Goal: Information Seeking & Learning: Learn about a topic

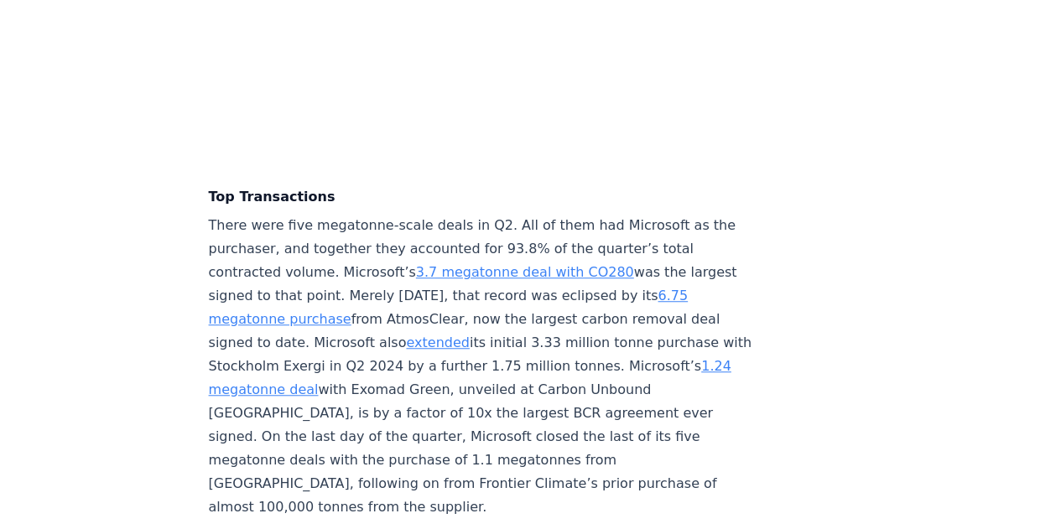
scroll to position [3694, 0]
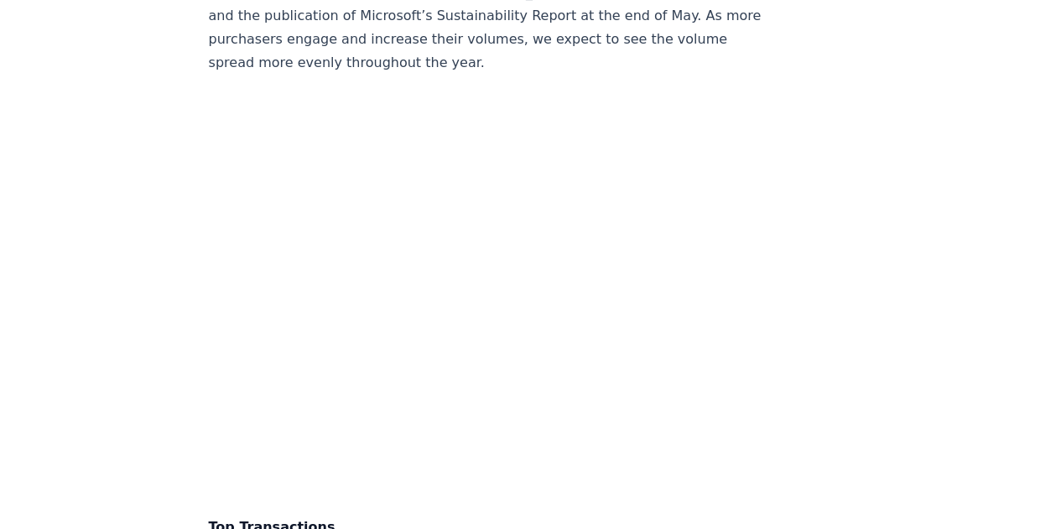
scroll to position [3363, 0]
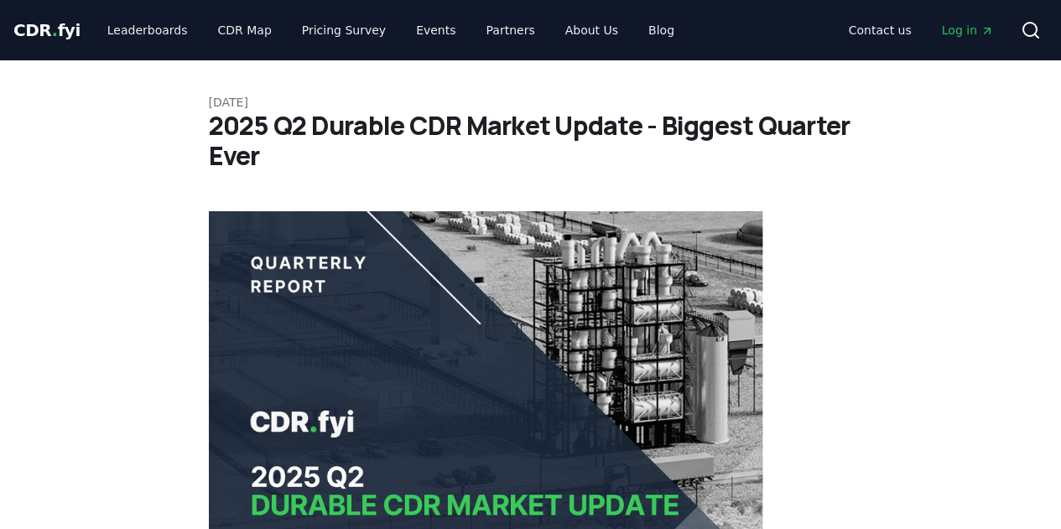
scroll to position [503, 0]
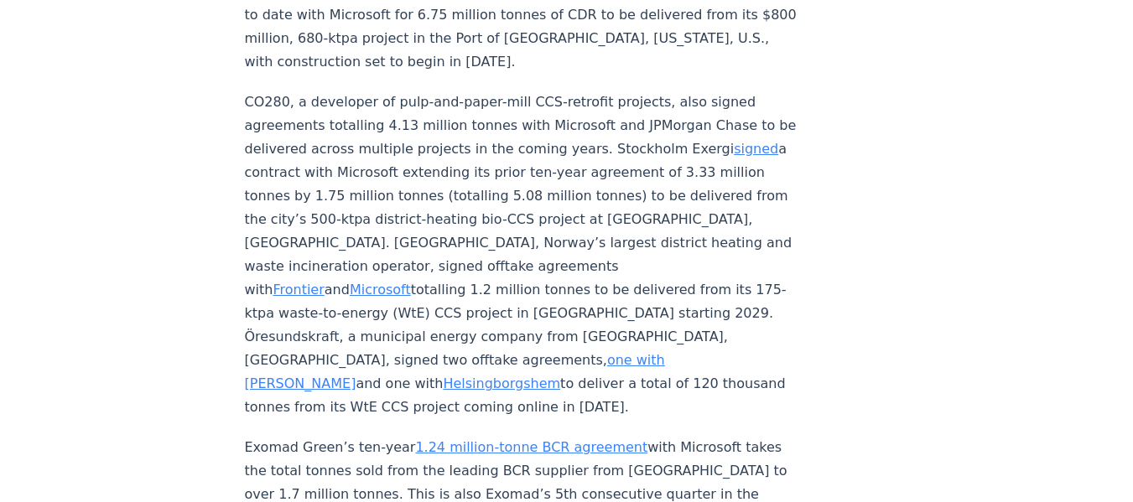
scroll to position [5963, 0]
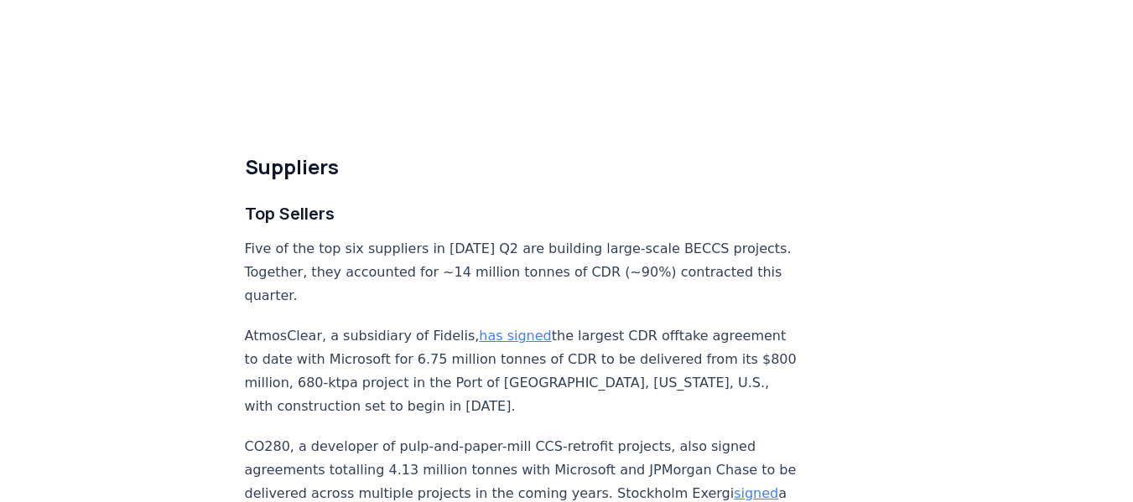
scroll to position [5621, 0]
click at [655, 164] on div "Highlights Record Quarter: more tonnes (15.48 million) were contracted in Q2 20…" at bounding box center [522, 374] width 555 height 11569
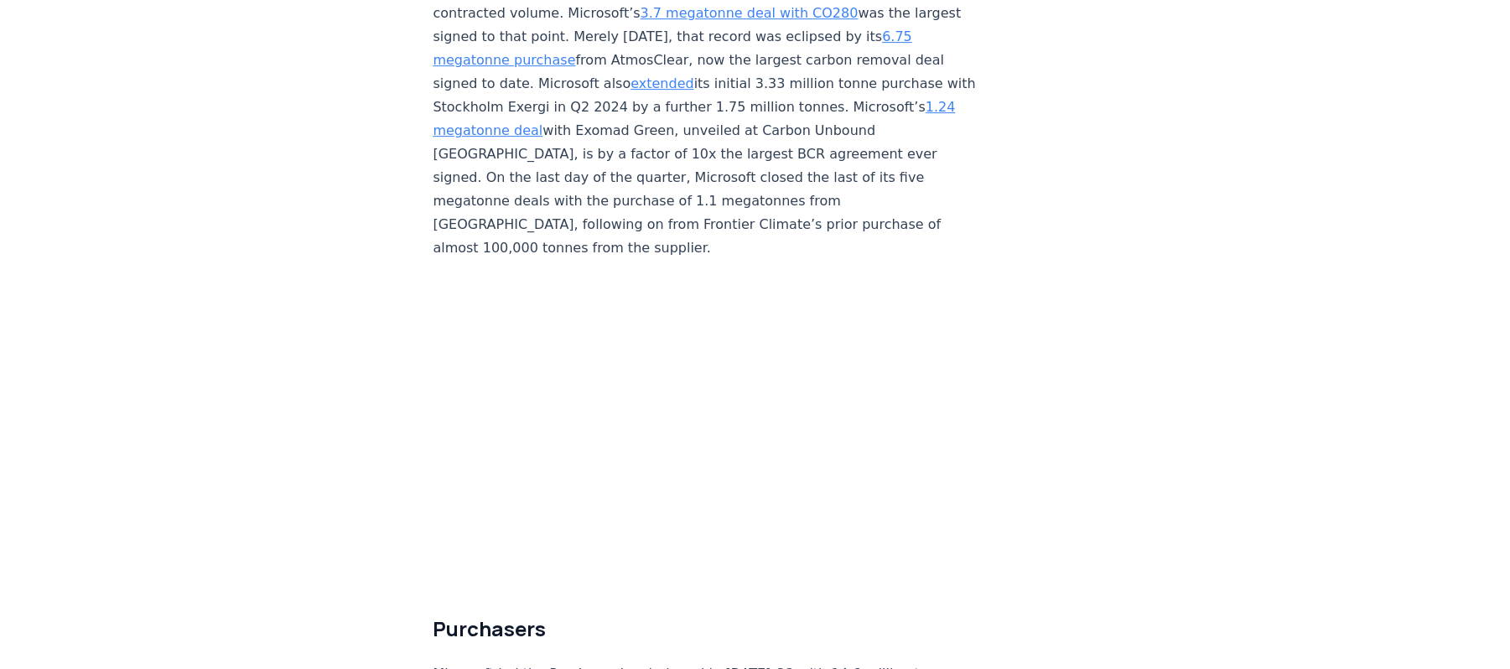
scroll to position [3958, 0]
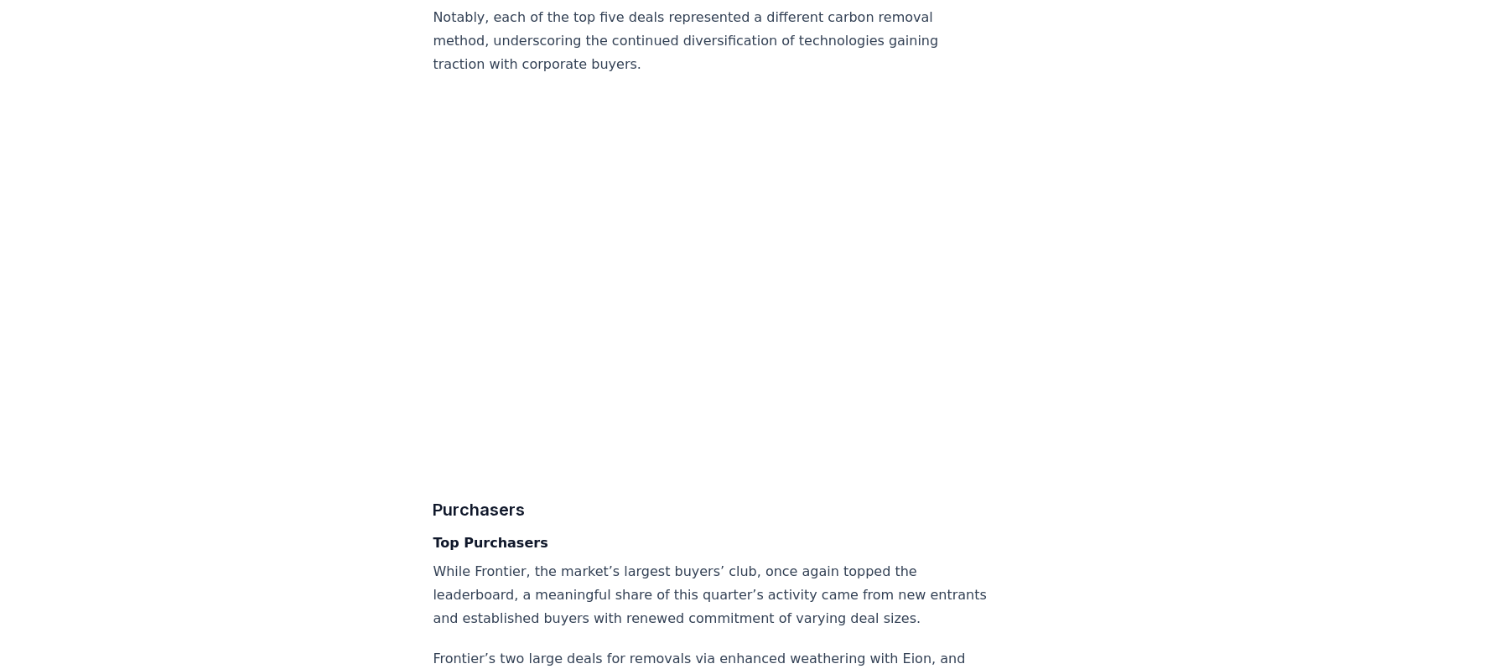
scroll to position [4938, 0]
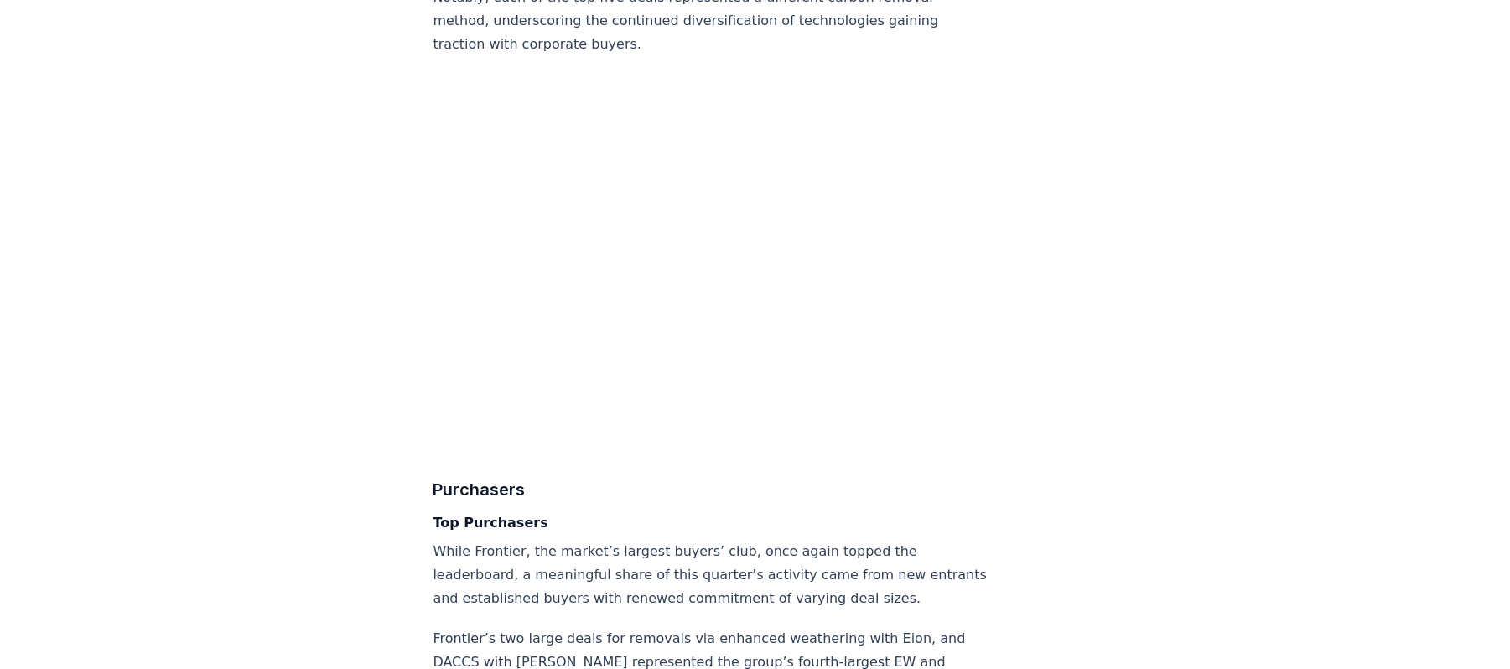
click at [335, 468] on div "[DATE] 2025 Q1 Durable CDR Market Update - Back at Basecamp Highlights A quiet …" at bounding box center [756, 311] width 1174 height 10378
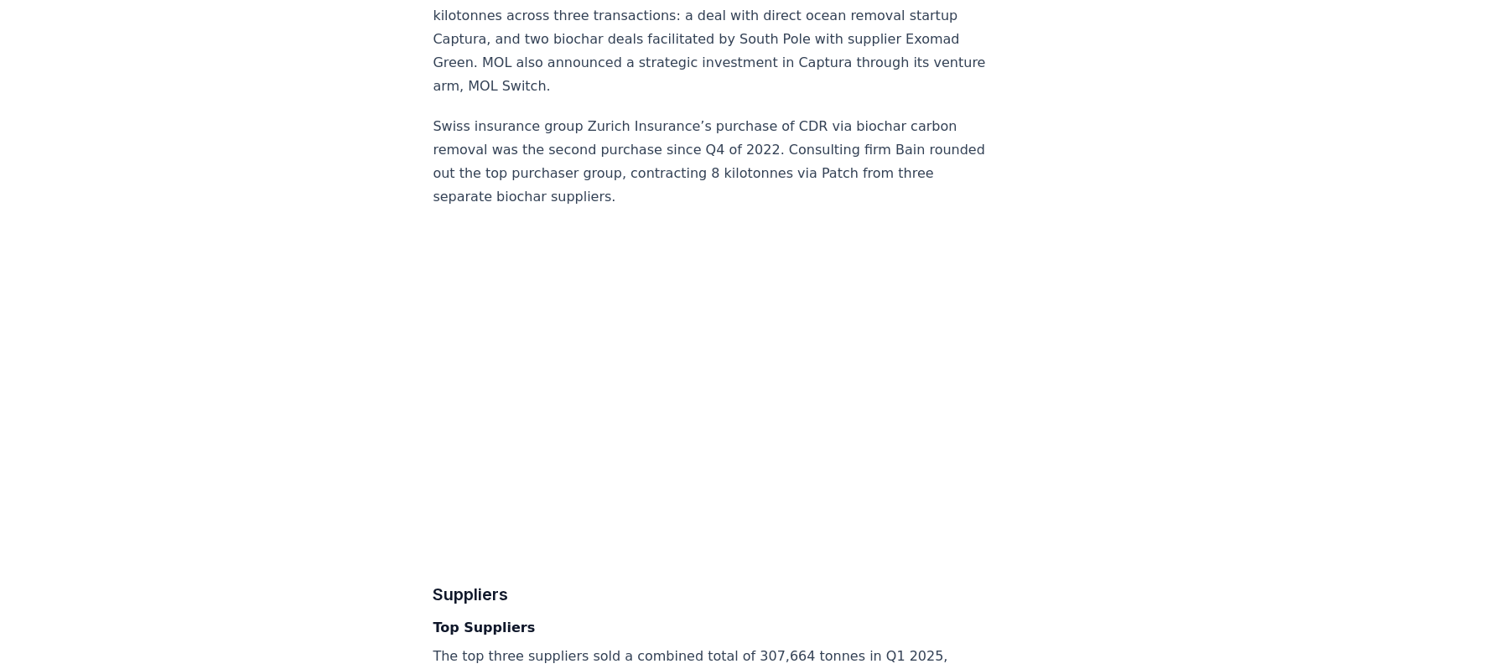
scroll to position [4824, 0]
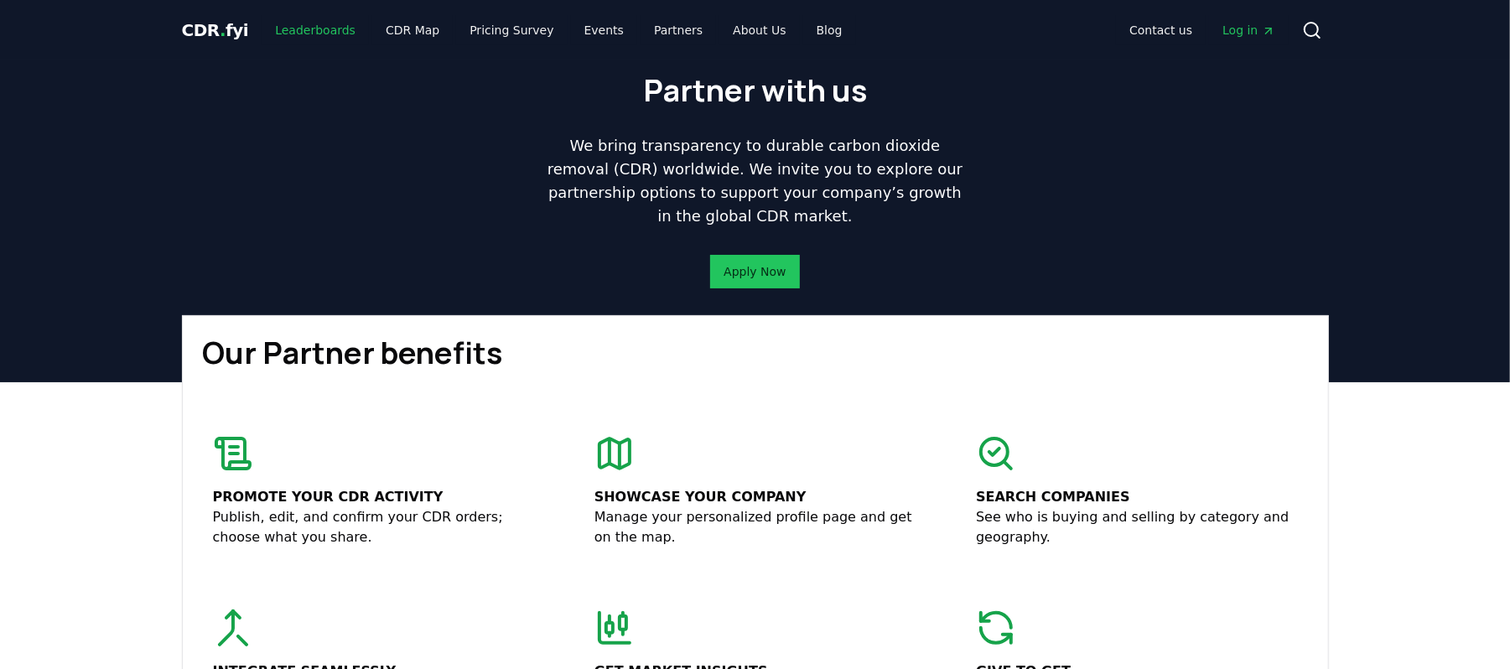
click at [312, 37] on link "Leaderboards" at bounding box center [315, 30] width 107 height 30
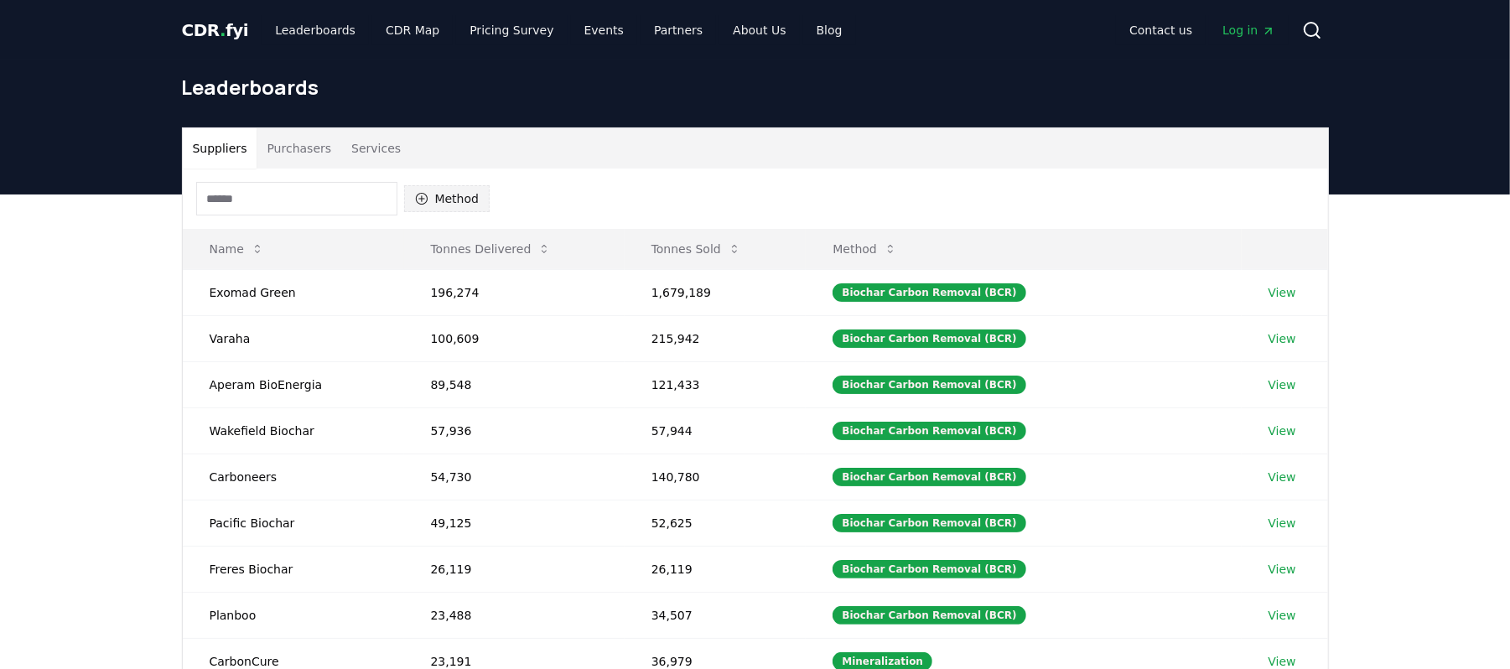
click at [484, 193] on button "Method" at bounding box center [447, 198] width 86 height 27
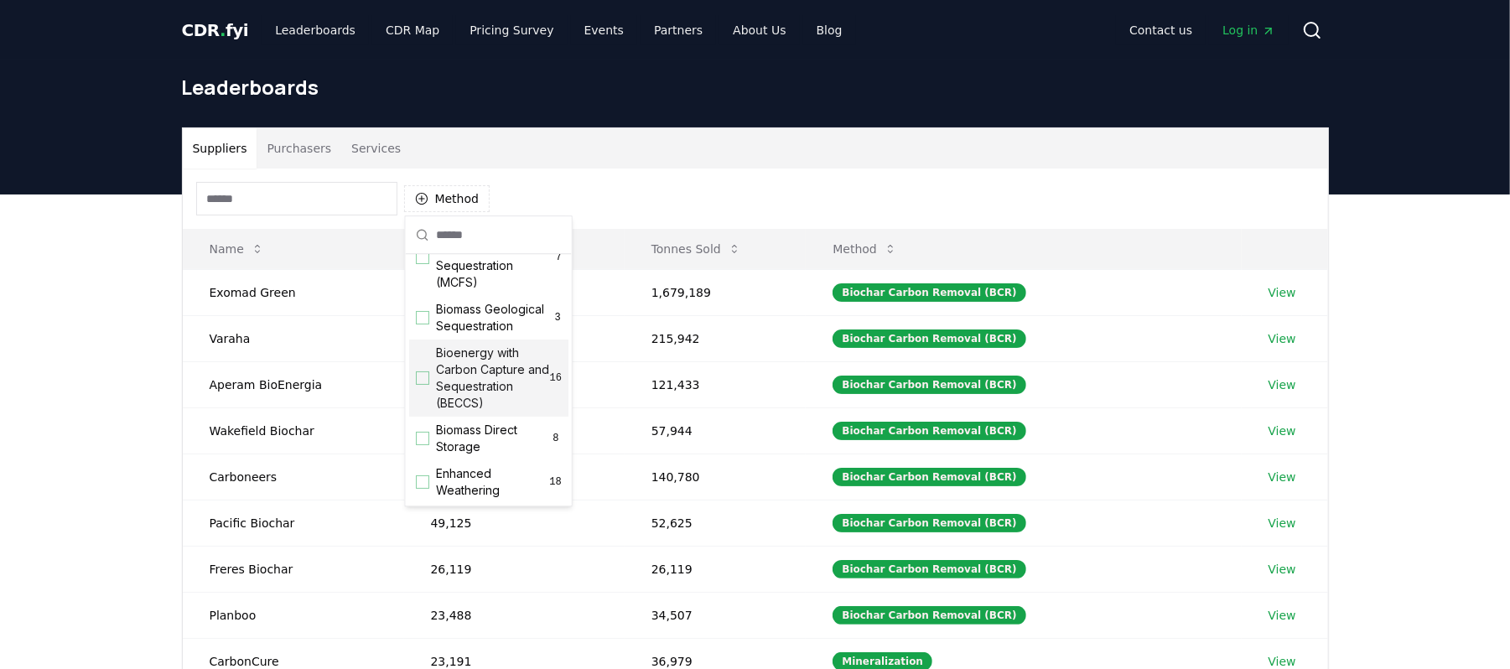
click at [429, 394] on div "Bioenergy with Carbon Capture and Sequestration (BECCS) 16" at bounding box center [488, 378] width 159 height 77
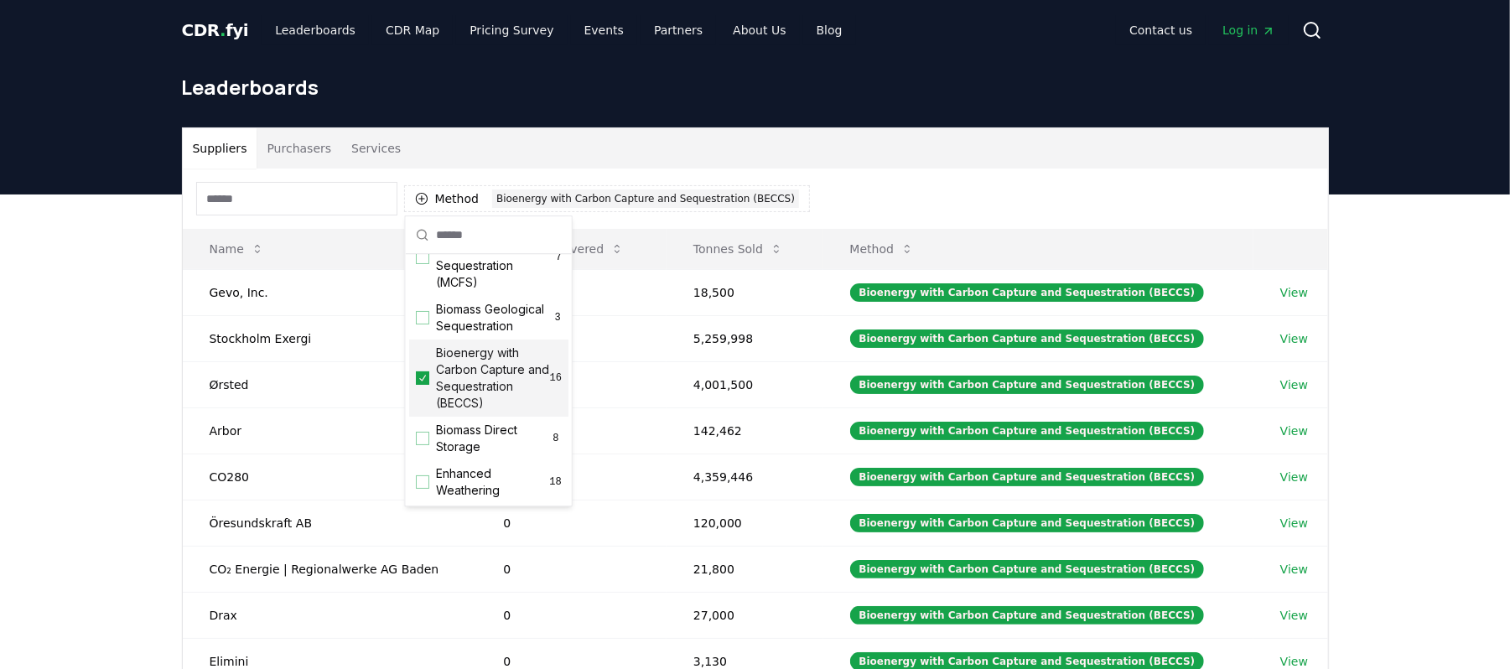
scroll to position [111, 0]
click at [112, 397] on div "Suppliers Purchasers Services Method 1 Bioenergy with Carbon Capture and Seques…" at bounding box center [755, 531] width 1510 height 672
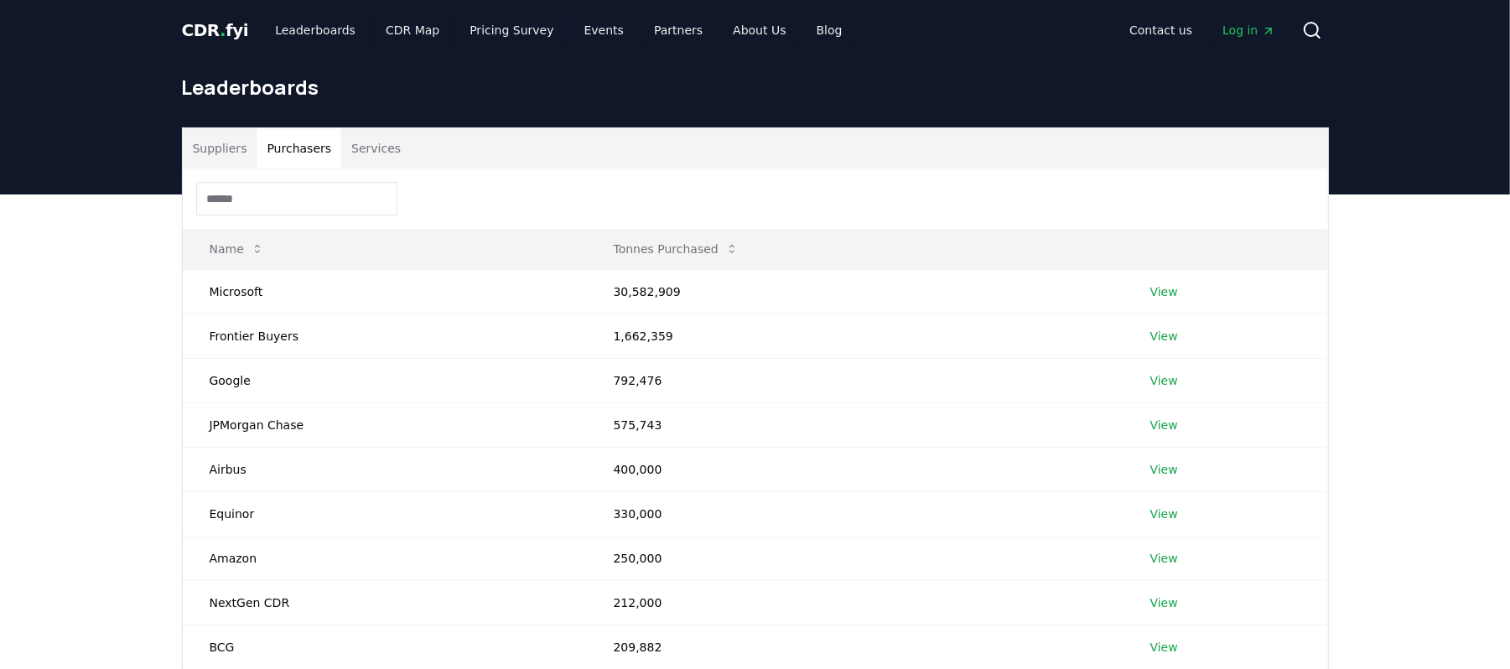
click at [282, 153] on button "Purchasers" at bounding box center [299, 148] width 85 height 40
click at [357, 142] on button "Services" at bounding box center [376, 148] width 70 height 40
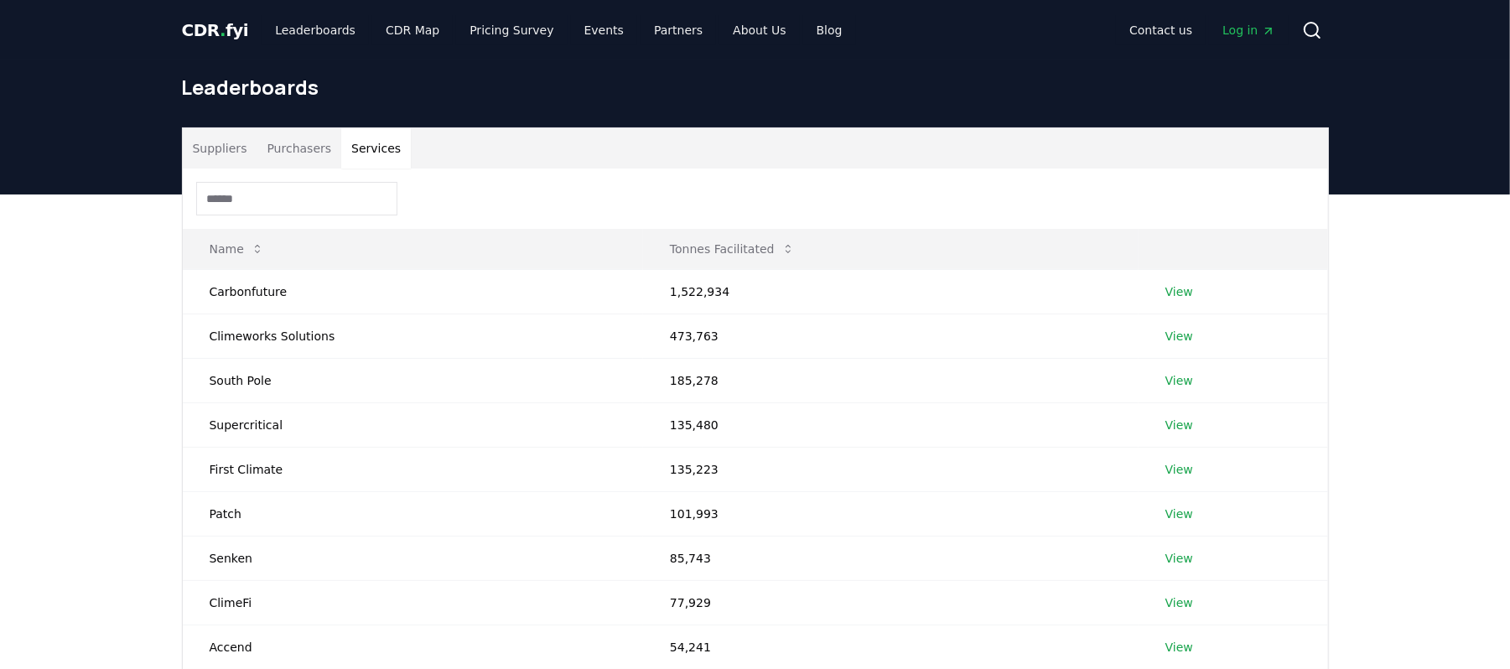
click at [276, 151] on button "Purchasers" at bounding box center [299, 148] width 85 height 40
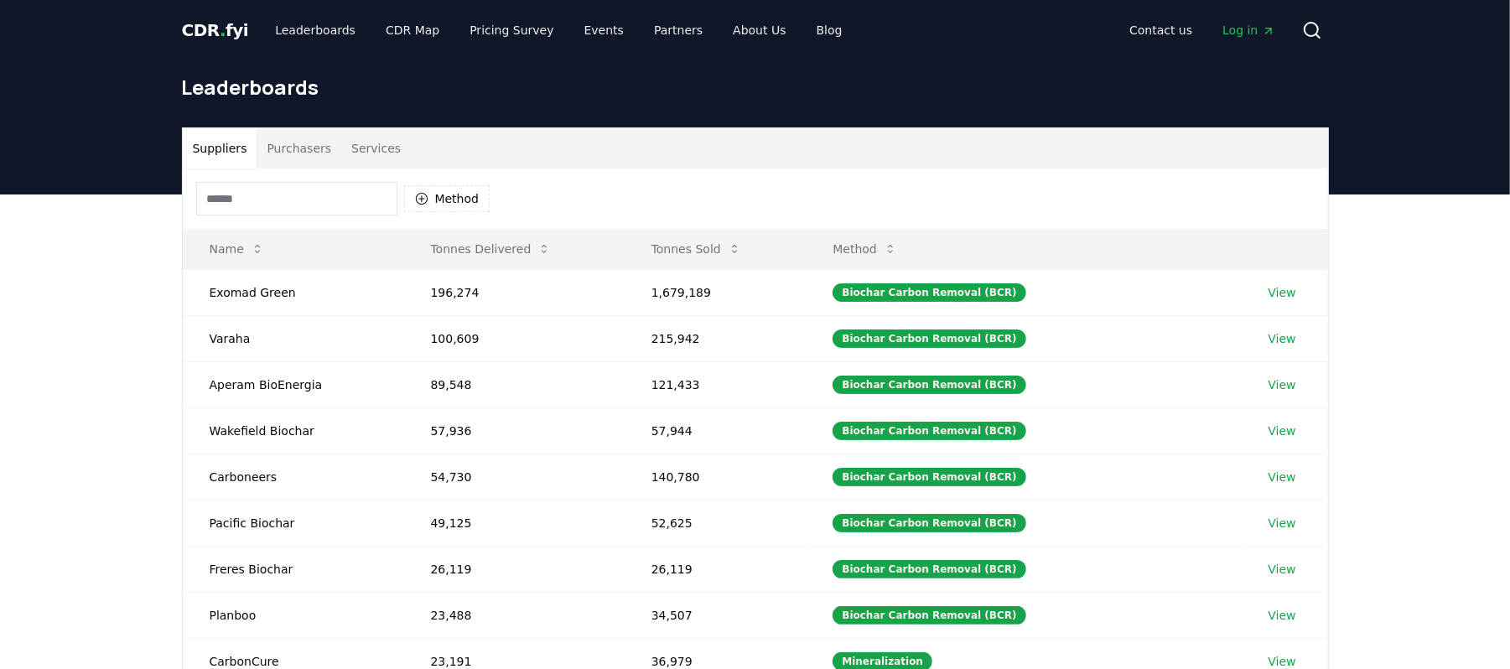
click at [233, 149] on button "Suppliers" at bounding box center [220, 148] width 75 height 40
click at [461, 196] on button "Method" at bounding box center [447, 198] width 86 height 27
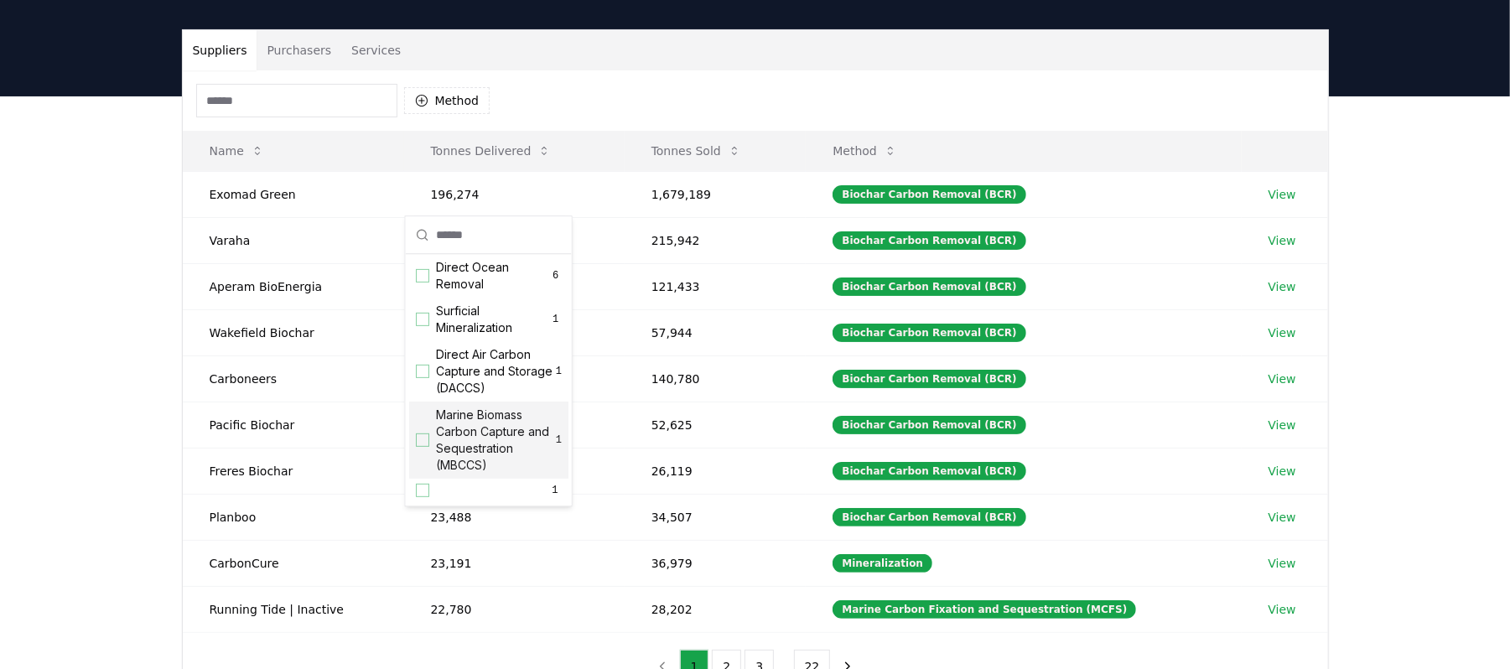
scroll to position [0, 0]
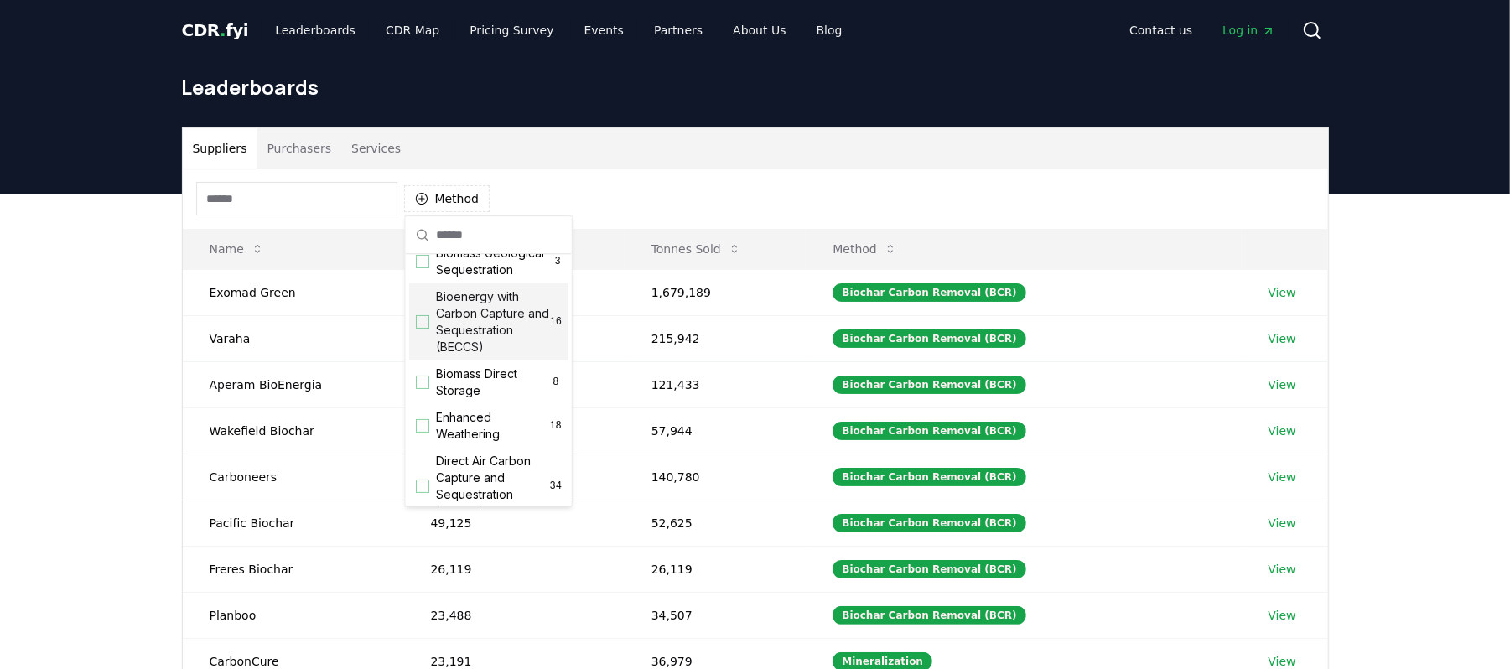
click at [423, 323] on div "Bioenergy with Carbon Capture and Sequestration (BECCS) 16" at bounding box center [488, 321] width 159 height 77
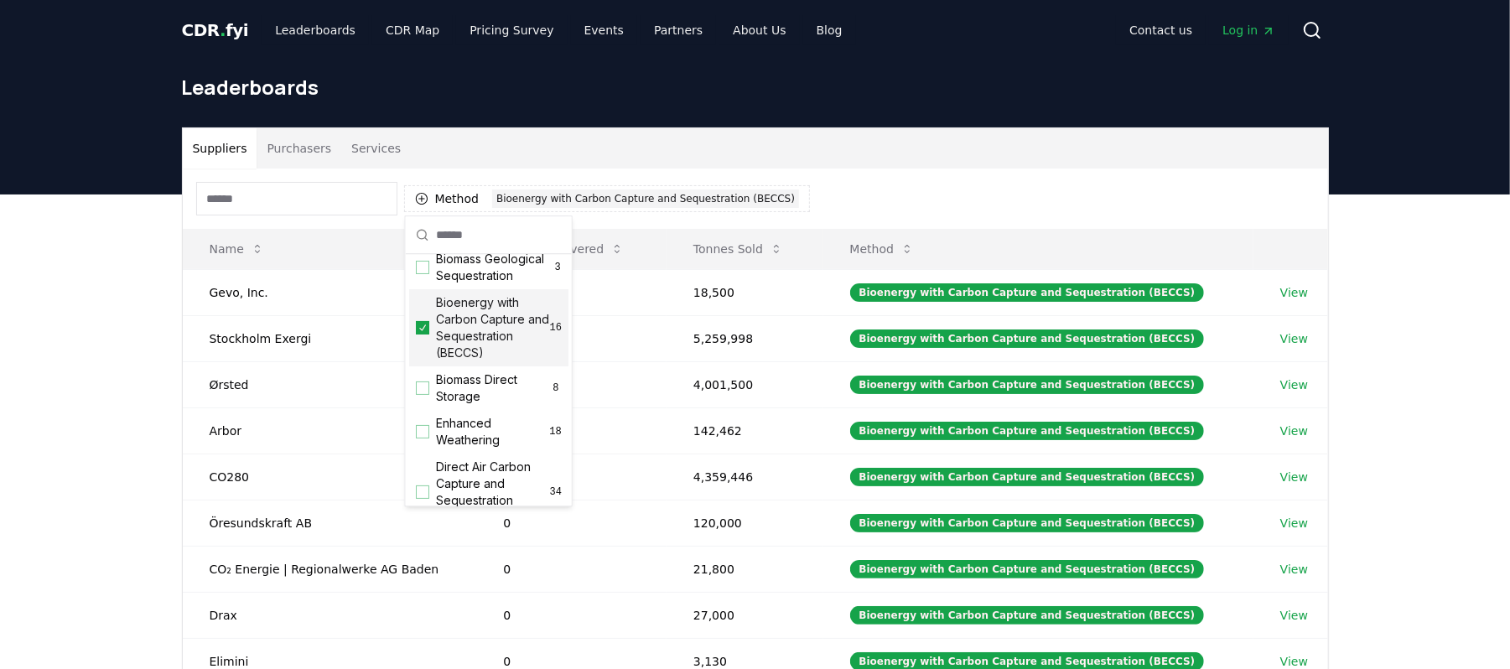
scroll to position [158, 0]
click at [91, 307] on div "Suppliers Purchasers Services Method 1 Bioenergy with Carbon Capture and Seques…" at bounding box center [755, 531] width 1510 height 672
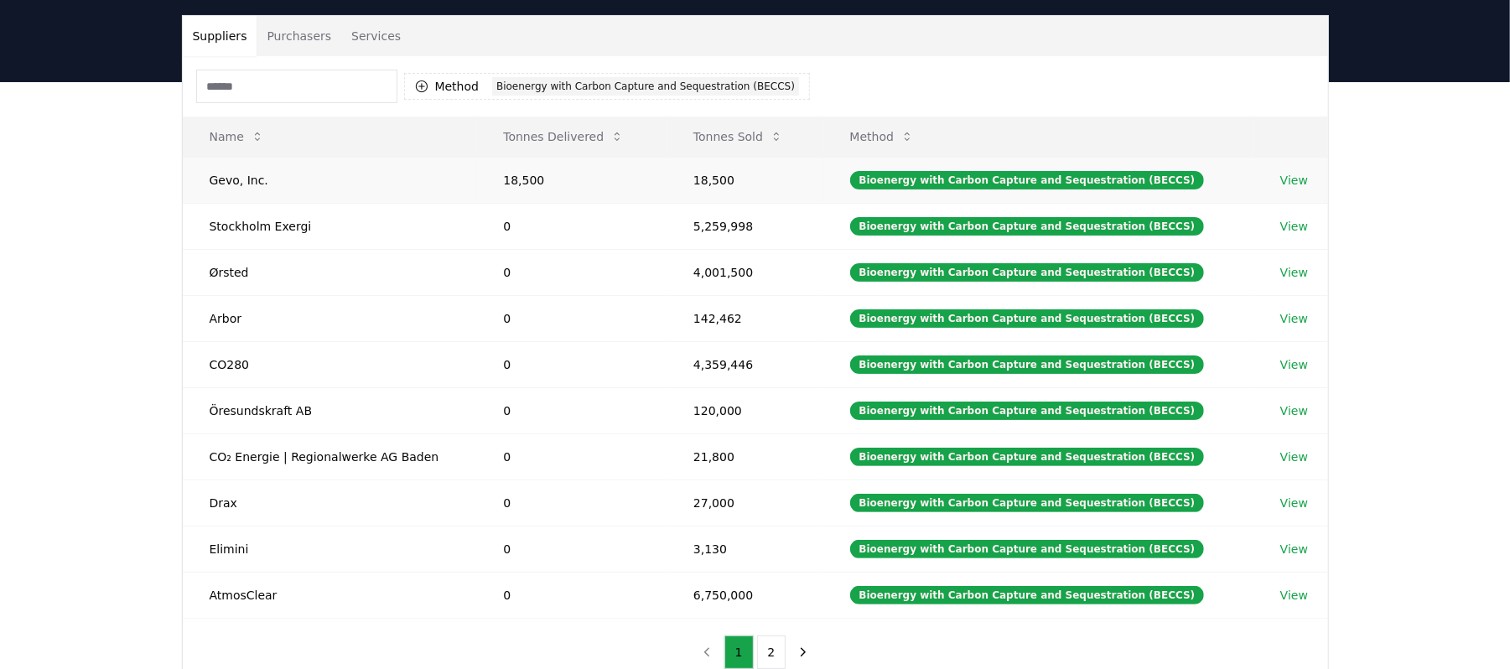
scroll to position [112, 0]
click at [1295, 186] on link "View" at bounding box center [1294, 181] width 28 height 17
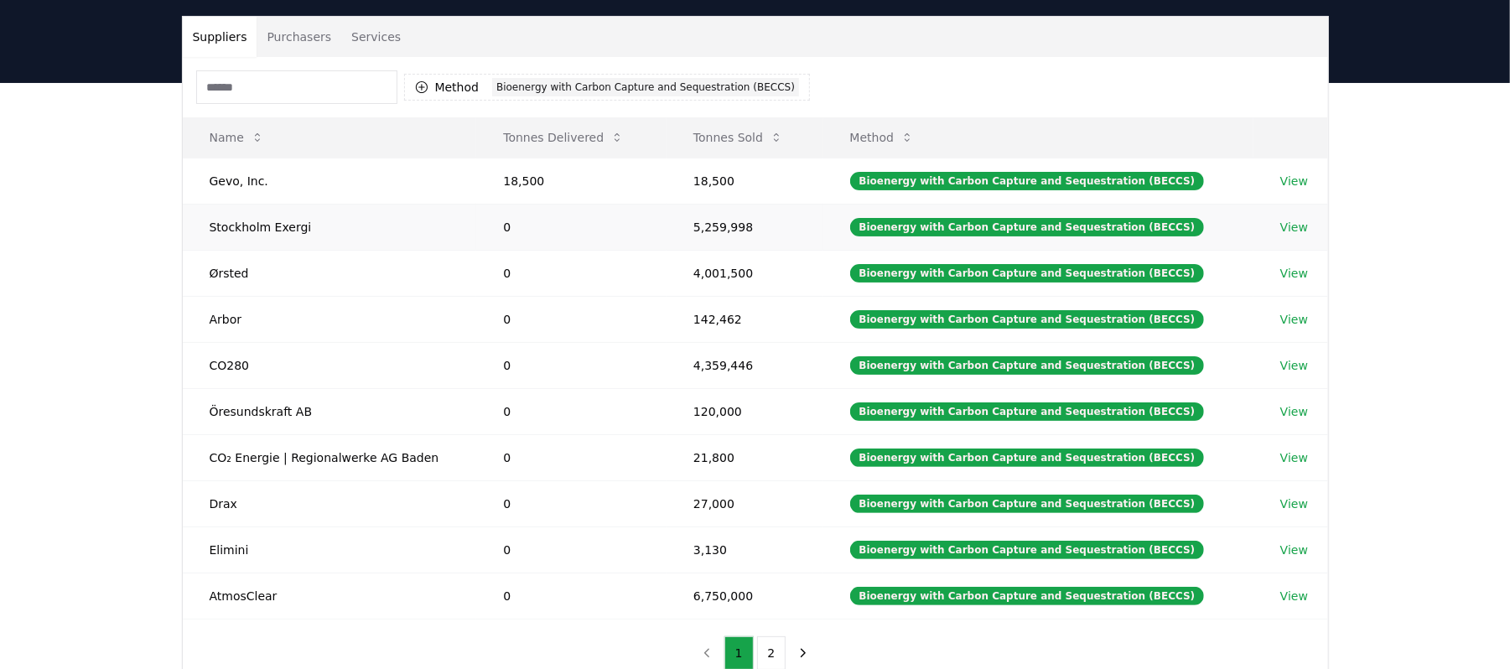
click at [1295, 226] on link "View" at bounding box center [1294, 227] width 28 height 17
click at [1300, 179] on link "View" at bounding box center [1294, 181] width 28 height 17
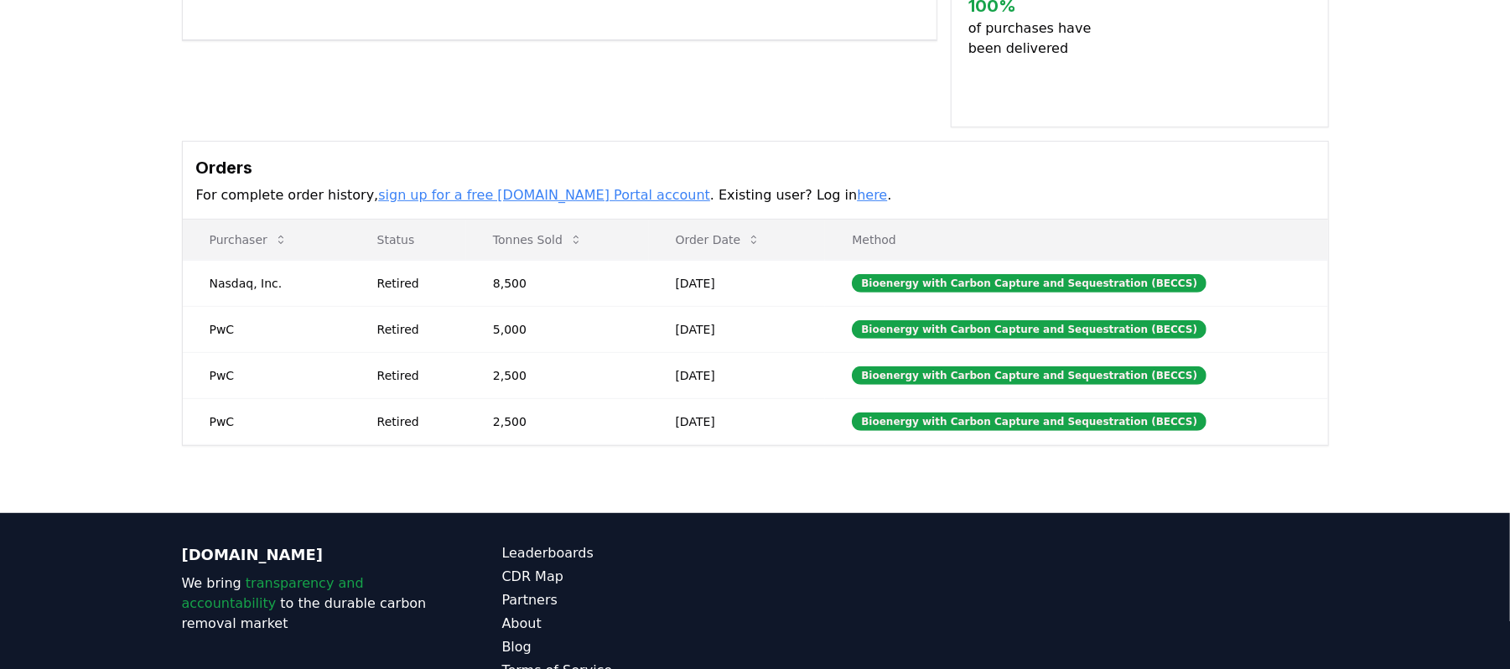
scroll to position [446, 0]
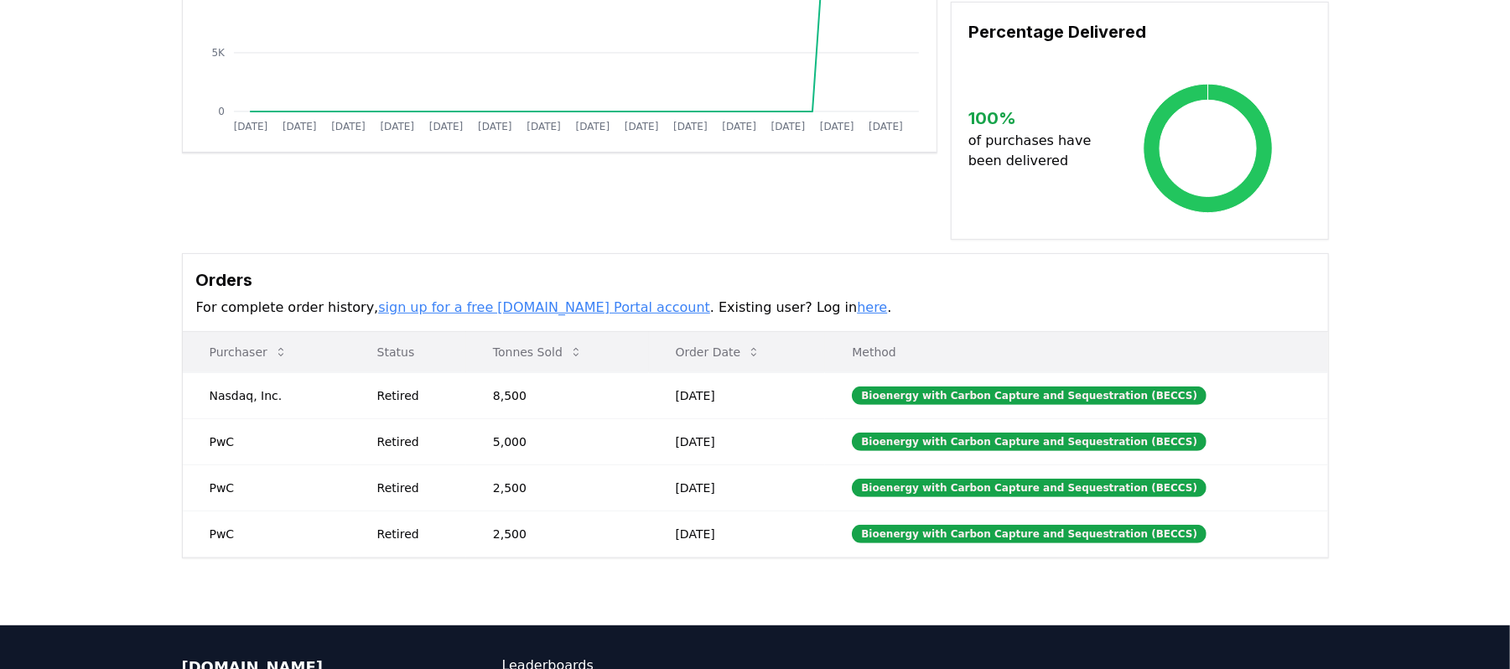
scroll to position [333, 0]
drag, startPoint x: 196, startPoint y: 369, endPoint x: 812, endPoint y: 513, distance: 632.1
click at [812, 513] on tbody "Nasdaq, Inc. Retired 8,500 Jul 08, 2025 Bioenergy with Carbon Capture and Seque…" at bounding box center [755, 463] width 1145 height 184
click at [28, 295] on div "Supplier Metrics Total Sales Tonnes Sold Tonnes Delivered Jan 2019 Jul 2019 Jan…" at bounding box center [755, 210] width 1510 height 830
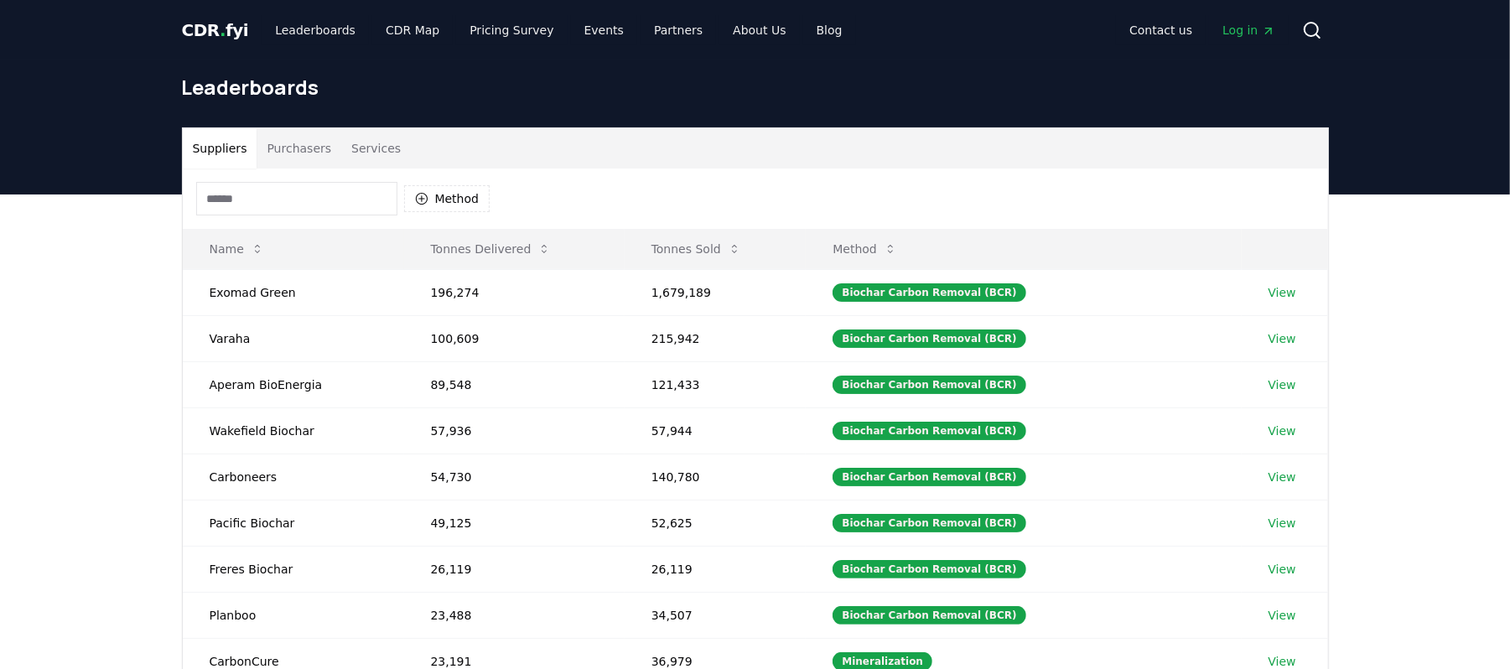
scroll to position [112, 0]
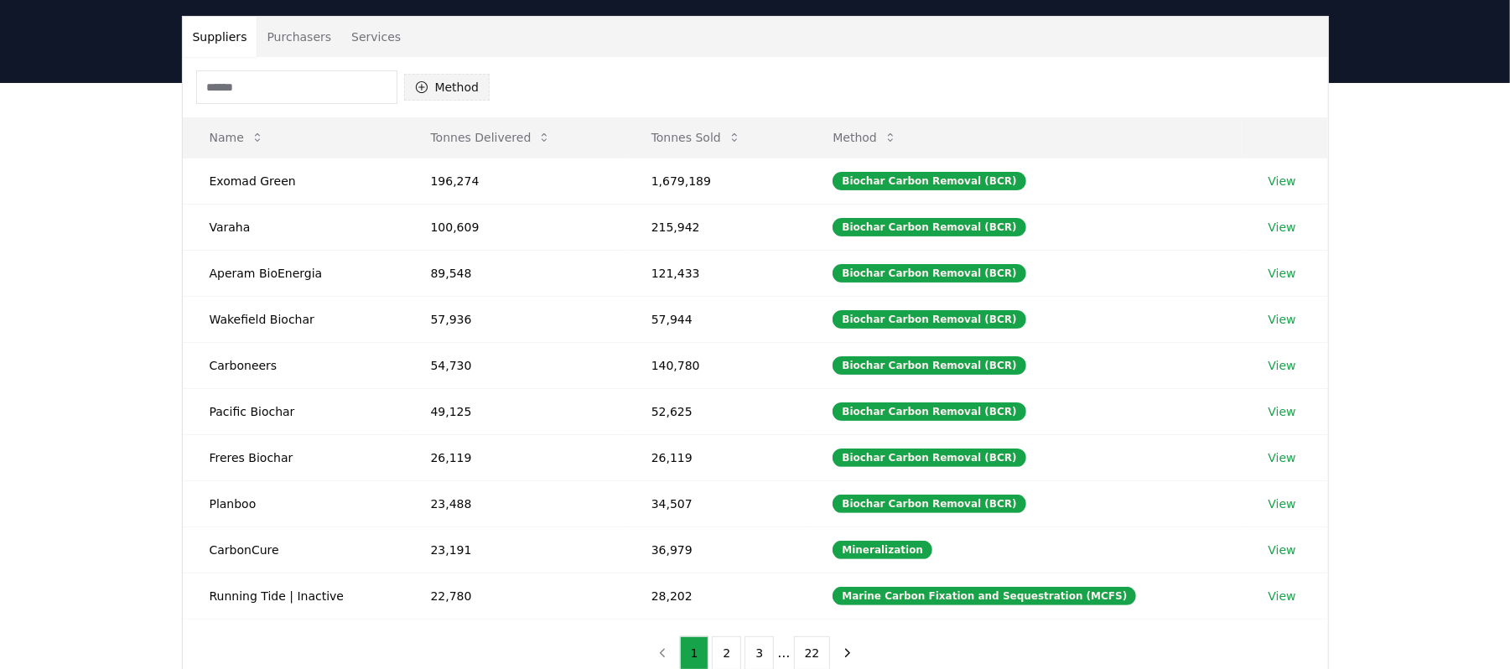
click at [436, 88] on button "Method" at bounding box center [447, 87] width 86 height 27
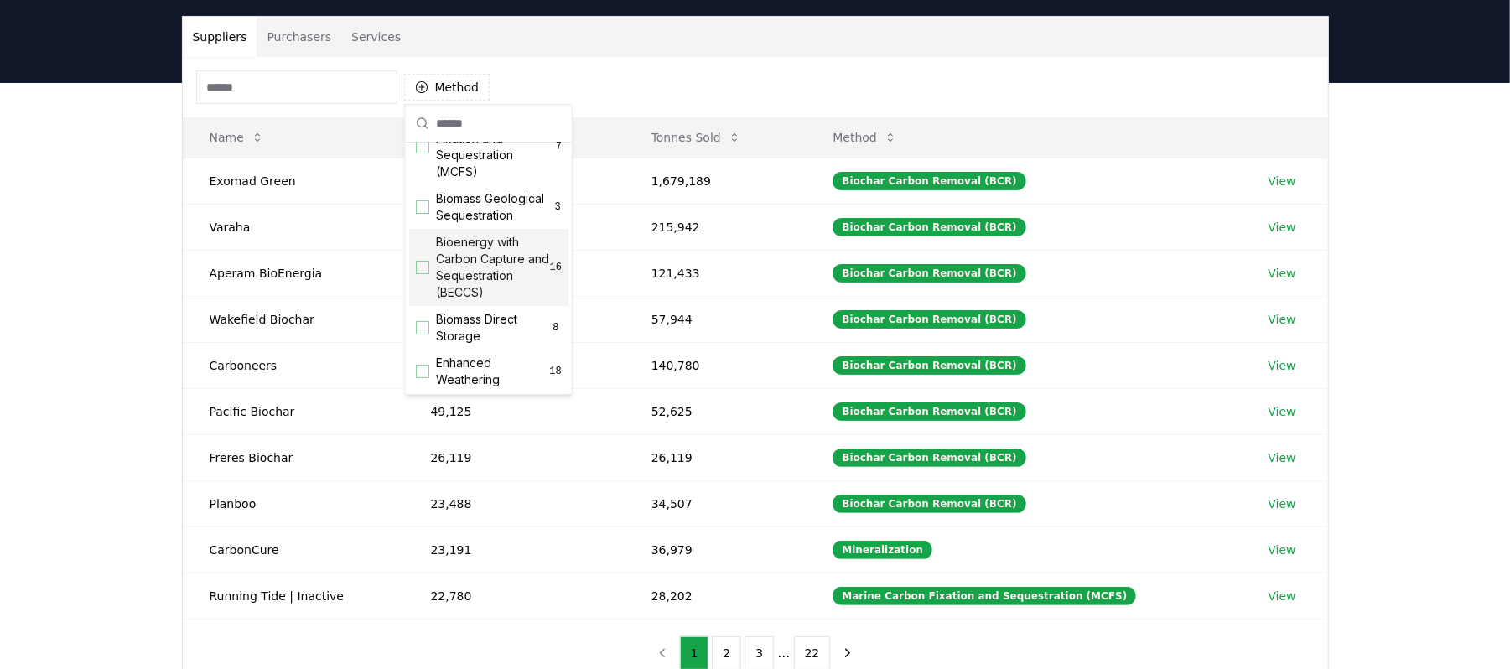
click at [458, 283] on span "Bioenergy with Carbon Capture and Sequestration (BECCS)" at bounding box center [493, 267] width 114 height 67
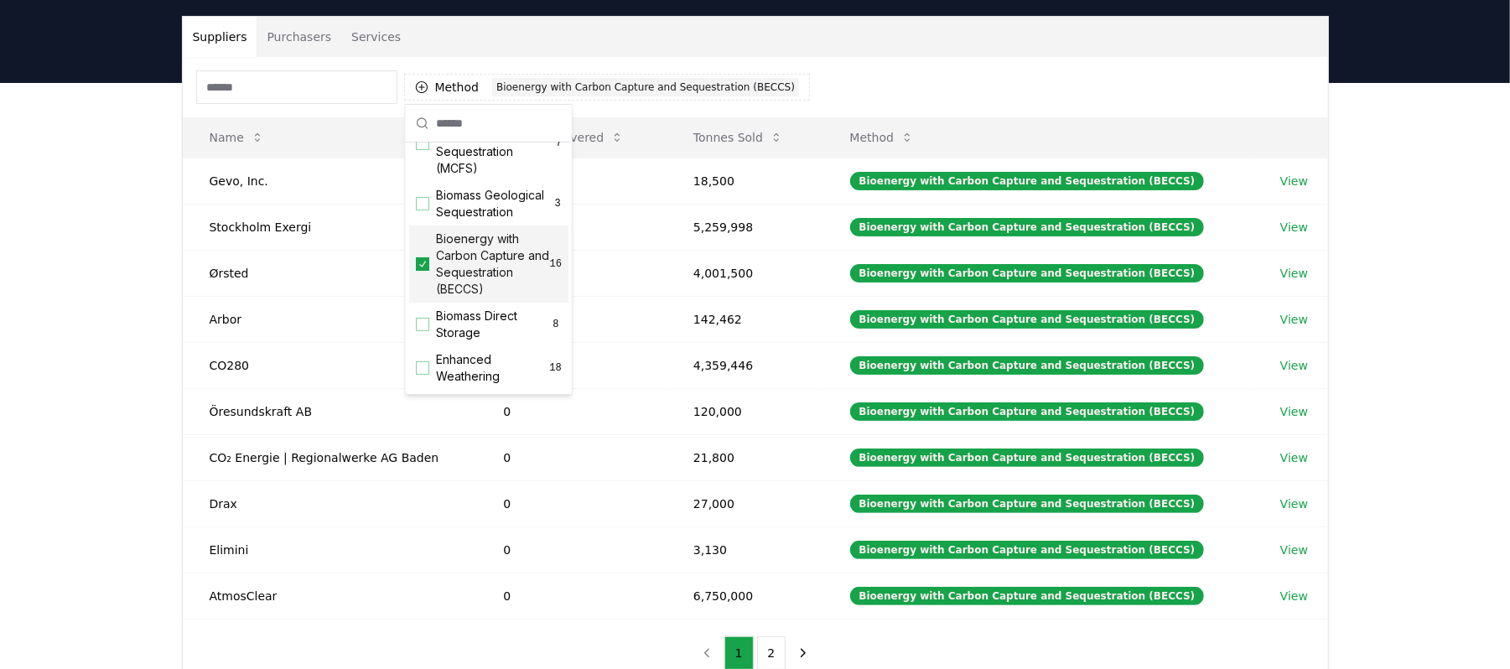
click at [855, 44] on div "Suppliers Purchasers Services" at bounding box center [755, 37] width 1145 height 40
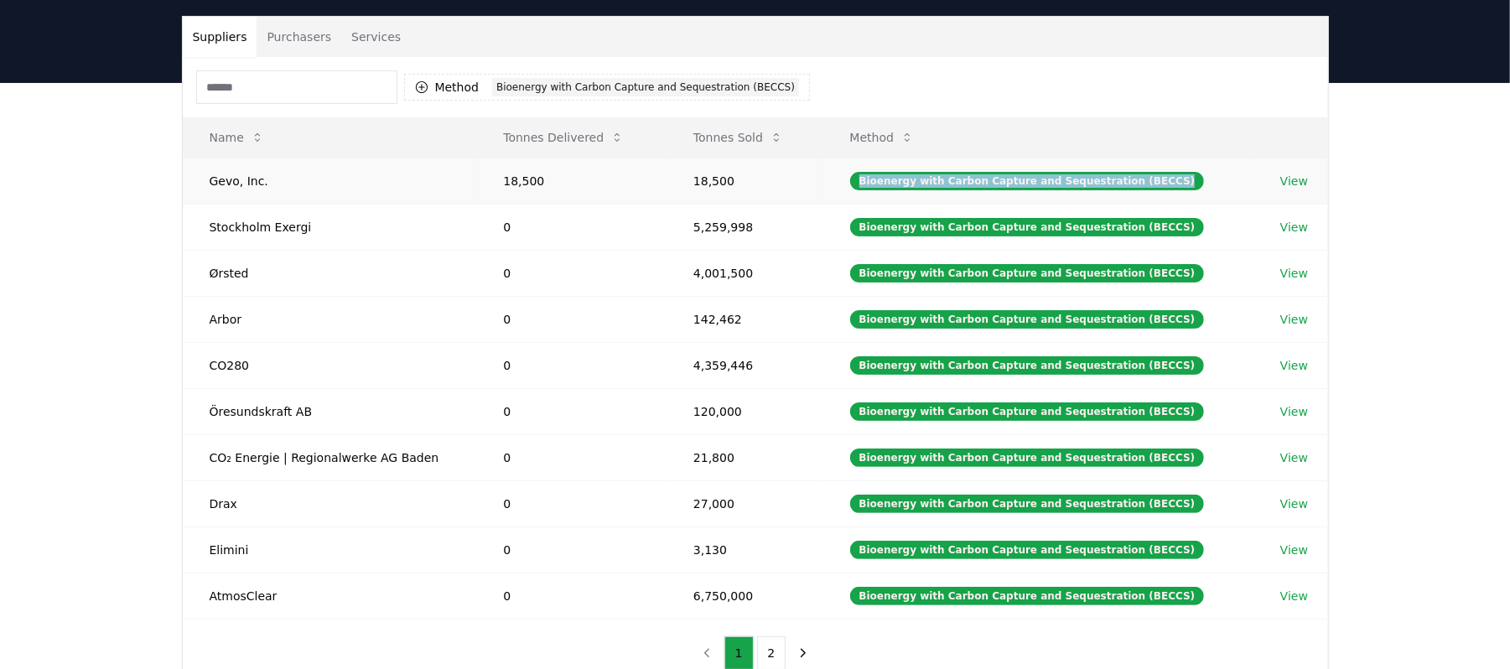
drag, startPoint x: 1164, startPoint y: 183, endPoint x: 839, endPoint y: 185, distance: 324.5
click at [840, 186] on td "Bioenergy with Carbon Capture and Sequestration (BECCS)" at bounding box center [1038, 181] width 430 height 46
copy div "Bioenergy with Carbon Capture and Sequestration (BECCS)"
click at [1280, 184] on link "View" at bounding box center [1294, 181] width 28 height 17
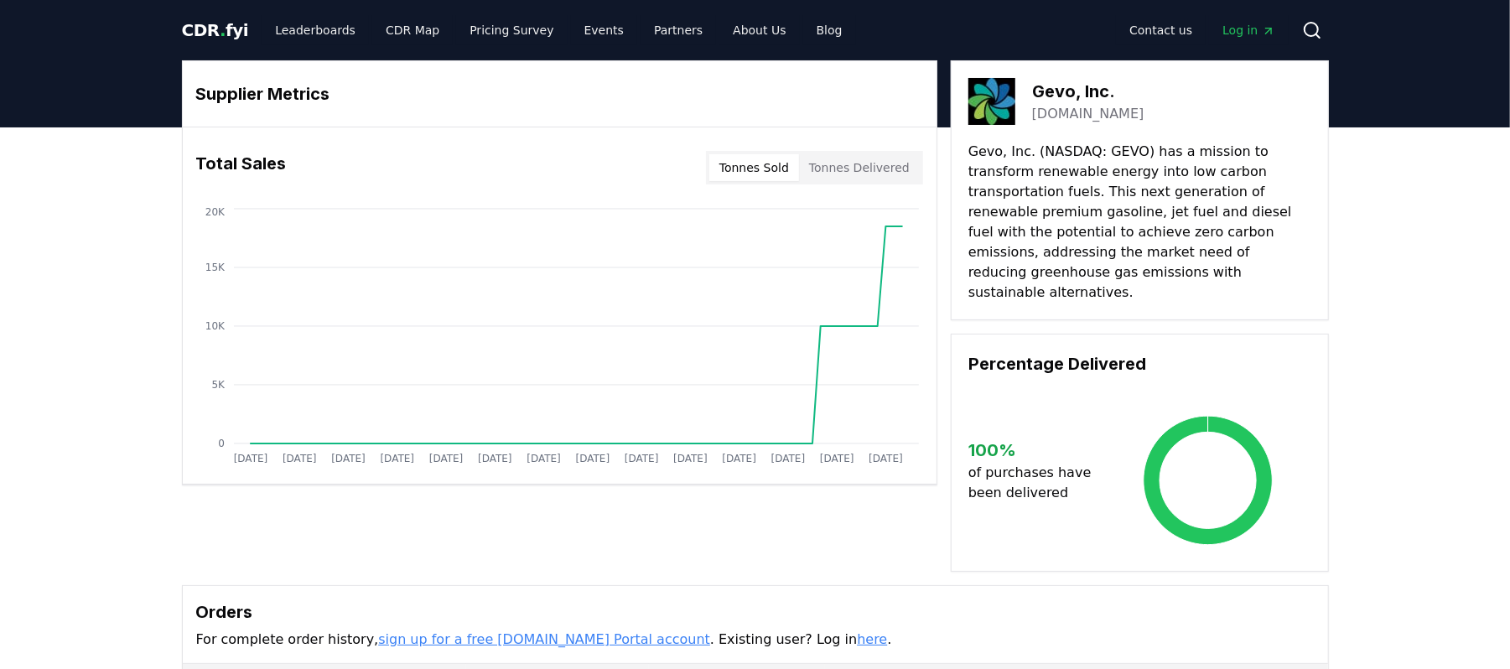
click at [198, 475] on div "Total Sales Tonnes Sold Tonnes Delivered [DATE] [DATE] [DATE] [DATE] [DATE] [DA…" at bounding box center [560, 305] width 754 height 356
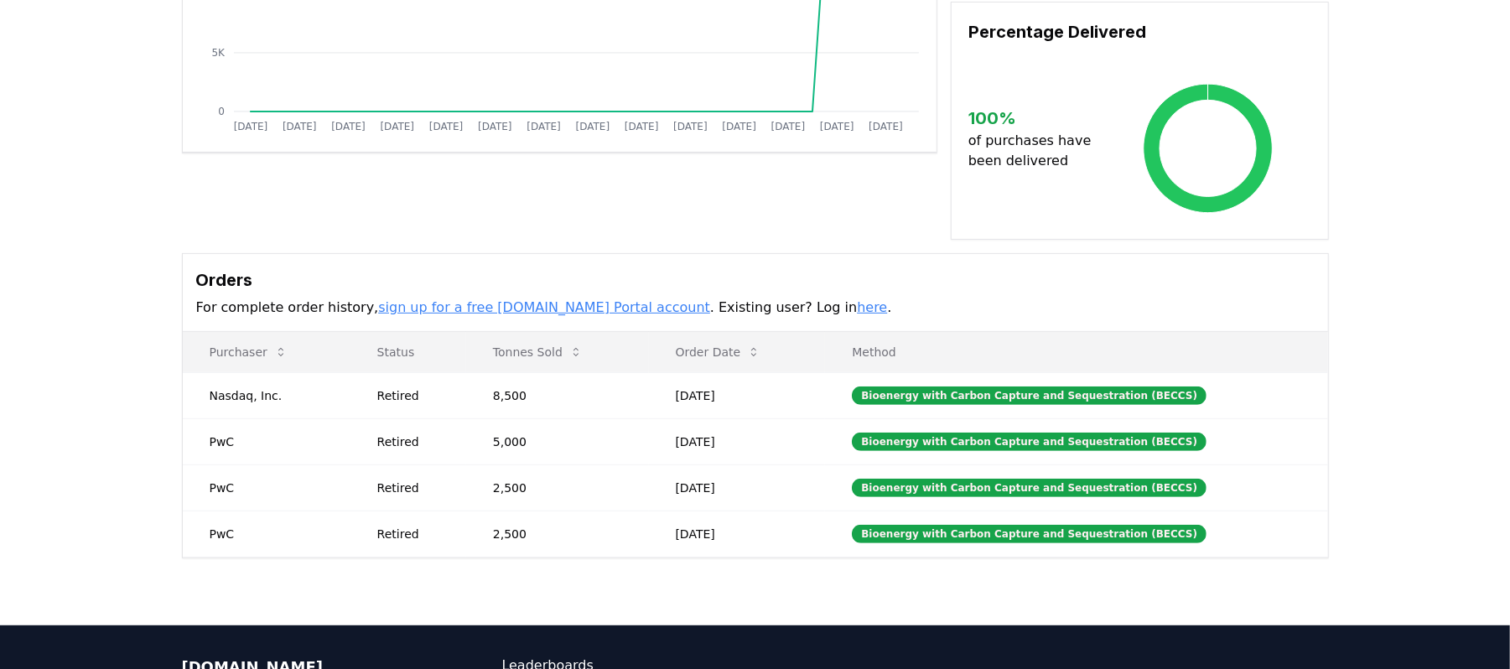
scroll to position [333, 0]
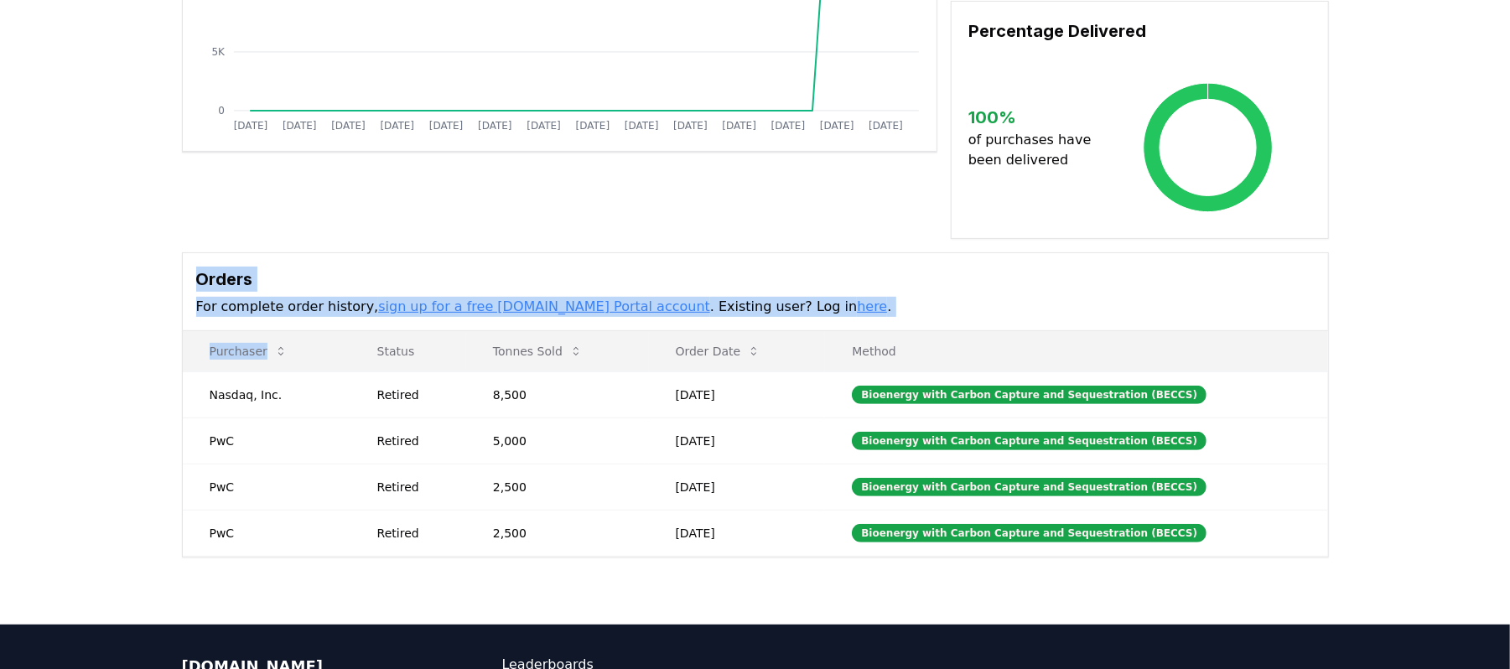
drag, startPoint x: 191, startPoint y: 257, endPoint x: 134, endPoint y: 340, distance: 100.7
click at [215, 342] on div "Orders For complete order history, sign up for a free CDR.fyi Portal account . …" at bounding box center [755, 404] width 1147 height 305
click at [148, 330] on div "Supplier Metrics Total Sales Tonnes Sold Tonnes Delivered Jan 2019 Jul 2019 Jan…" at bounding box center [755, 210] width 1510 height 830
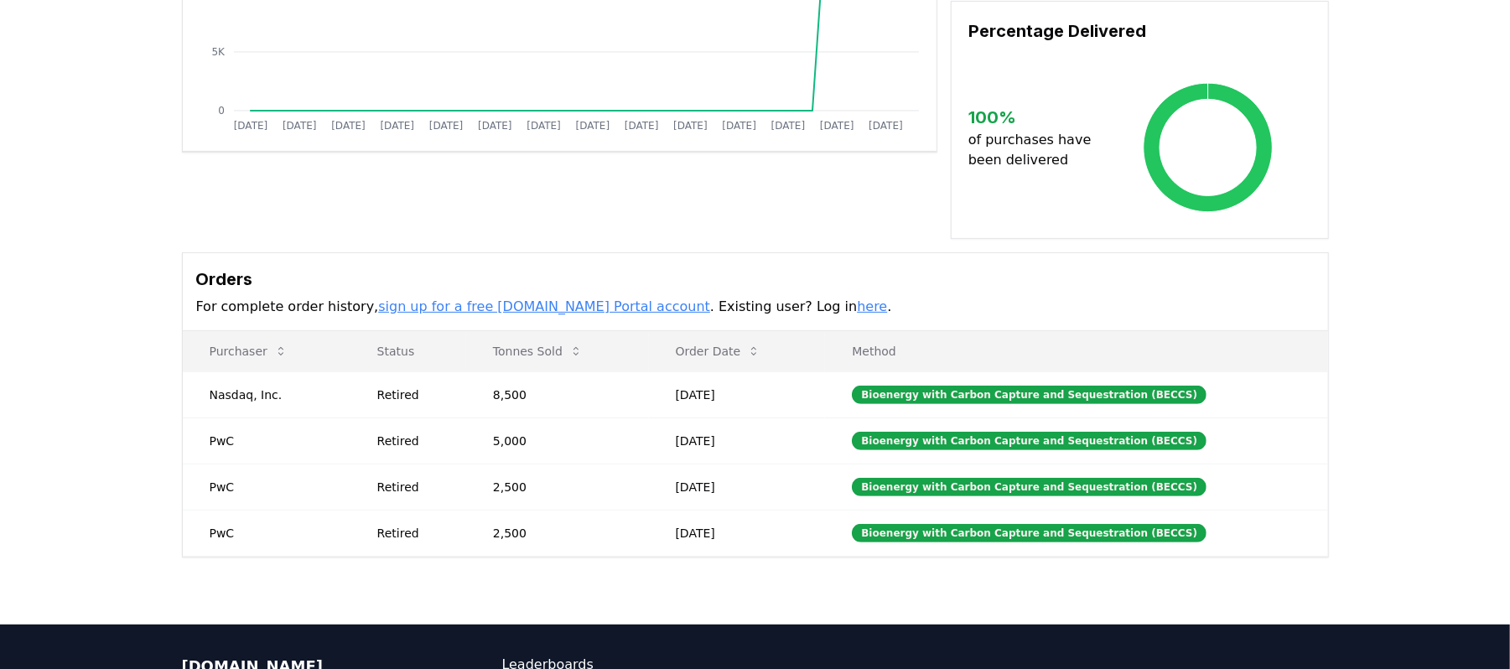
drag, startPoint x: 196, startPoint y: 334, endPoint x: 1271, endPoint y: 555, distance: 1097.5
click at [1266, 555] on div "Supplier Metrics Total Sales Tonnes Sold Tonnes Delivered Jan 2019 Jul 2019 Jan…" at bounding box center [755, 210] width 1510 height 830
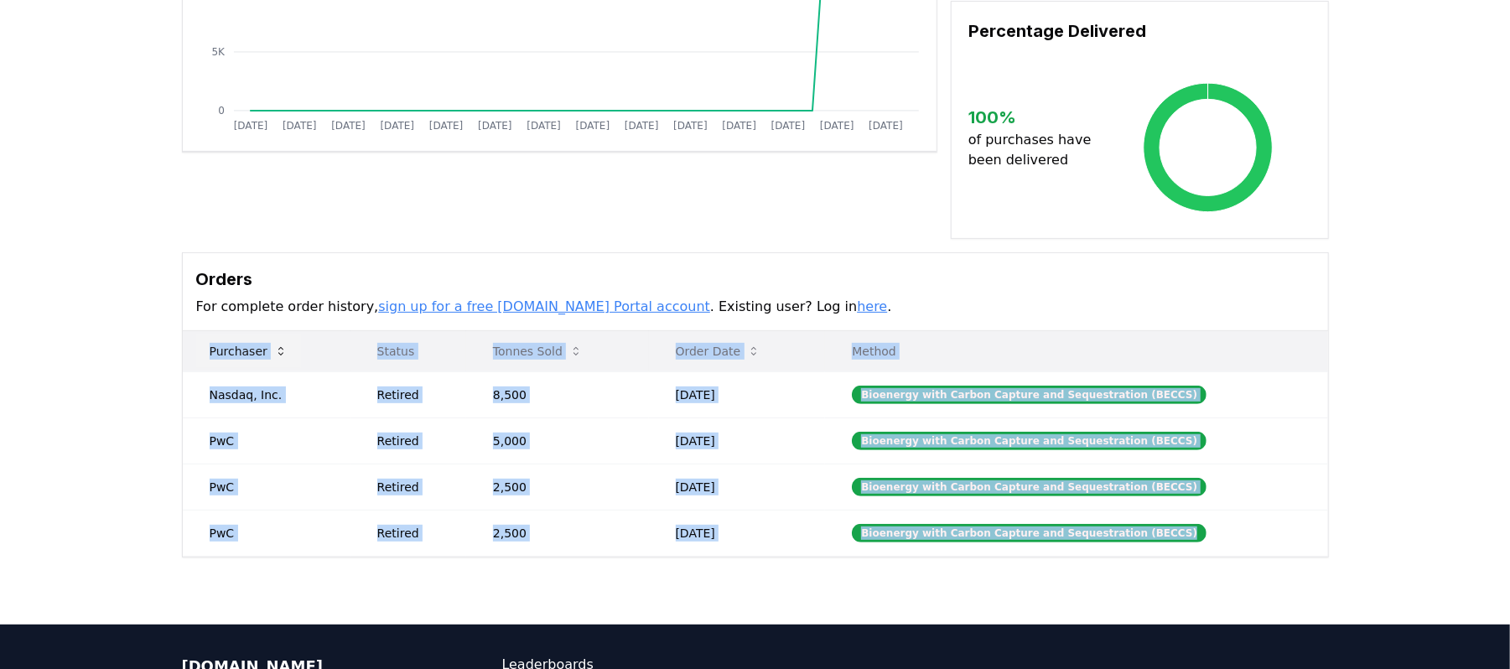
drag, startPoint x: 1254, startPoint y: 524, endPoint x: 202, endPoint y: 324, distance: 1071.2
click at [202, 331] on table "Purchaser Status Tonnes Sold Order Date Method Nasdaq, Inc. Retired 8,500 Jul 0…" at bounding box center [755, 444] width 1145 height 226
copy table "Purchaser Status Tonnes Sold Order Date Method Nasdaq, Inc. Retired 8,500 Jul 0…"
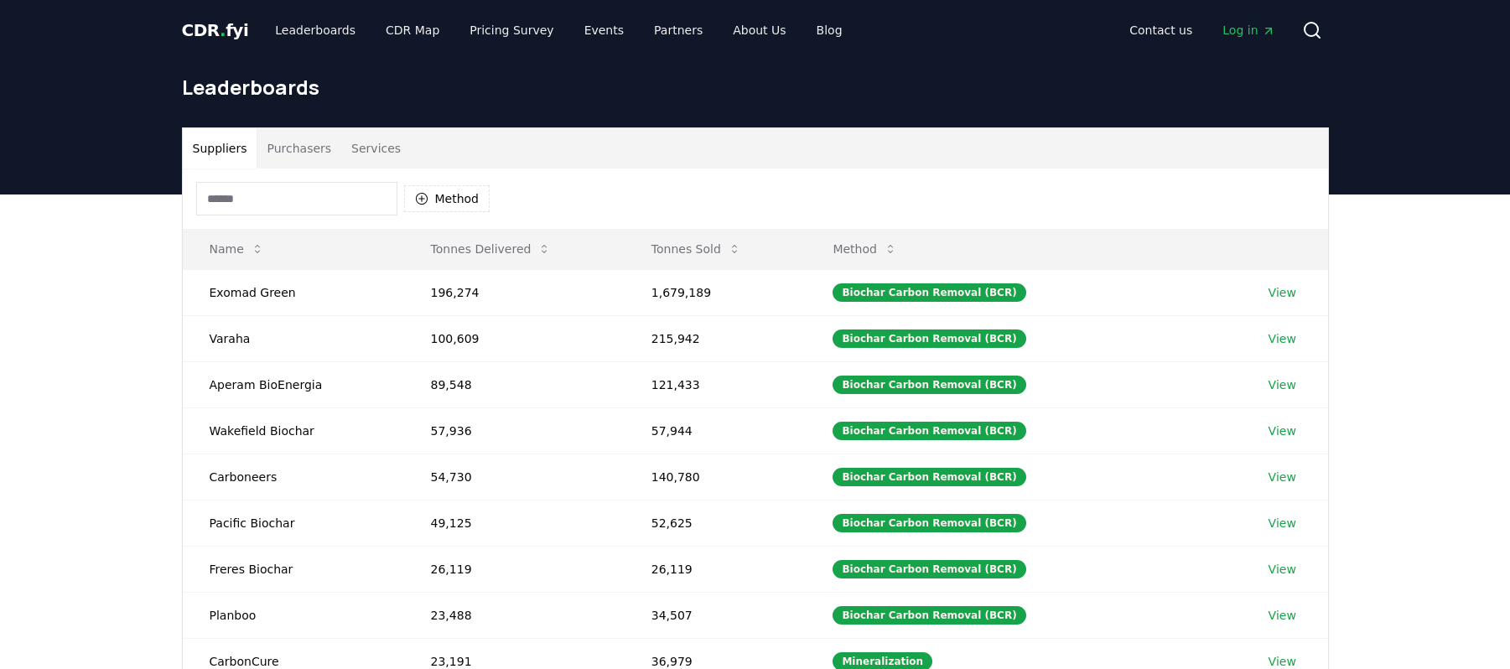
scroll to position [112, 0]
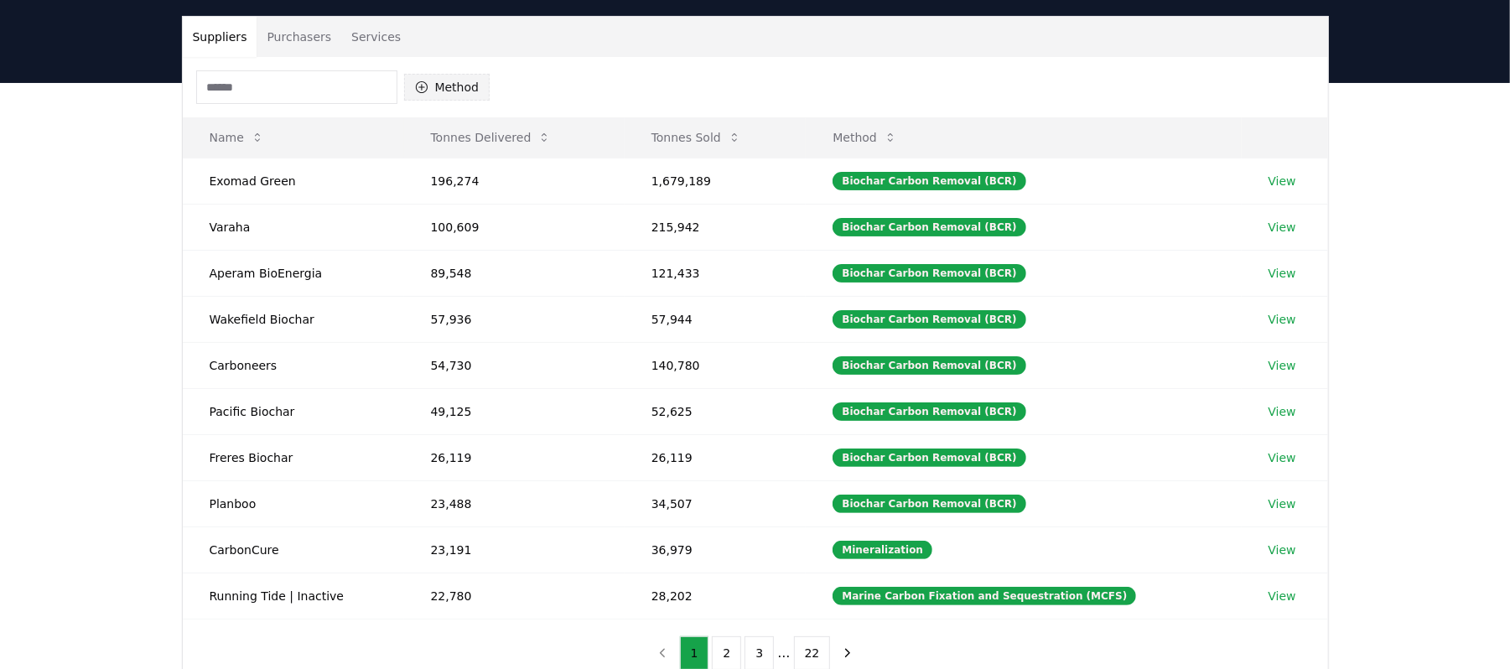
click at [490, 80] on button "Method" at bounding box center [447, 87] width 86 height 27
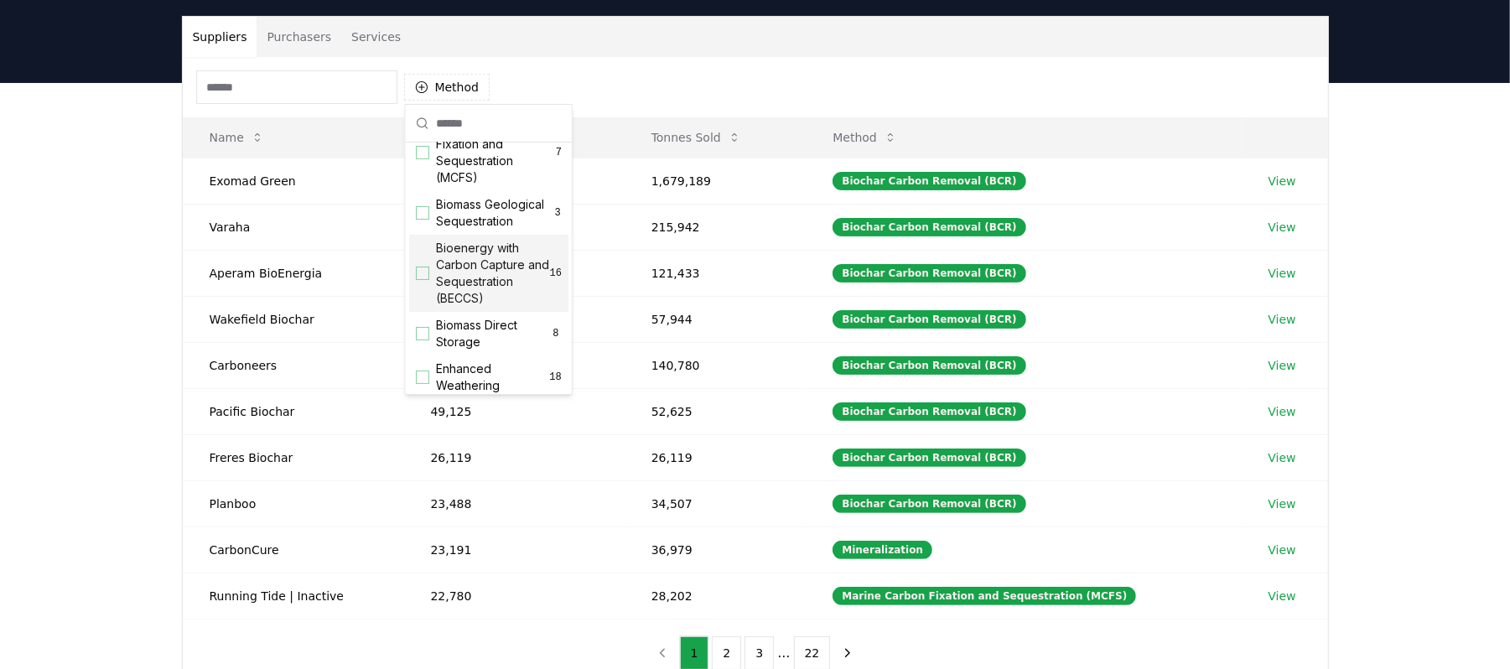
click at [474, 307] on span "Bioenergy with Carbon Capture and Sequestration (BECCS)" at bounding box center [493, 273] width 114 height 67
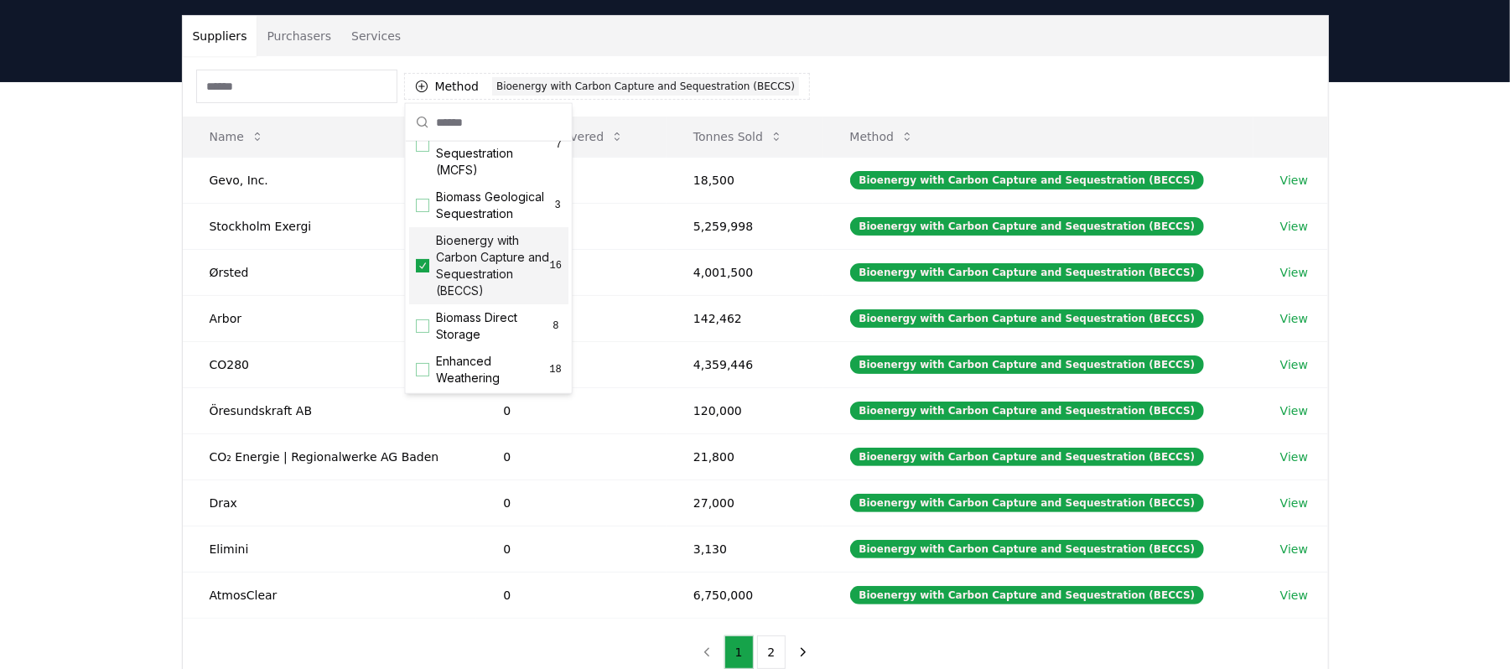
scroll to position [114, 0]
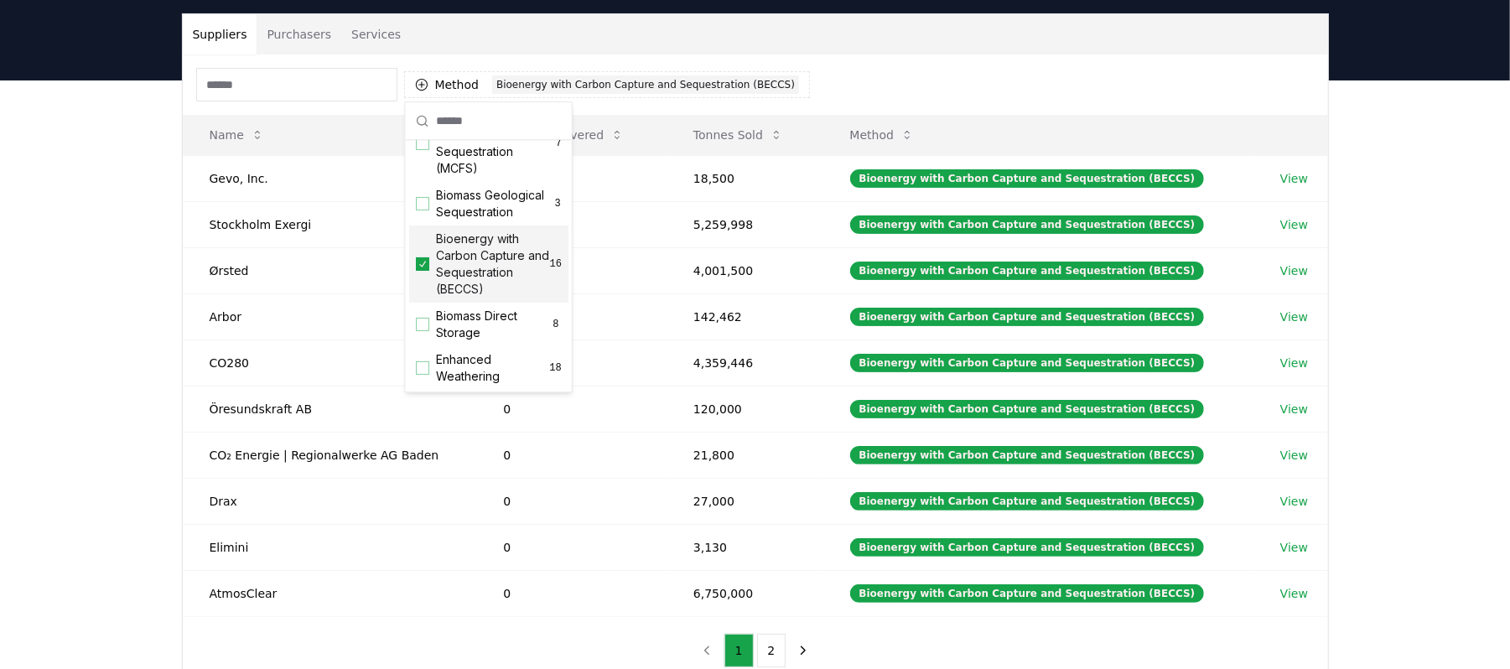
click at [1339, 222] on div "Suppliers Purchasers Services Method 1 Bioenergy with Carbon Capture and Seques…" at bounding box center [756, 349] width 1174 height 672
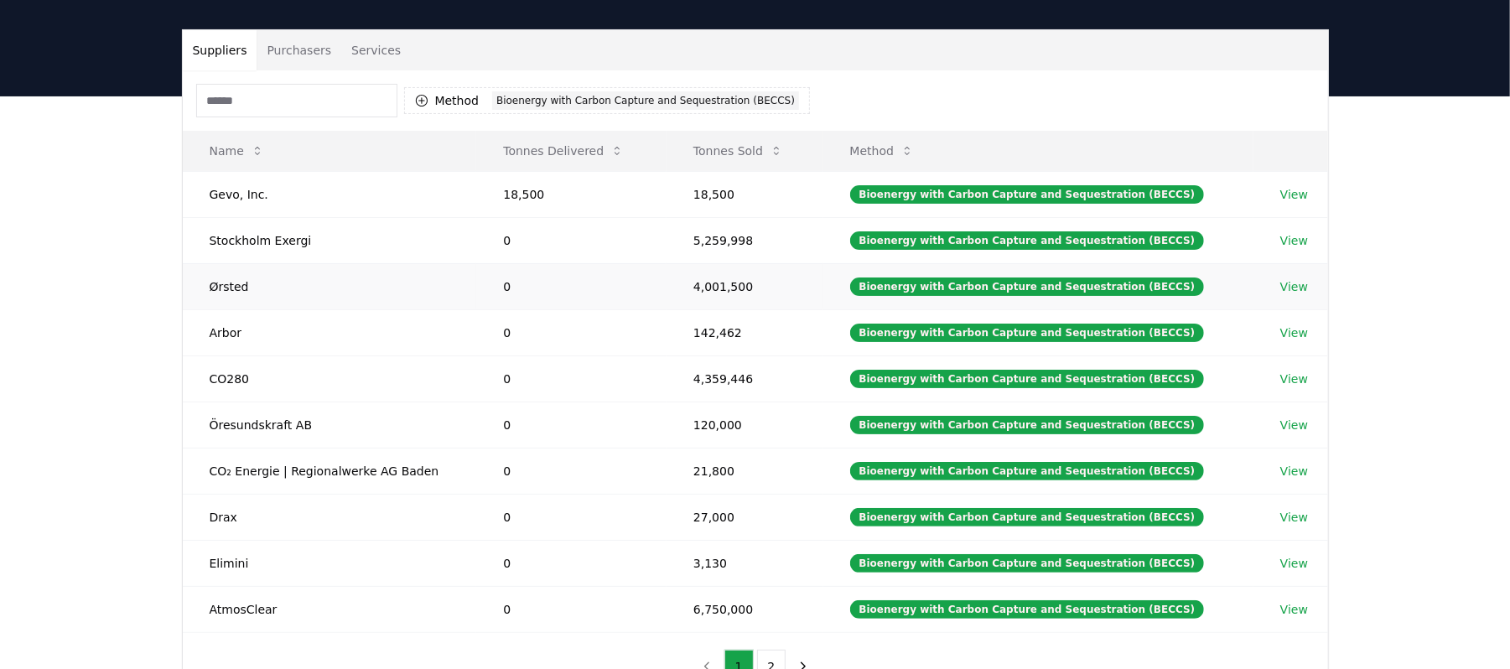
scroll to position [96, 0]
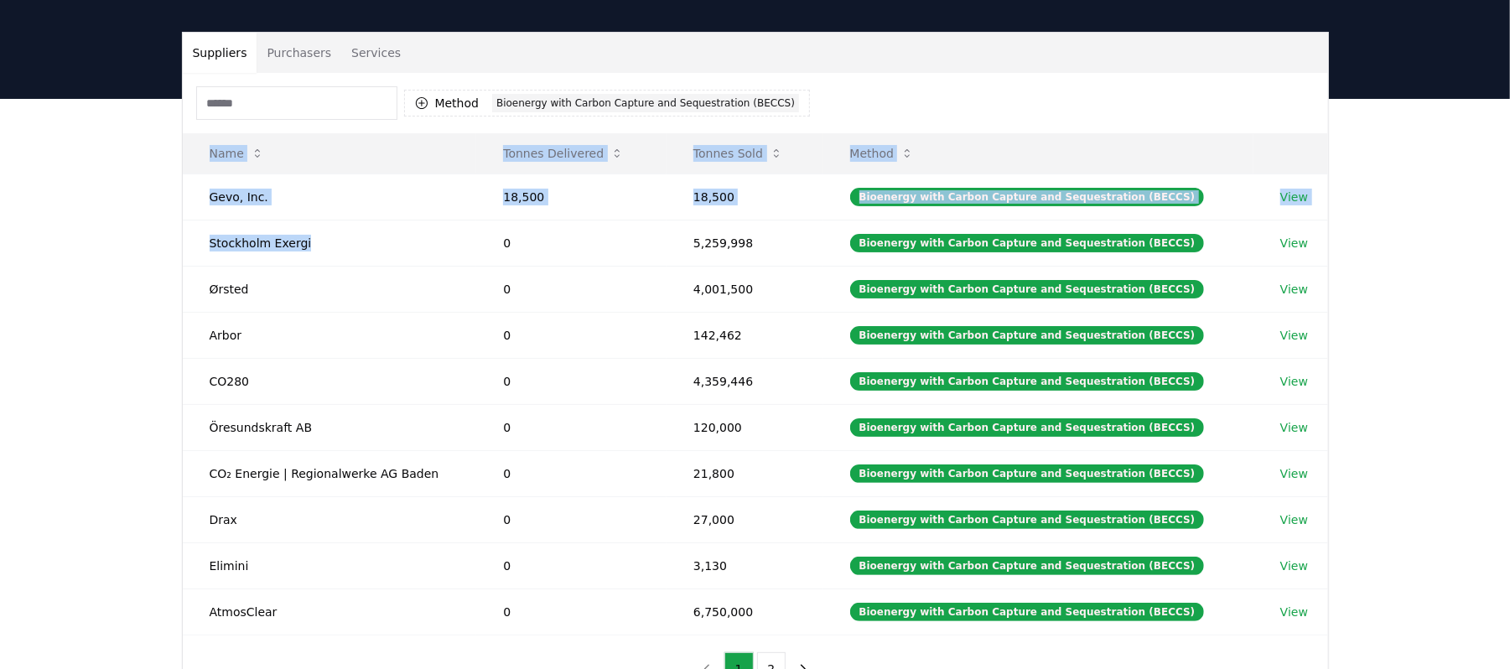
drag, startPoint x: 317, startPoint y: 241, endPoint x: 169, endPoint y: 247, distance: 148.5
click at [169, 247] on div "Suppliers Purchasers Services Method 1 Bioenergy with Carbon Capture and Seques…" at bounding box center [756, 368] width 1174 height 672
click at [195, 255] on td "Stockholm Exergi" at bounding box center [330, 243] width 294 height 46
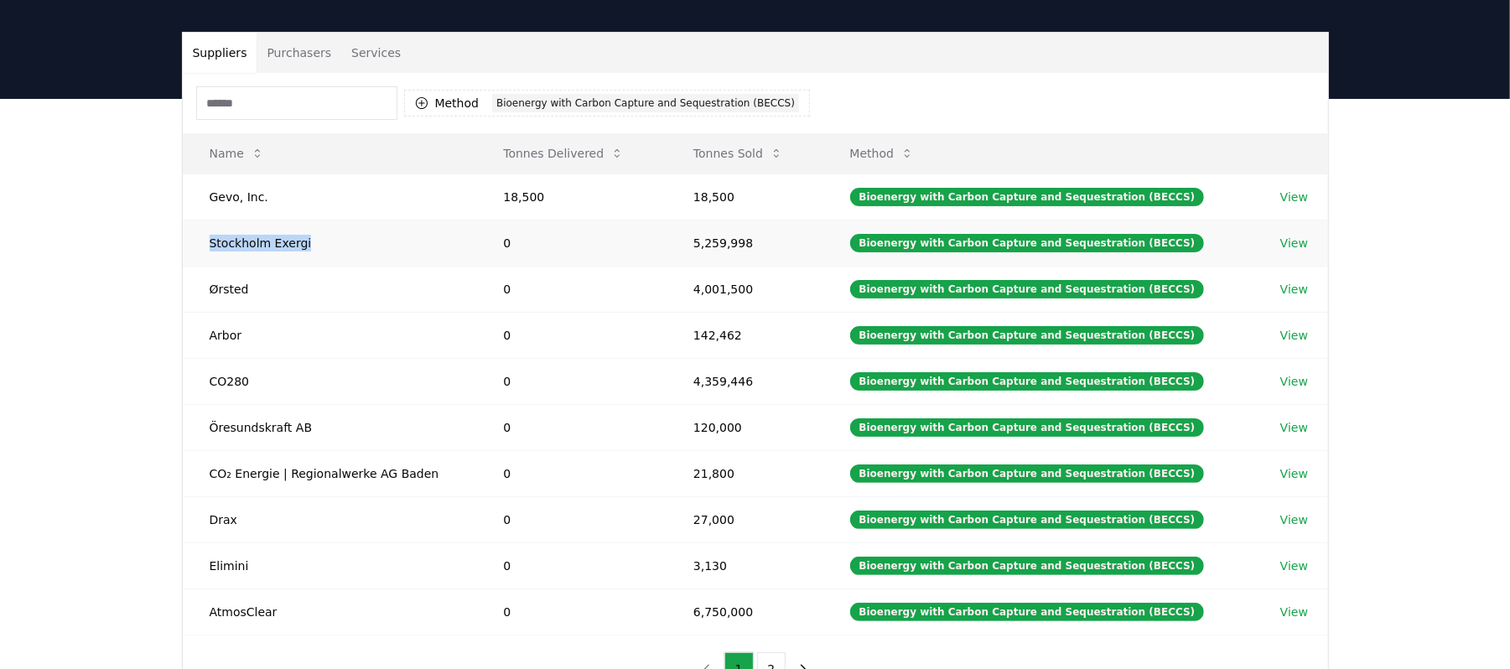
drag, startPoint x: 196, startPoint y: 249, endPoint x: 310, endPoint y: 245, distance: 114.1
click at [310, 245] on td "Stockholm Exergi" at bounding box center [330, 243] width 294 height 46
copy td "Stockholm Exergi"
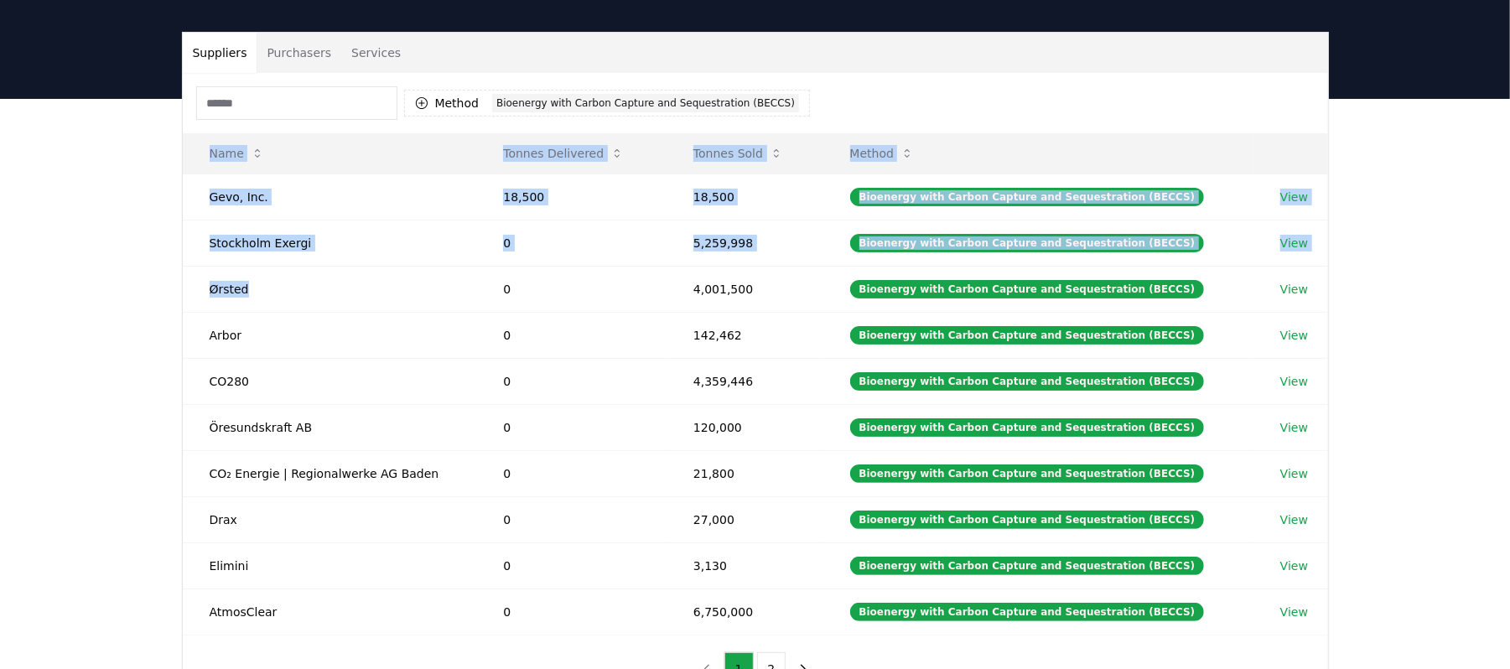
drag, startPoint x: 267, startPoint y: 297, endPoint x: 135, endPoint y: 286, distance: 132.1
click at [145, 286] on div "Suppliers Purchasers Services Method 1 Bioenergy with Carbon Capture and Seques…" at bounding box center [755, 435] width 1510 height 672
click at [225, 279] on td "Ørsted" at bounding box center [330, 289] width 294 height 46
click at [253, 293] on td "Ørsted" at bounding box center [330, 289] width 294 height 46
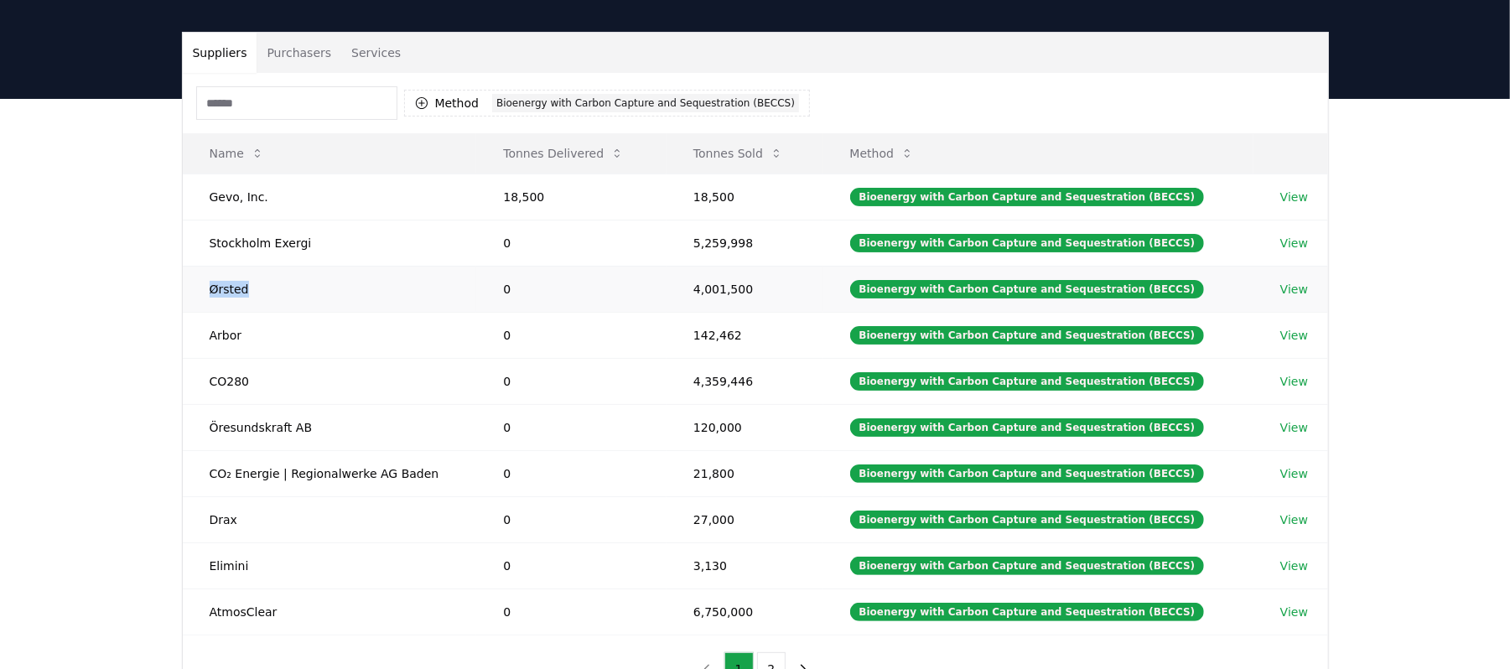
drag, startPoint x: 260, startPoint y: 287, endPoint x: 186, endPoint y: 292, distance: 74.0
click at [186, 292] on td "Ørsted" at bounding box center [330, 289] width 294 height 46
copy td "Ørsted"
click at [1288, 336] on link "View" at bounding box center [1294, 335] width 28 height 17
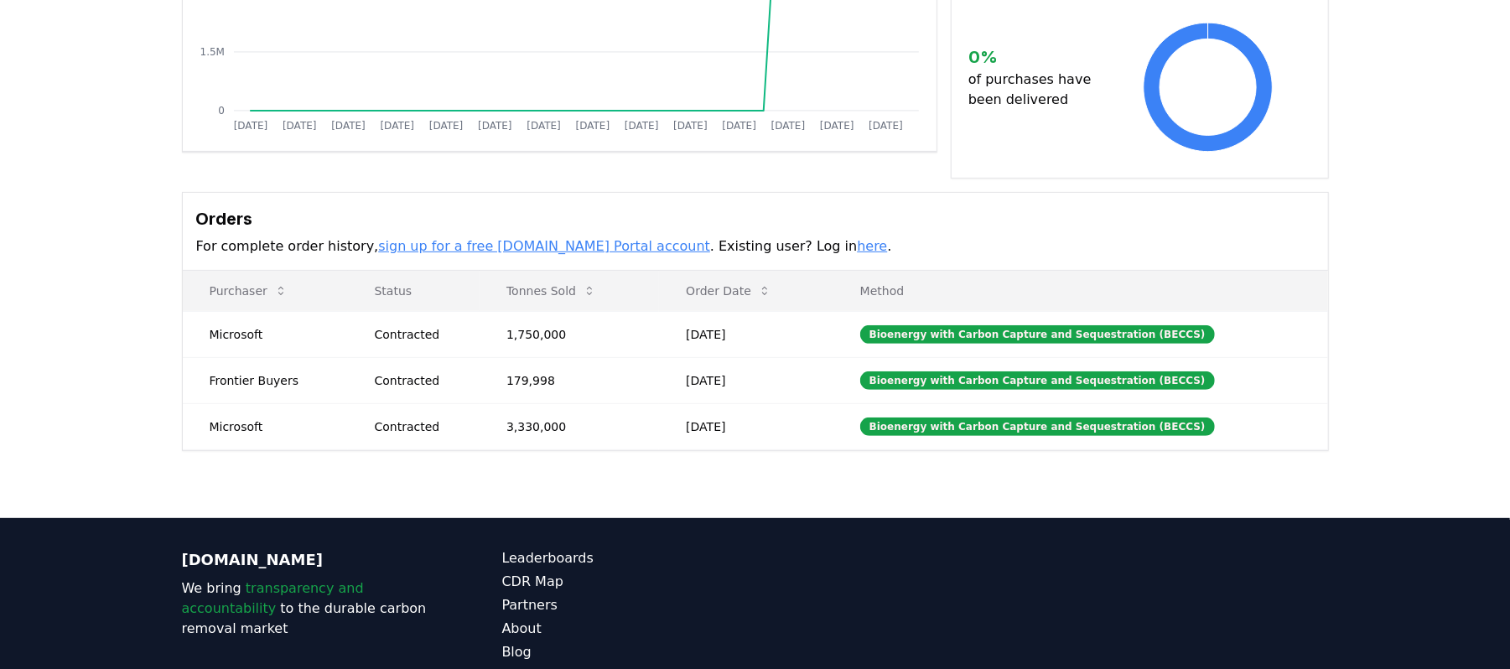
scroll to position [334, 0]
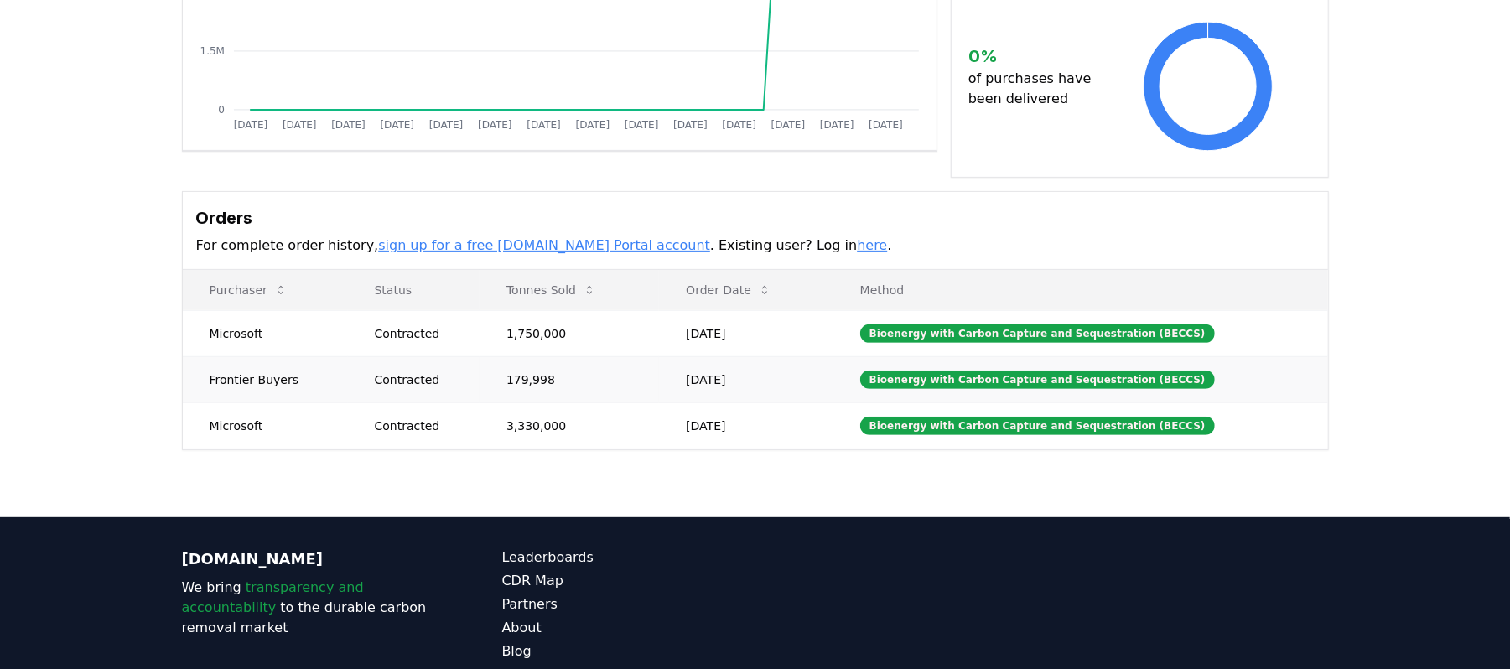
drag, startPoint x: 200, startPoint y: 262, endPoint x: 885, endPoint y: 366, distance: 693.7
click at [890, 362] on table "Purchaser Status Tonnes Sold Order Date Method Microsoft Contracted 1,750,000 M…" at bounding box center [755, 359] width 1145 height 179
drag, startPoint x: 818, startPoint y: 399, endPoint x: 155, endPoint y: 272, distance: 675.4
click at [155, 272] on div "Supplier Metrics Total Sales Tonnes Sold Tonnes Delivered Jan 2019 Jul 2019 Jan…" at bounding box center [755, 156] width 1510 height 724
copy table "Purchaser Status Tonnes Sold Order Date Method Microsoft Contracted 1,750,000 M…"
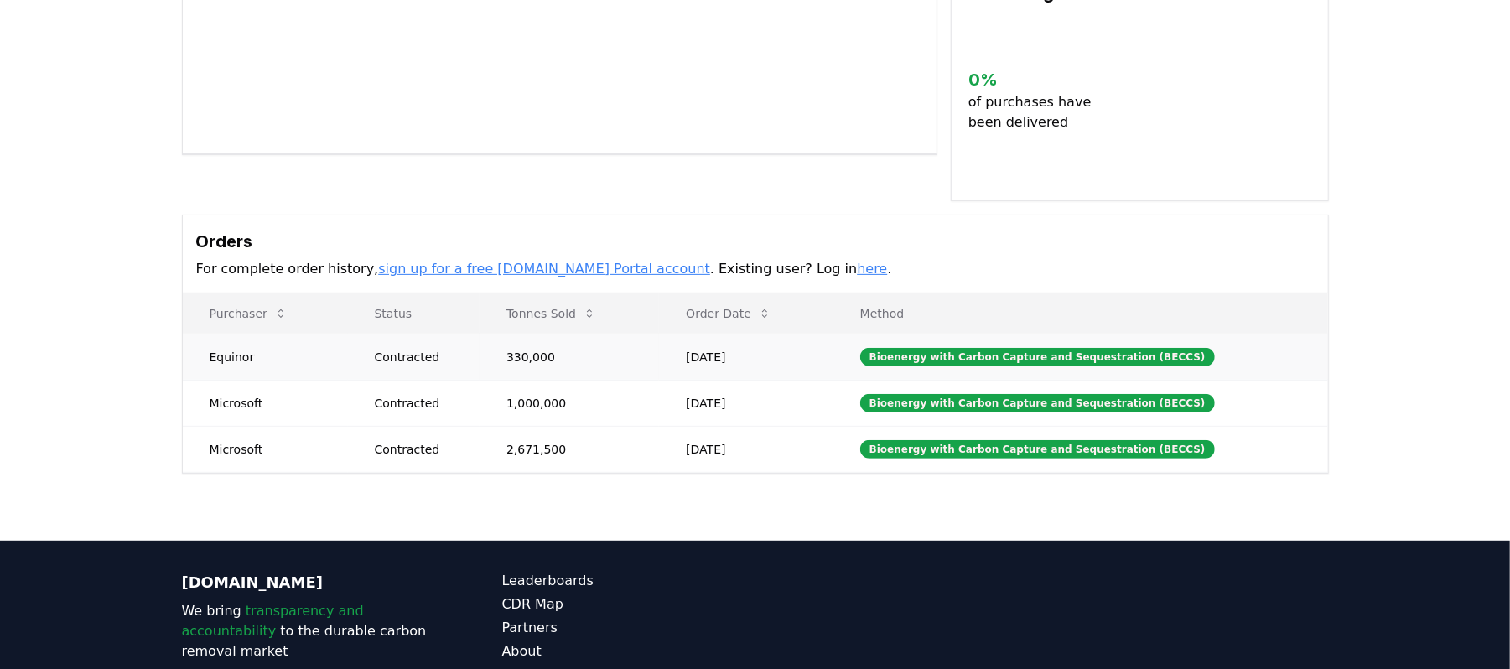
scroll to position [333, 0]
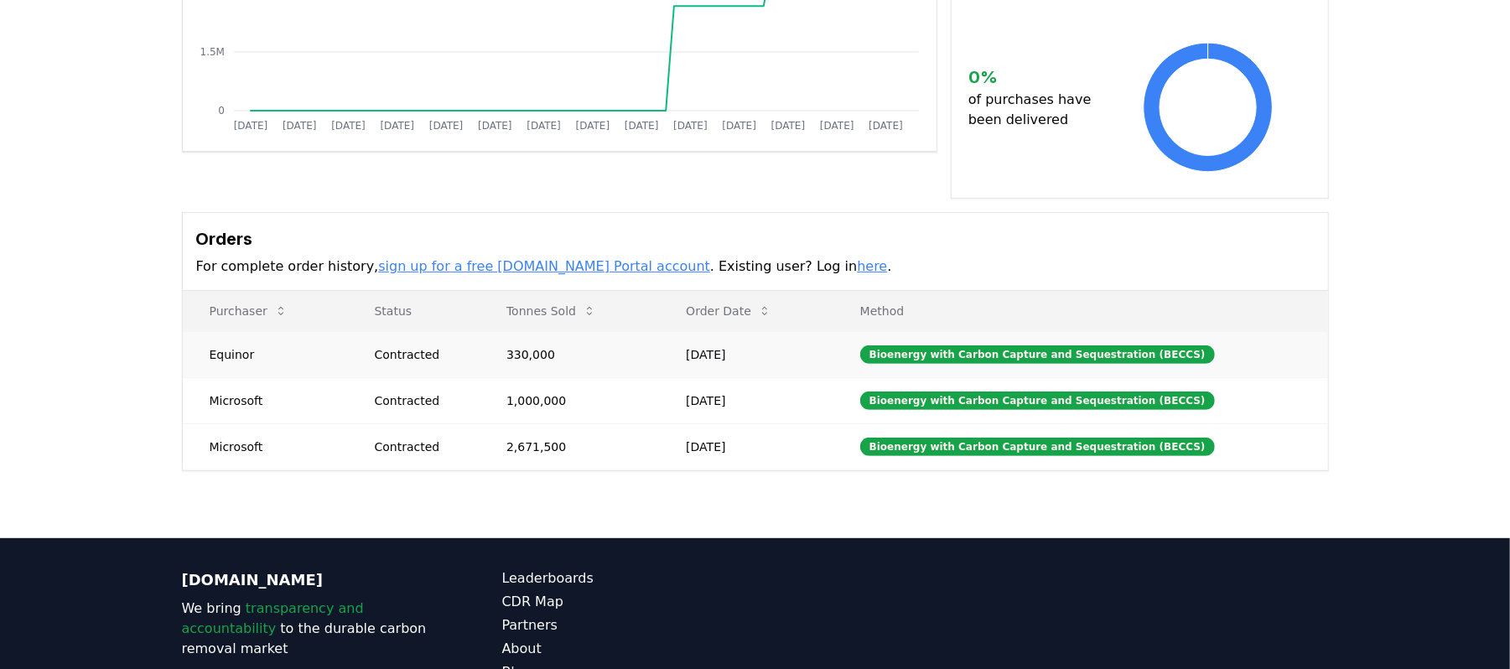
drag, startPoint x: 191, startPoint y: 212, endPoint x: 490, endPoint y: 332, distance: 322.4
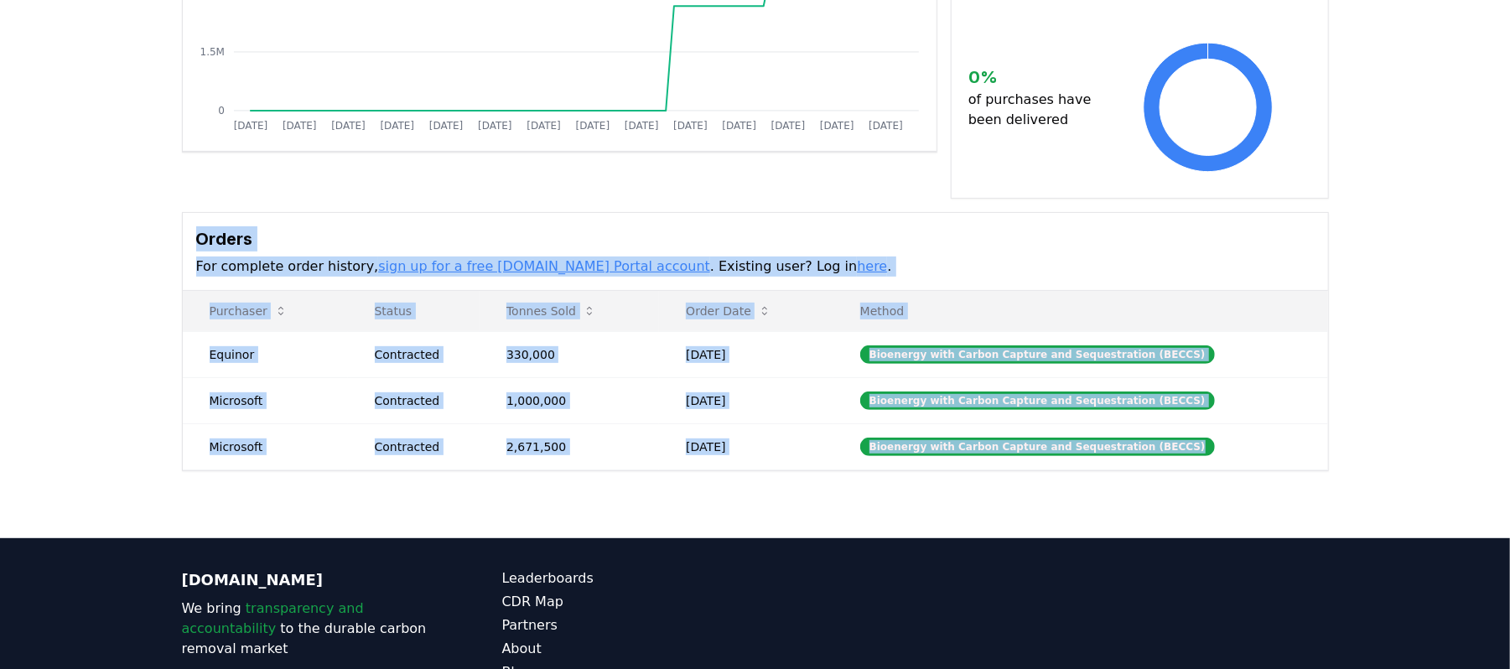
drag, startPoint x: 1216, startPoint y: 423, endPoint x: 195, endPoint y: 226, distance: 1040.1
click at [195, 226] on div "Orders For complete order history, sign up for a free [DOMAIN_NAME] Portal acco…" at bounding box center [755, 341] width 1147 height 259
click at [162, 317] on div "Supplier Metrics Total Sales Tonnes Sold Tonnes Delivered [DATE] [DATE] [DATE] …" at bounding box center [755, 167] width 1510 height 744
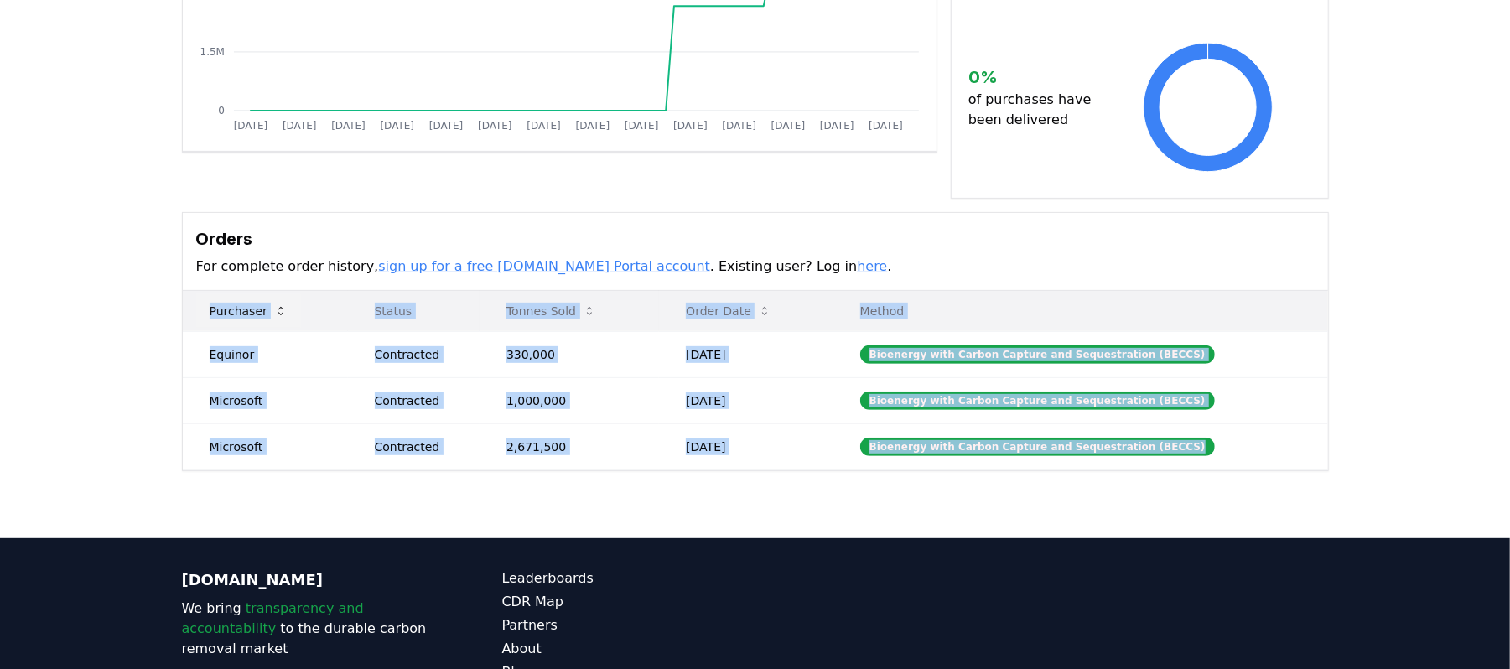
drag, startPoint x: 1217, startPoint y: 420, endPoint x: 208, endPoint y: 288, distance: 1018.0
click at [208, 291] on table "Purchaser Status Tonnes Sold Order Date Method Equinor Contracted 330,000 [DATE…" at bounding box center [755, 380] width 1145 height 179
copy table "Purchaser Status Tonnes Sold Order Date Method Equinor Contracted 330,000 [DATE…"
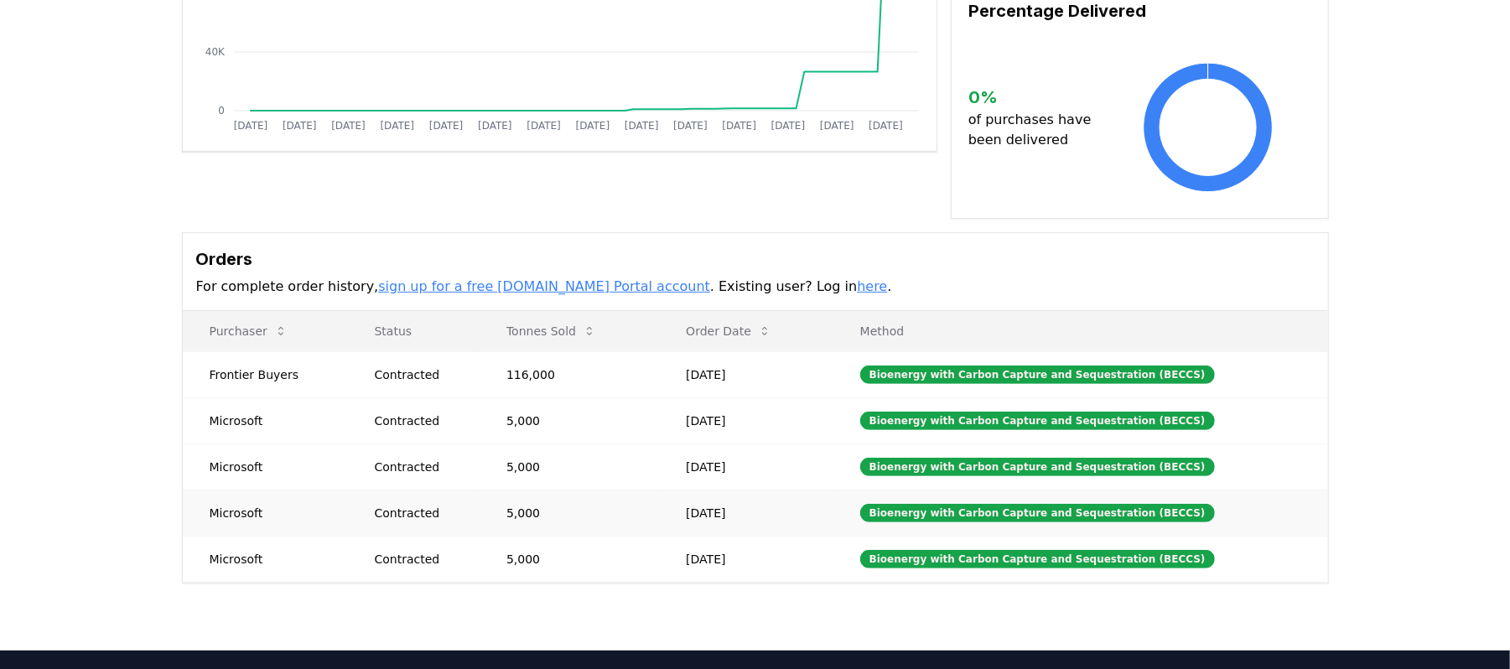
scroll to position [334, 0]
drag, startPoint x: 825, startPoint y: 560, endPoint x: 182, endPoint y: 339, distance: 680.1
click at [183, 339] on table "Purchaser Status Tonnes Sold Order Date Method Frontier Buyers Contracted 116,0…" at bounding box center [755, 446] width 1145 height 272
copy table "Purchaser Status Tonnes Sold Order Date Method Frontier Buyers Contracted 116,0…"
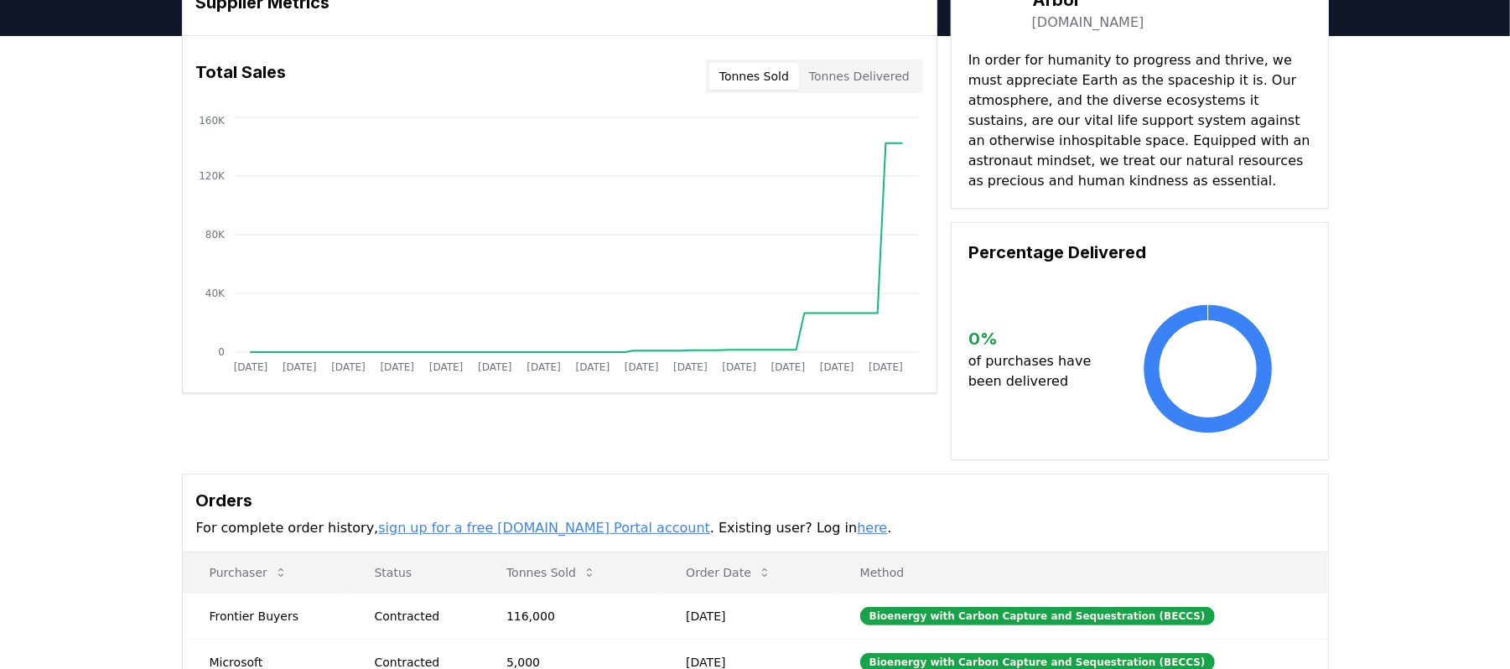
scroll to position [0, 0]
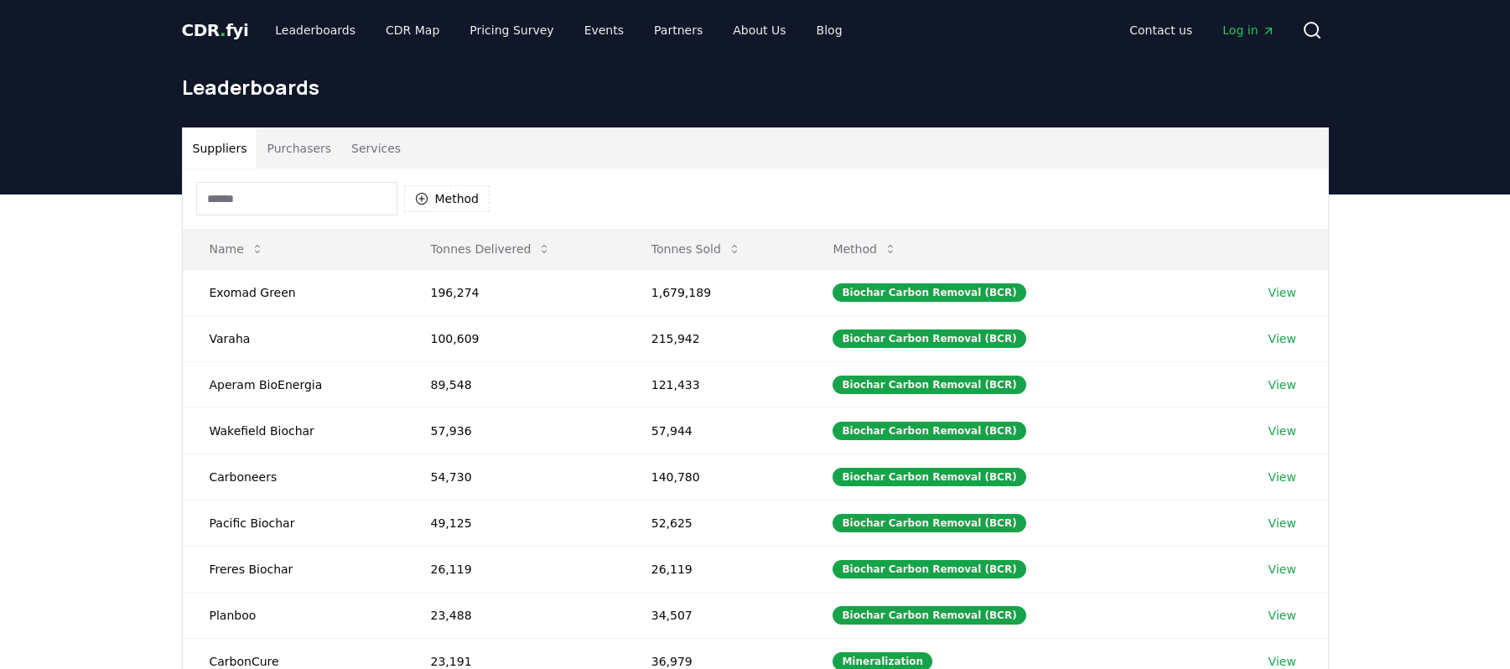
scroll to position [96, 0]
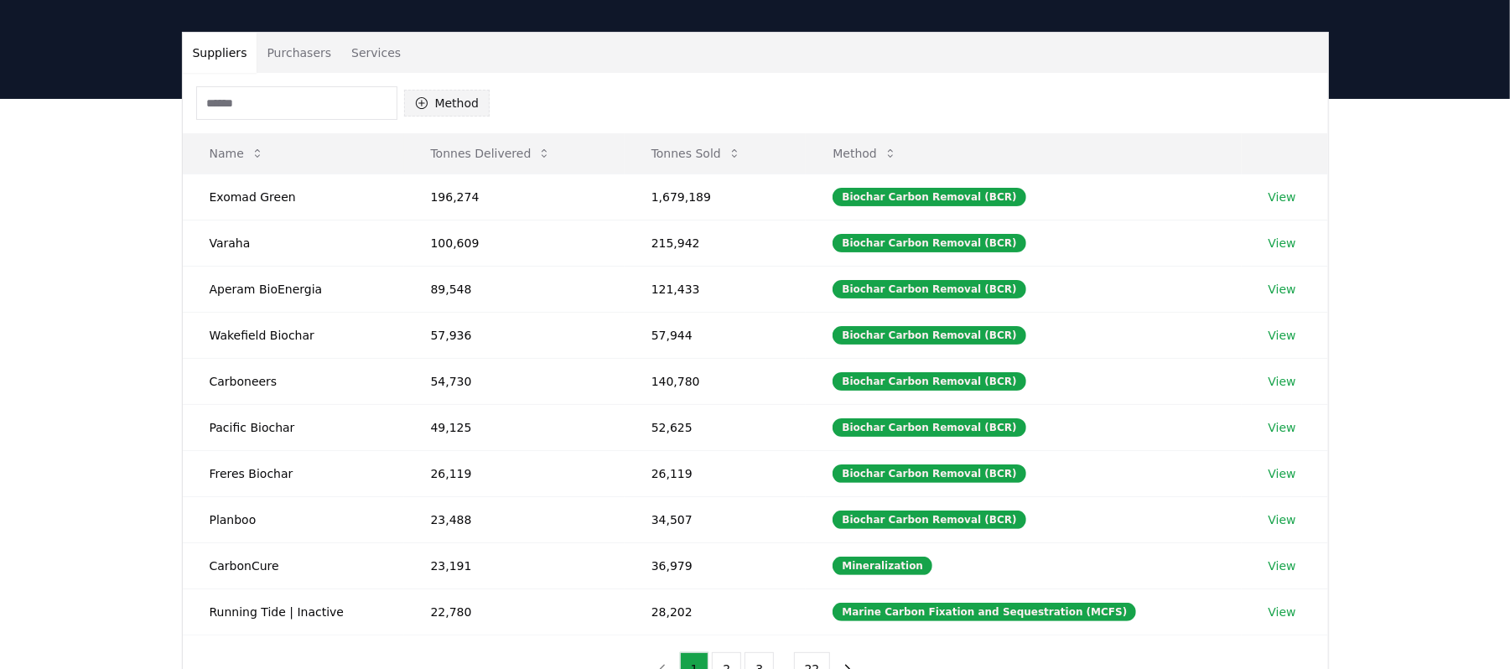
click at [447, 98] on button "Method" at bounding box center [447, 103] width 86 height 27
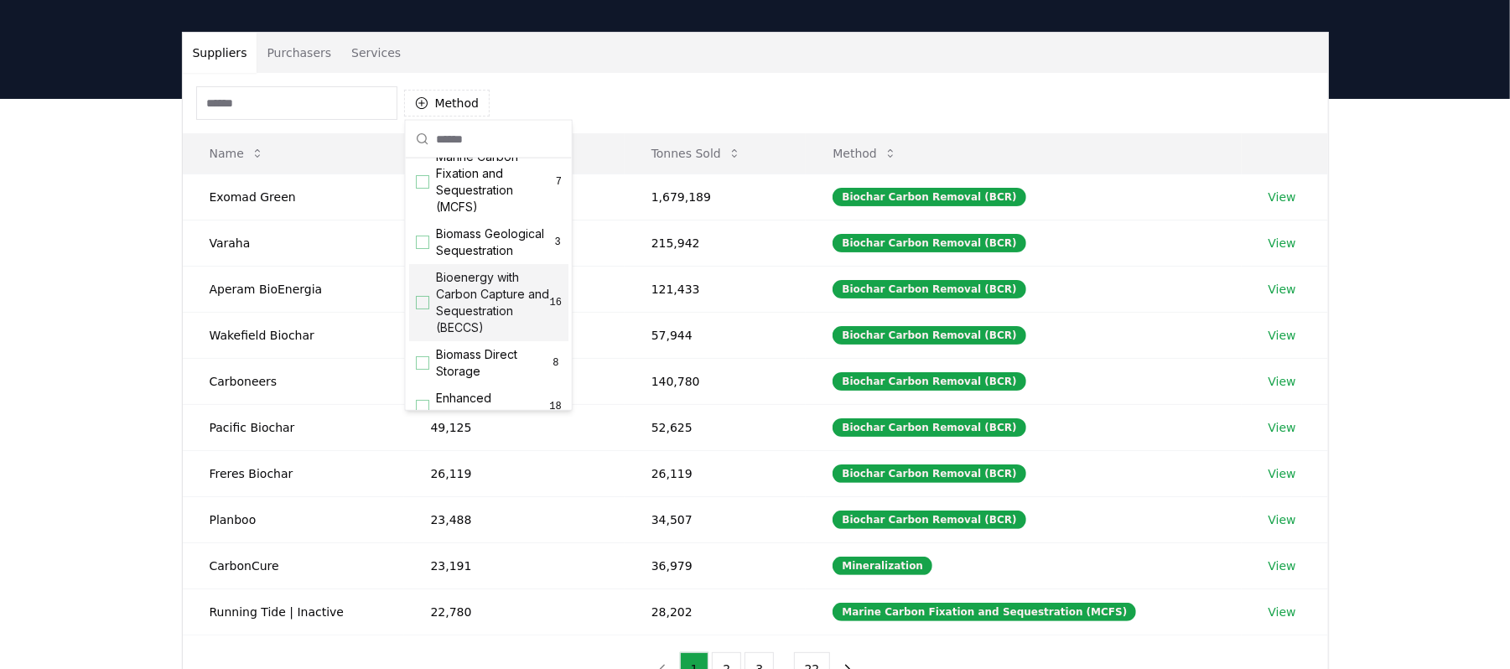
click at [466, 336] on span "Bioenergy with Carbon Capture and Sequestration (BECCS)" at bounding box center [493, 302] width 114 height 67
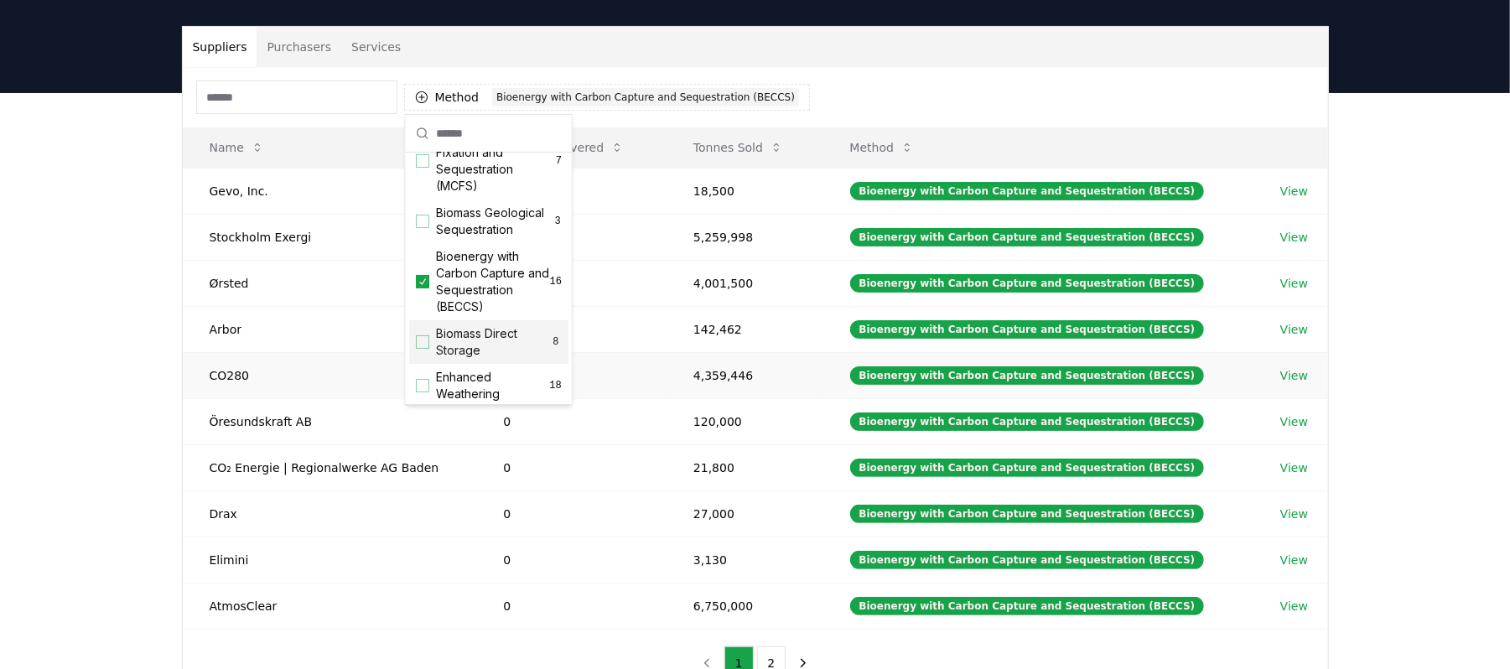
scroll to position [102, 0]
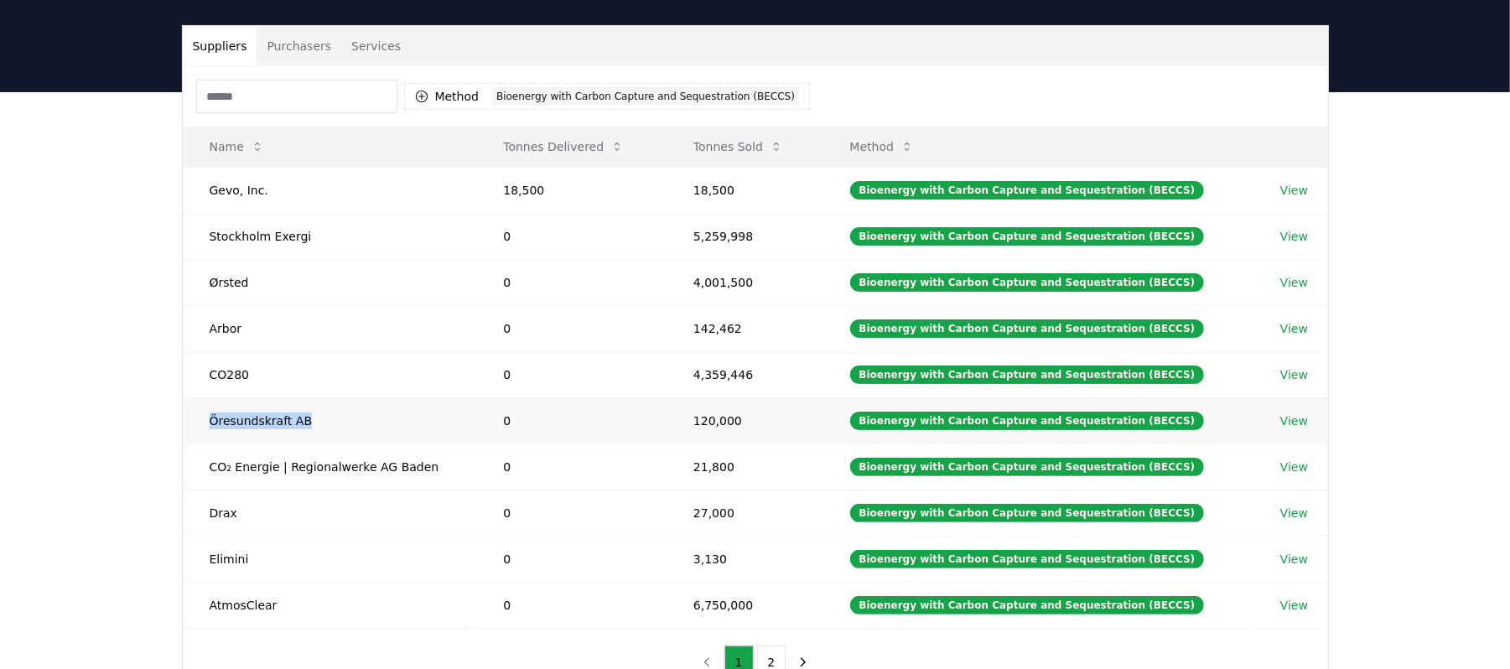
drag, startPoint x: 359, startPoint y: 423, endPoint x: 215, endPoint y: 423, distance: 144.2
click at [205, 424] on td "Öresundskraft AB" at bounding box center [330, 420] width 294 height 46
copy td "Öresundskraft AB"
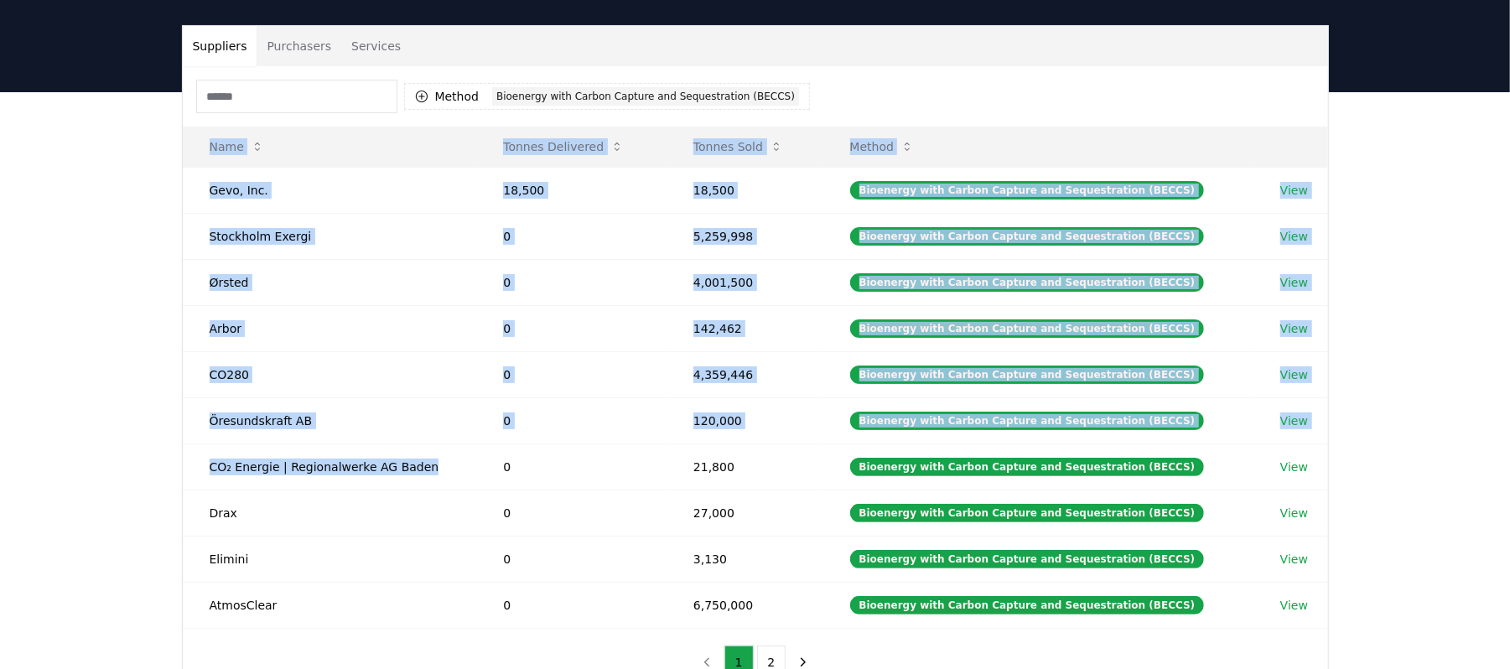
drag, startPoint x: 450, startPoint y: 468, endPoint x: 173, endPoint y: 475, distance: 277.6
click at [173, 475] on div "Suppliers Purchasers Services Method 1 Bioenergy with Carbon Capture and Seques…" at bounding box center [756, 361] width 1174 height 672
click at [230, 467] on td "CO₂ Energie | Regionalwerke AG Baden" at bounding box center [330, 467] width 294 height 46
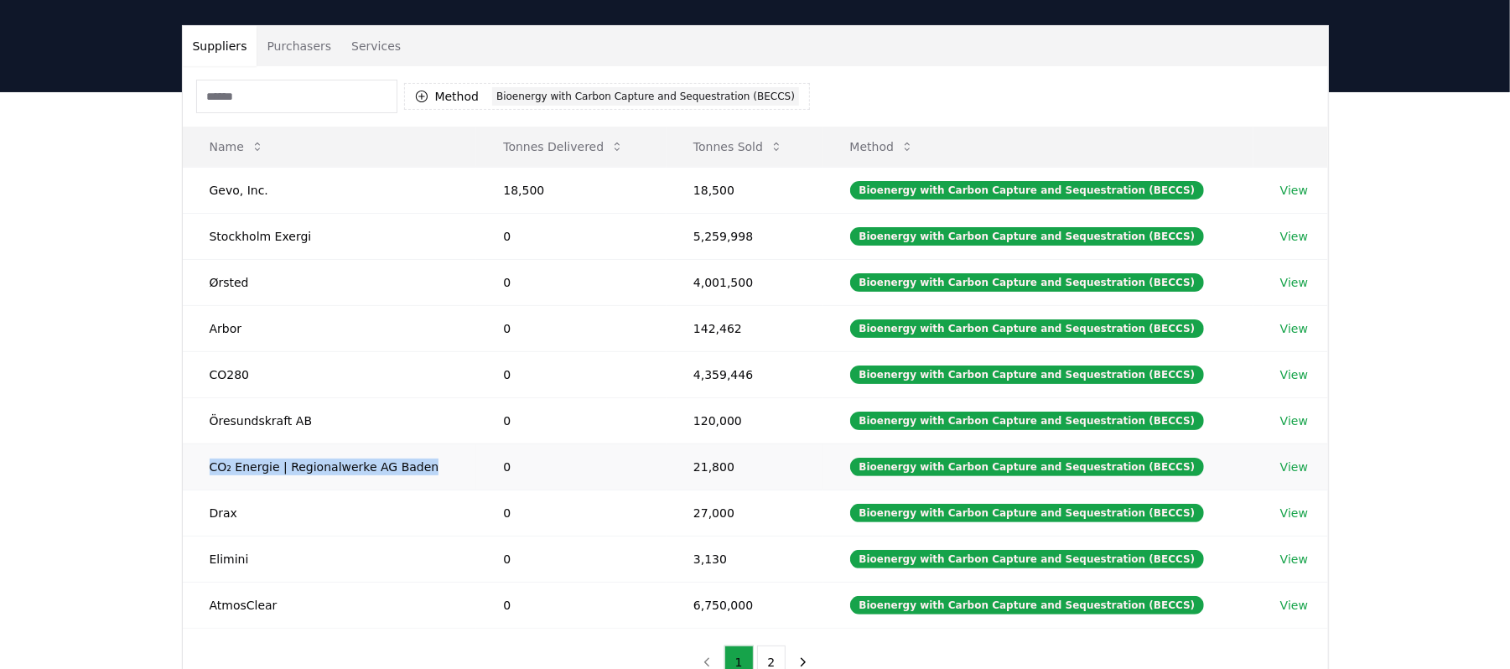
drag, startPoint x: 211, startPoint y: 468, endPoint x: 413, endPoint y: 475, distance: 202.2
click at [413, 475] on td "CO₂ Energie | Regionalwerke AG Baden" at bounding box center [330, 467] width 294 height 46
copy td "CO₂ Energie | Regionalwerke AG Baden"
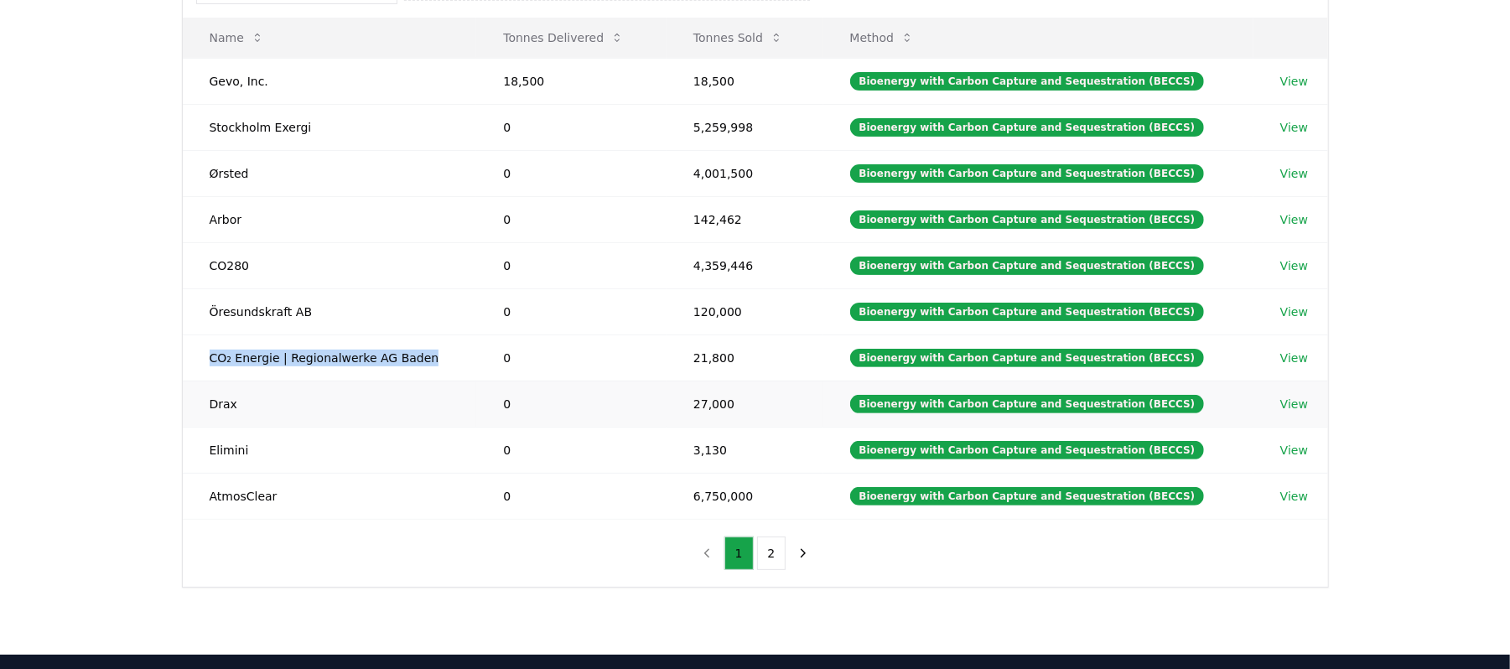
scroll to position [213, 0]
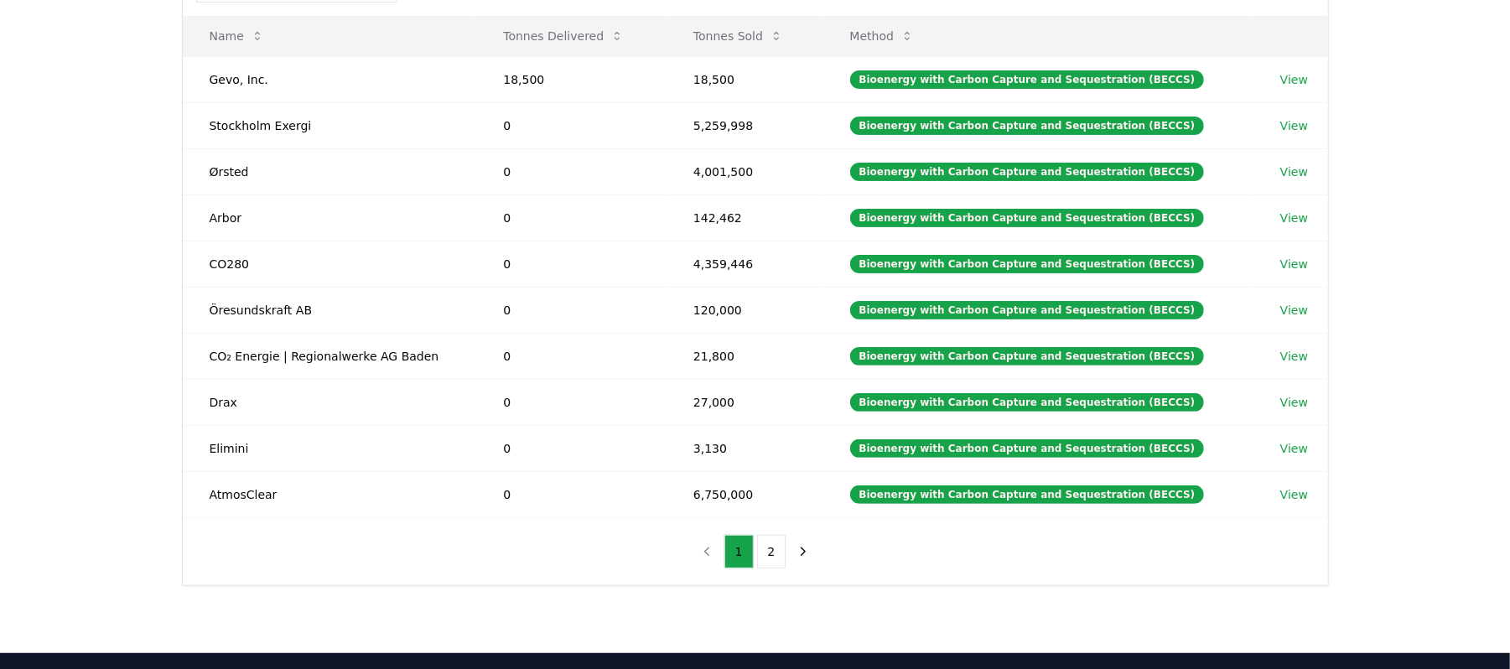
drag, startPoint x: 1302, startPoint y: 403, endPoint x: 1368, endPoint y: 410, distance: 66.6
click at [1368, 410] on div "Suppliers Purchasers Services Method 1 Bioenergy with Carbon Capture and Seques…" at bounding box center [755, 318] width 1510 height 672
click at [775, 557] on button "2" at bounding box center [771, 552] width 29 height 34
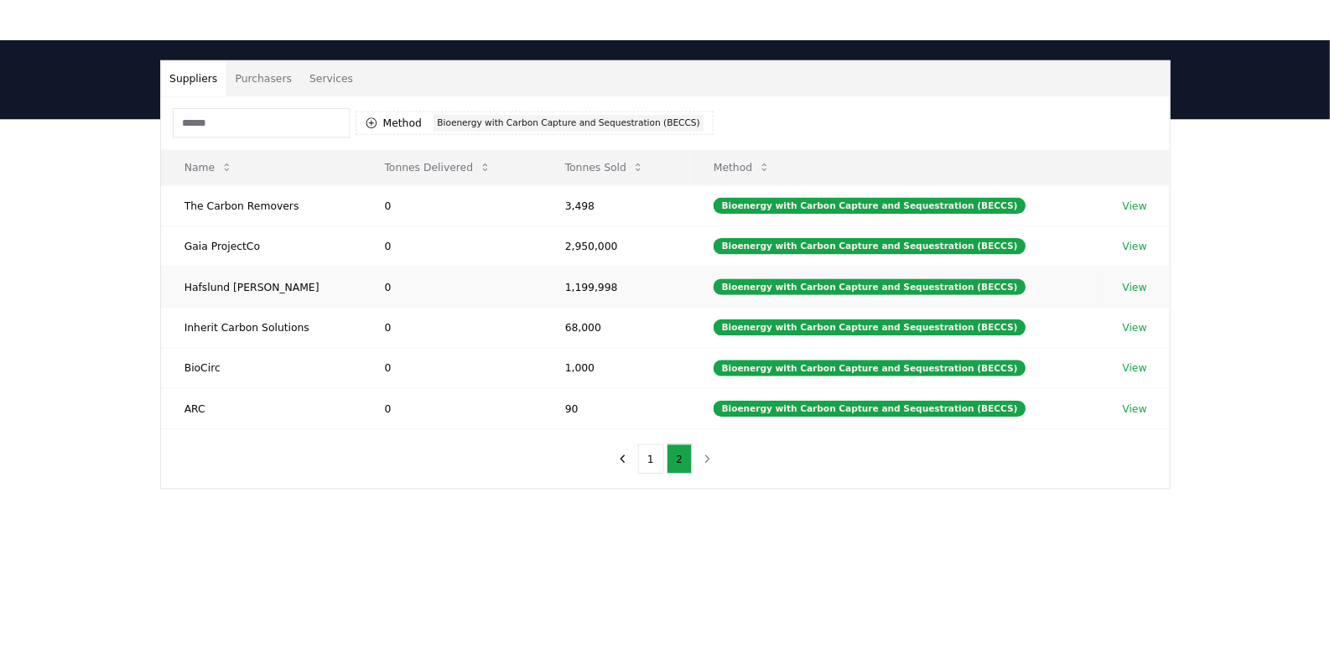
scroll to position [104, 0]
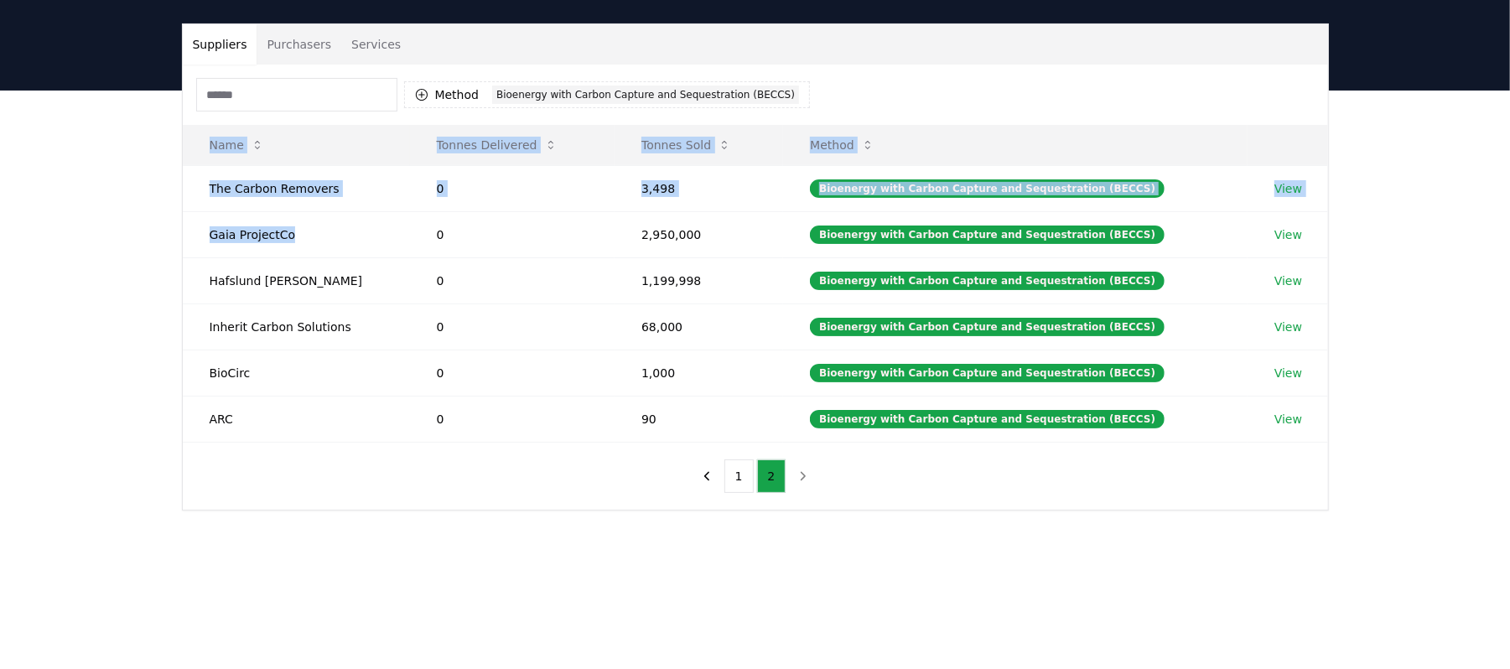
drag, startPoint x: 299, startPoint y: 238, endPoint x: 175, endPoint y: 242, distance: 124.2
click at [175, 242] on div "Suppliers Purchasers Services Method 1 Bioenergy with Carbon Capture and Seques…" at bounding box center [756, 266] width 1174 height 487
click at [175, 246] on div "Suppliers Purchasers Services Method 1 Bioenergy with Carbon Capture and Seques…" at bounding box center [756, 266] width 1174 height 487
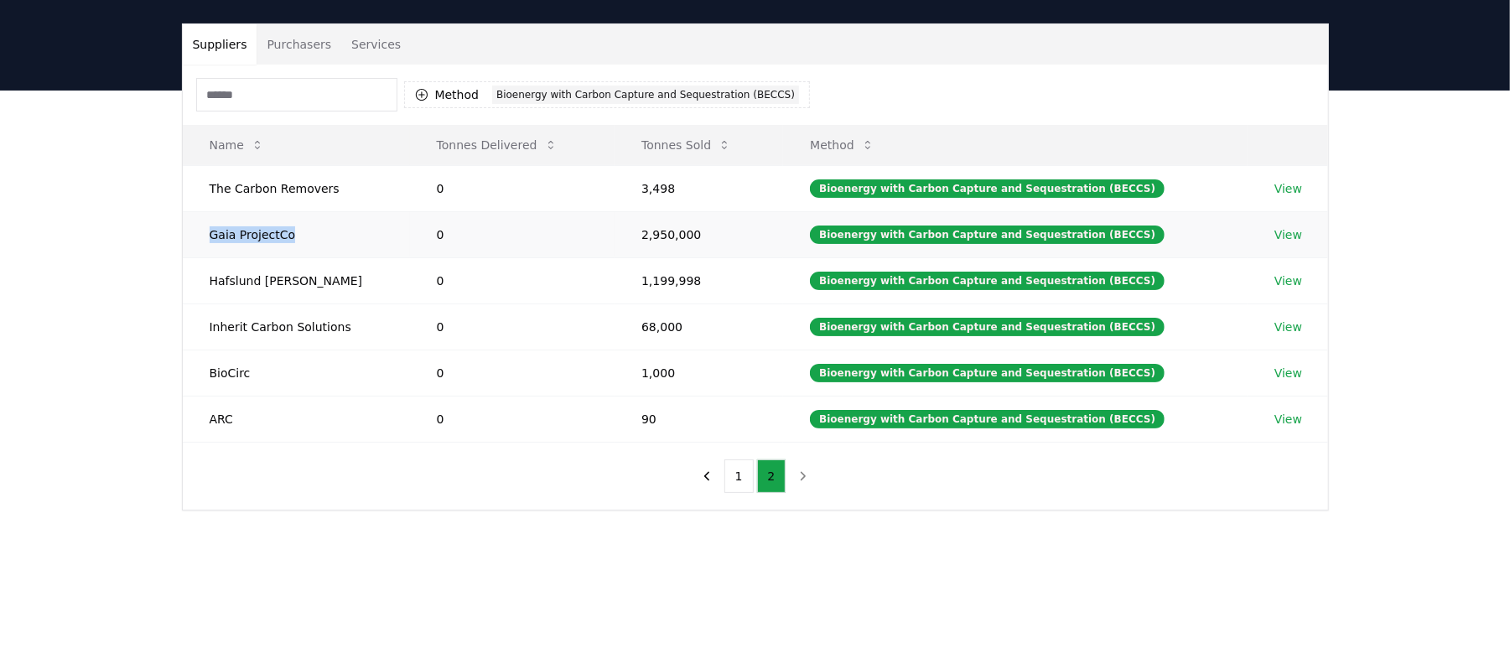
drag, startPoint x: 309, startPoint y: 233, endPoint x: 208, endPoint y: 236, distance: 100.7
click at [208, 236] on td "Gaia ProjectCo" at bounding box center [296, 234] width 227 height 46
copy td "Gaia ProjectCo"
drag, startPoint x: 297, startPoint y: 278, endPoint x: 196, endPoint y: 283, distance: 100.7
click at [201, 283] on td "Hafslund Celsio" at bounding box center [296, 280] width 227 height 46
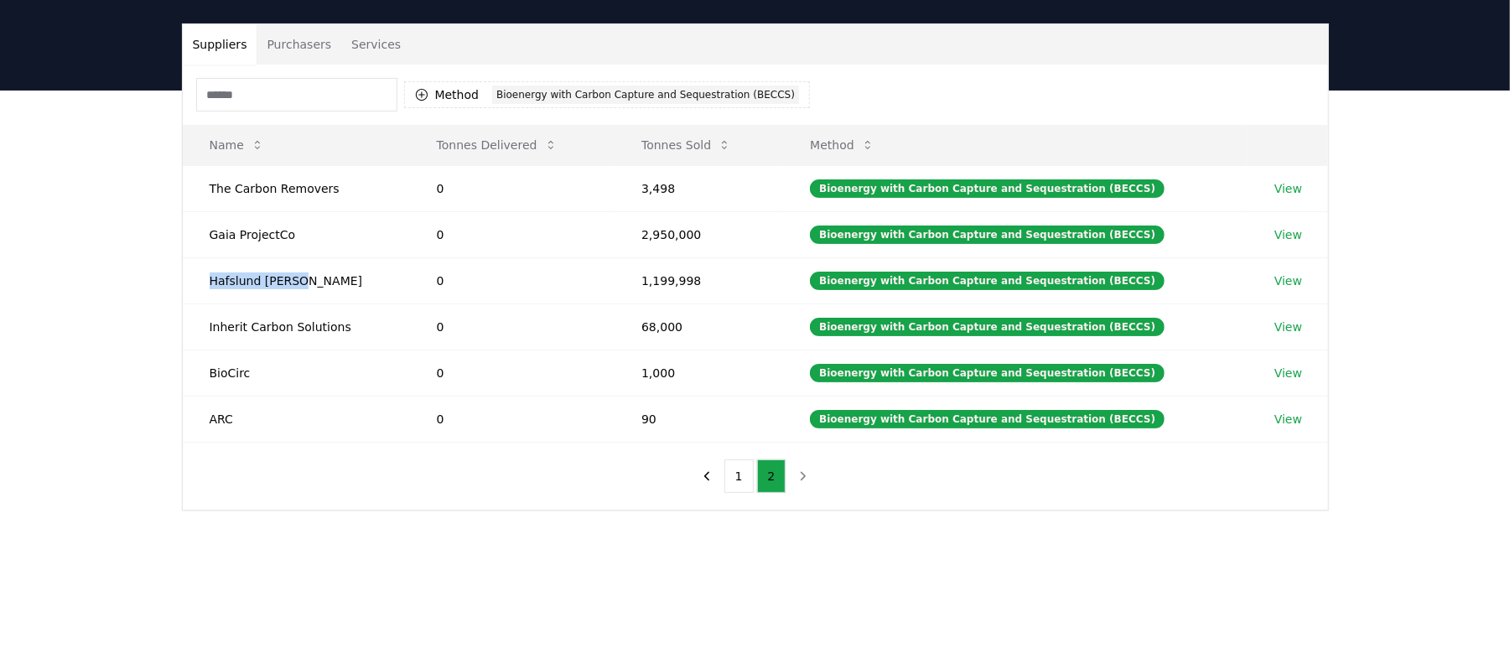
copy td "Hafslund Celsio"
drag, startPoint x: 350, startPoint y: 325, endPoint x: 191, endPoint y: 330, distance: 158.5
click at [191, 330] on td "Inherit Carbon Solutions" at bounding box center [296, 327] width 227 height 46
copy td "Inherit Carbon Solutions"
click at [222, 374] on td "BioCirc" at bounding box center [296, 373] width 227 height 46
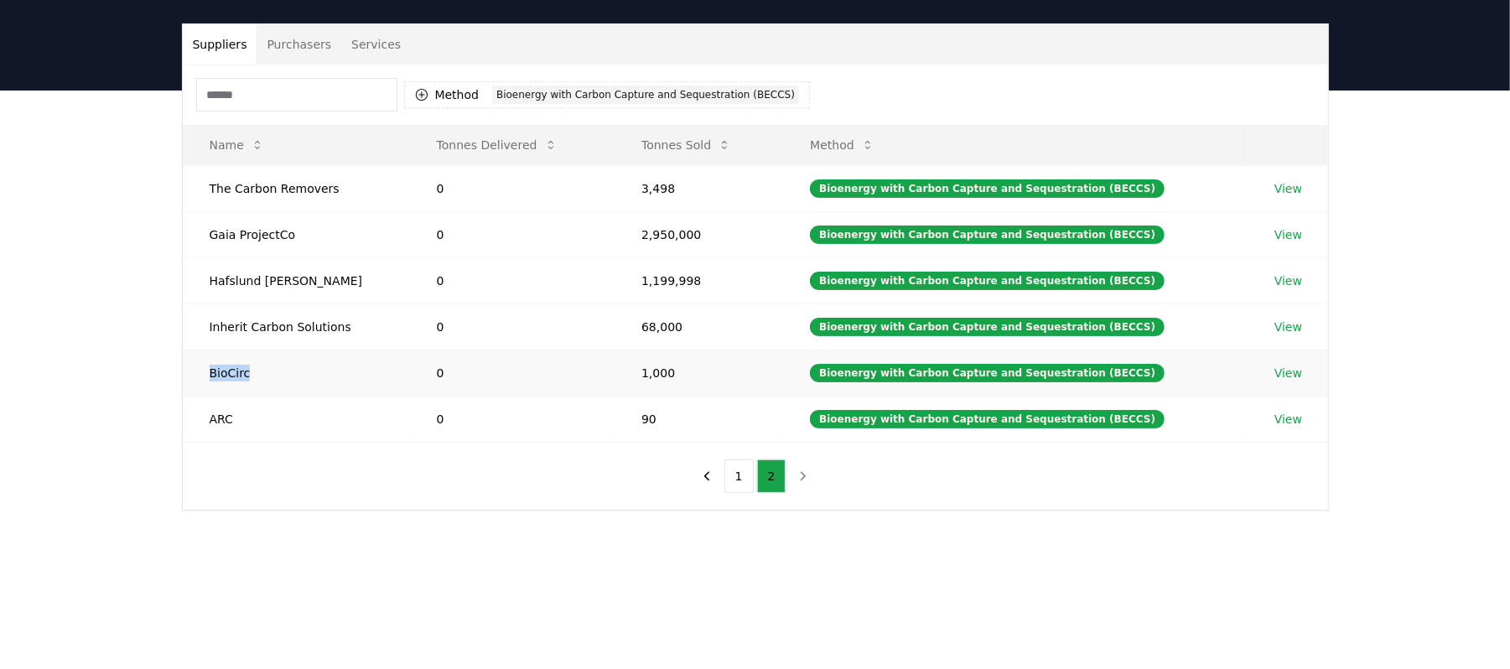
drag, startPoint x: 252, startPoint y: 370, endPoint x: 188, endPoint y: 380, distance: 65.3
click at [191, 379] on td "BioCirc" at bounding box center [296, 373] width 227 height 46
copy td "BioCirc"
click at [226, 421] on td "ARC" at bounding box center [296, 419] width 227 height 46
drag, startPoint x: 230, startPoint y: 427, endPoint x: 206, endPoint y: 428, distance: 23.5
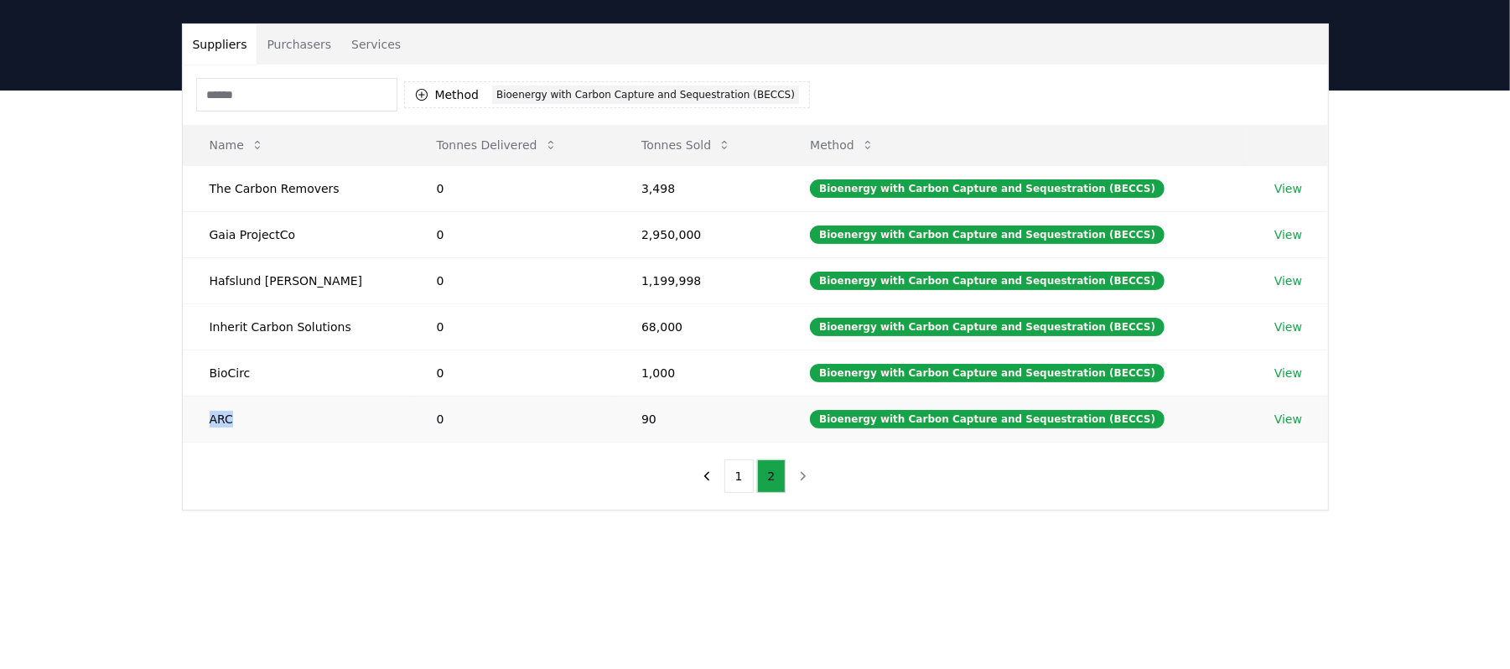
click at [206, 428] on td "ARC" at bounding box center [296, 419] width 227 height 46
copy td "ARC"
click at [739, 484] on button "1" at bounding box center [738, 476] width 29 height 34
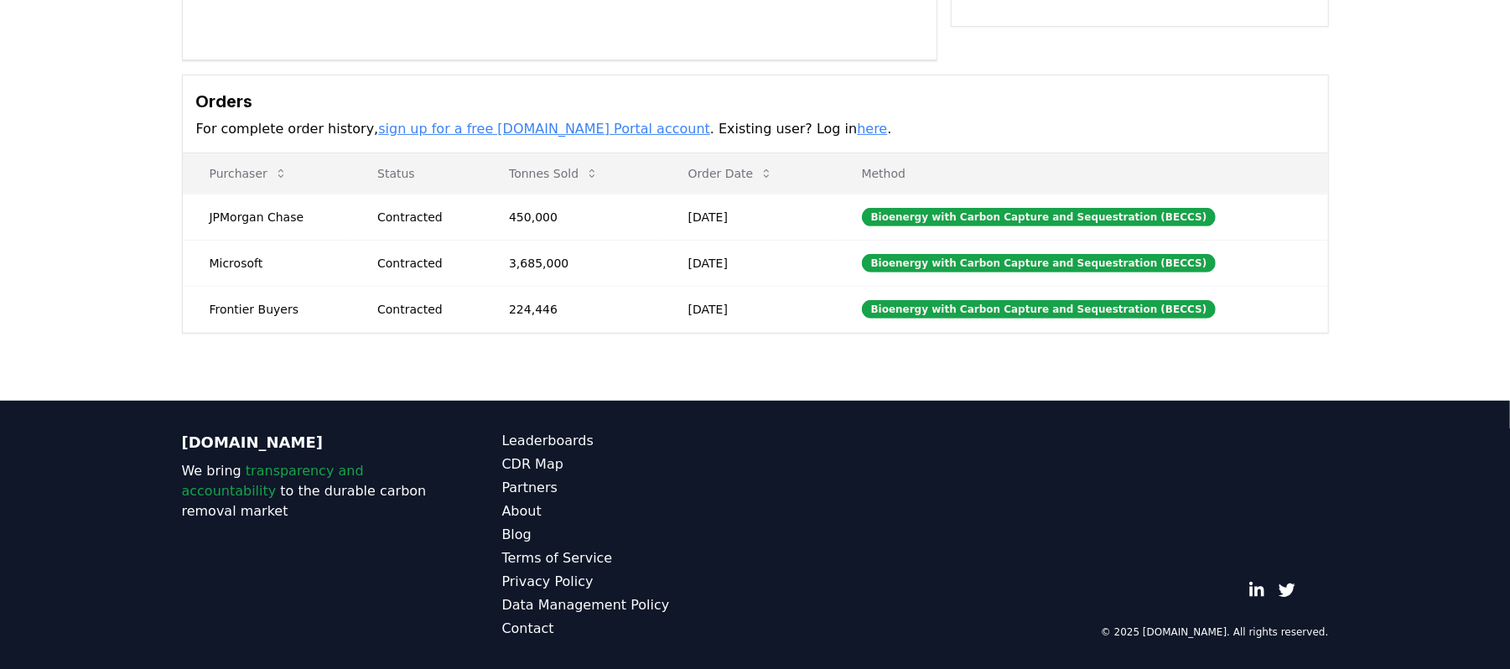
scroll to position [428, 0]
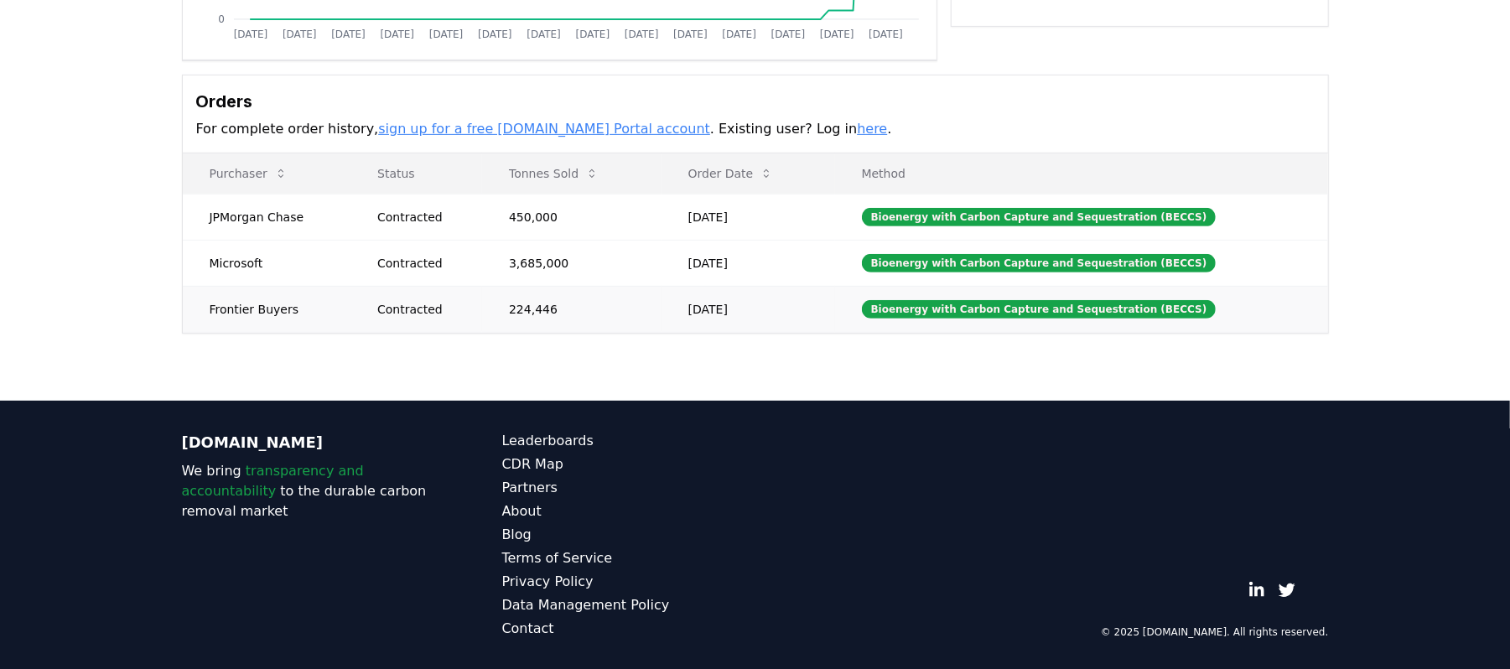
drag, startPoint x: 817, startPoint y: 309, endPoint x: 796, endPoint y: 315, distance: 21.8
drag, startPoint x: 808, startPoint y: 310, endPoint x: 198, endPoint y: 163, distance: 628.0
click at [198, 163] on table "Purchaser Status Tonnes Sold Order Date Method JPMorgan Chase Contracted 450,00…" at bounding box center [755, 242] width 1145 height 179
copy table "Purchaser Status Tonnes Sold Order Date Method JPMorgan Chase Contracted 450,00…"
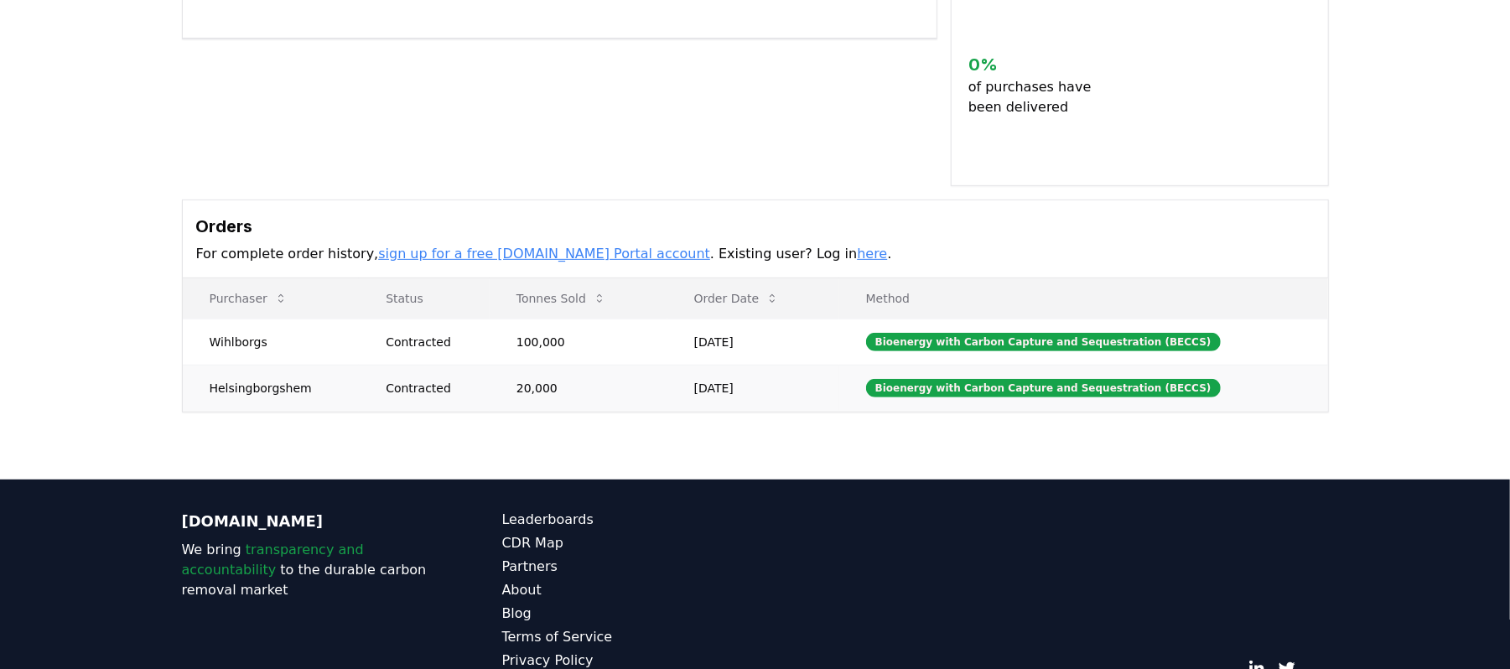
scroll to position [447, 0]
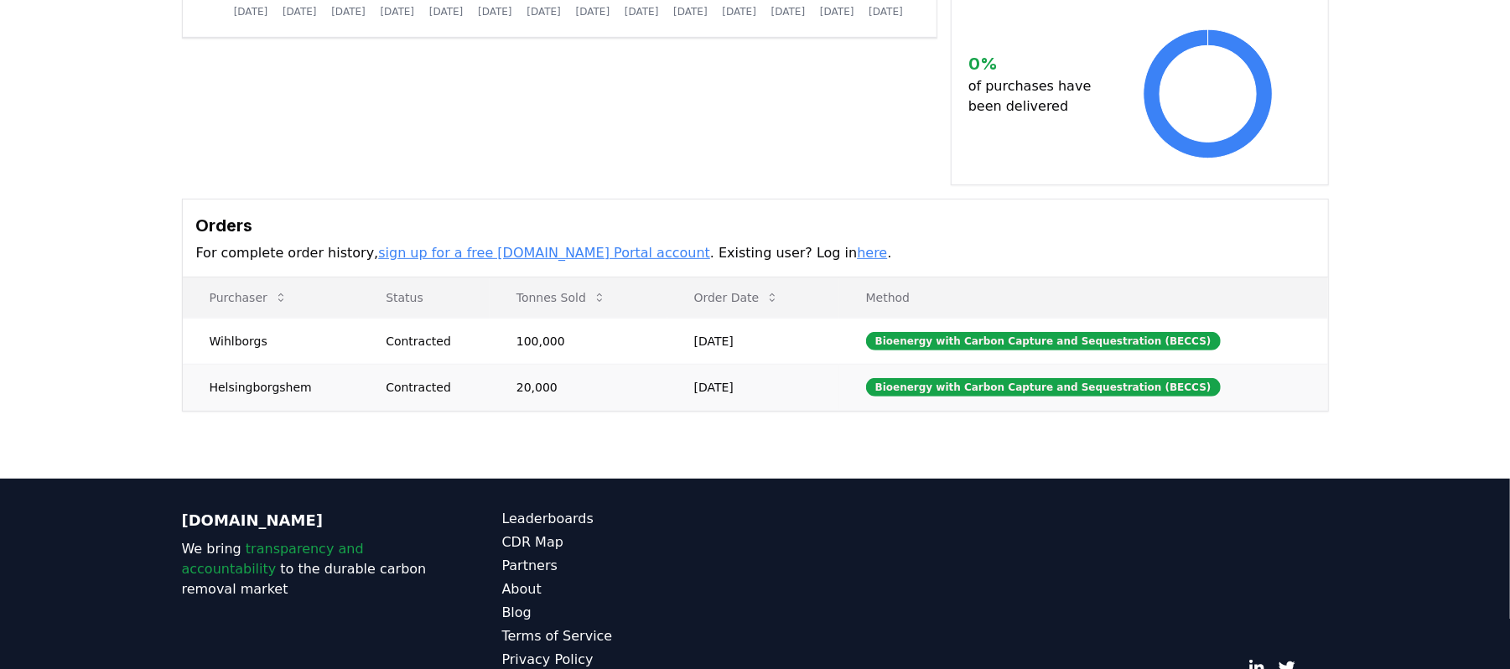
drag, startPoint x: 812, startPoint y: 370, endPoint x: 470, endPoint y: 367, distance: 342.1
drag, startPoint x: 802, startPoint y: 367, endPoint x: 172, endPoint y: 317, distance: 632.5
click at [172, 317] on div "Supplier Metrics Total Sales Tonnes Sold Tonnes Delivered [DATE] [DATE] [DATE] …" at bounding box center [756, 12] width 1174 height 798
copy table "Purchaser Status Tonnes Sold Order Date Method Wihlborgs Contracted 100,000 [DA…"
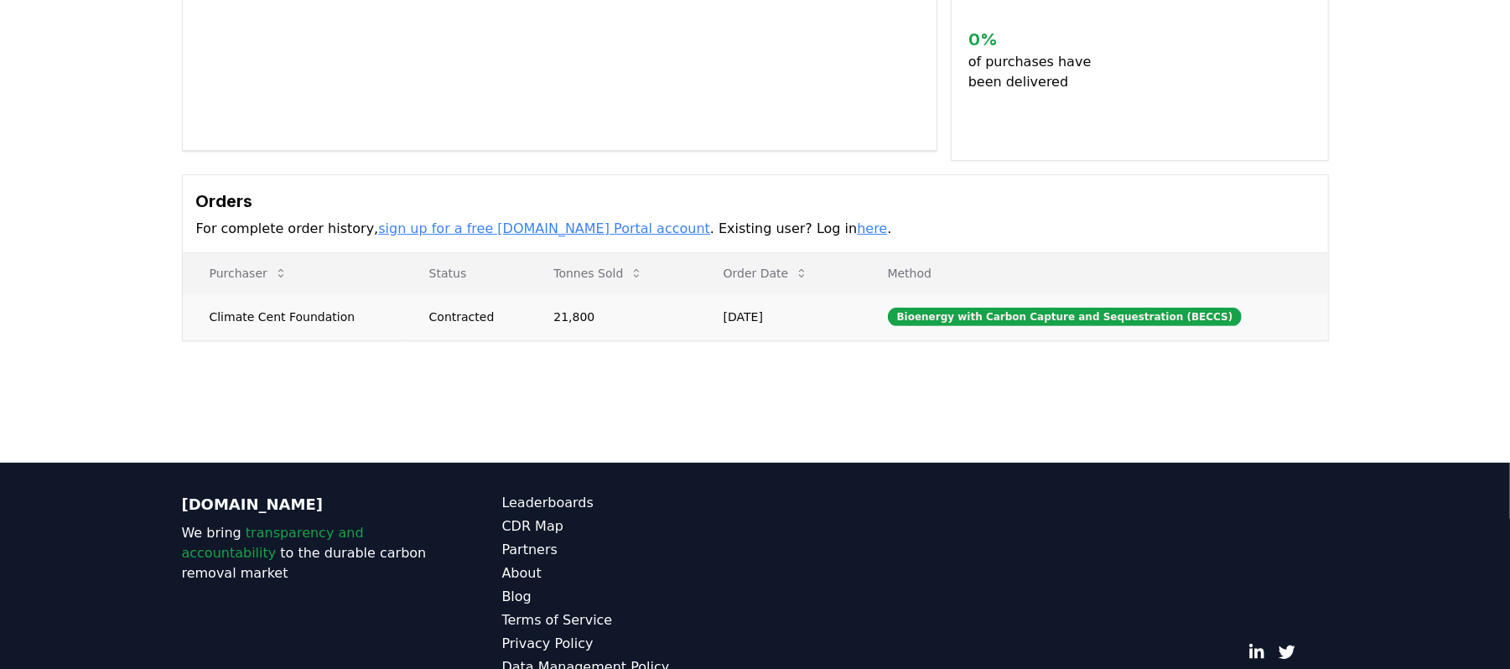
scroll to position [335, 0]
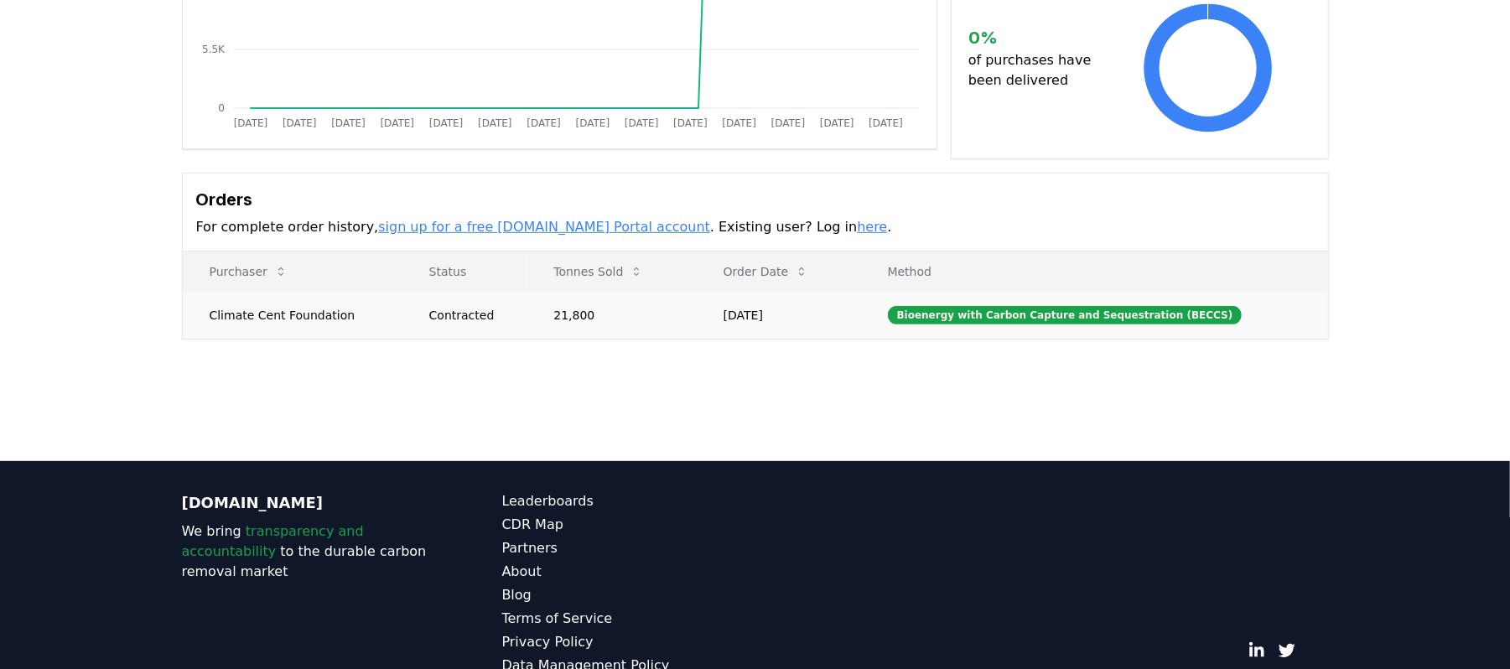
drag, startPoint x: 833, startPoint y: 312, endPoint x: 269, endPoint y: 293, distance: 564.6
drag, startPoint x: 202, startPoint y: 266, endPoint x: 835, endPoint y: 335, distance: 636.8
click at [833, 336] on table "Purchaser Status Tonnes Sold Order Date Method Climate Cent Foundation Contract…" at bounding box center [755, 295] width 1145 height 87
drag, startPoint x: 818, startPoint y: 319, endPoint x: 156, endPoint y: 278, distance: 663.7
click at [156, 278] on div "Supplier Metrics Total Sales Tonnes Sold Tonnes Delivered Jan 2019 Jul 2019 Jan…" at bounding box center [755, 99] width 1510 height 615
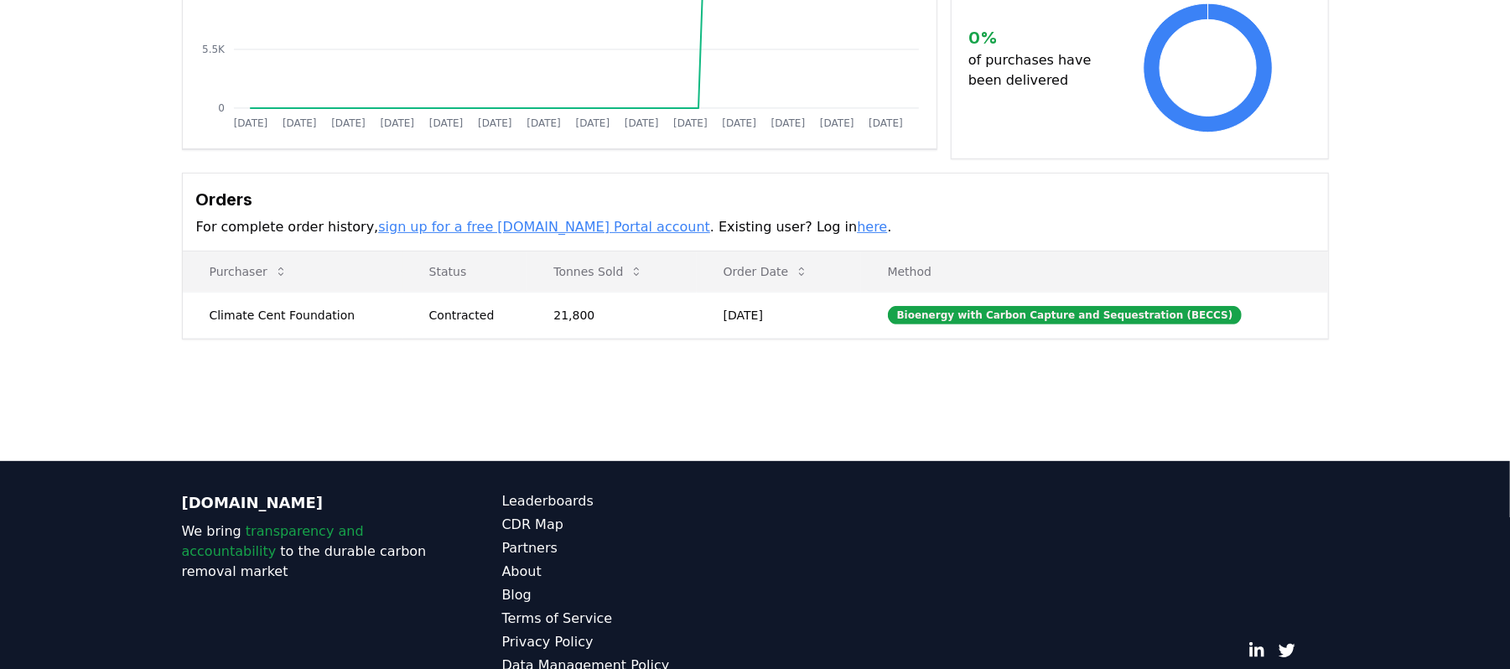
copy table "Purchaser Status Tonnes Sold Order Date Method Climate Cent Foundation Contract…"
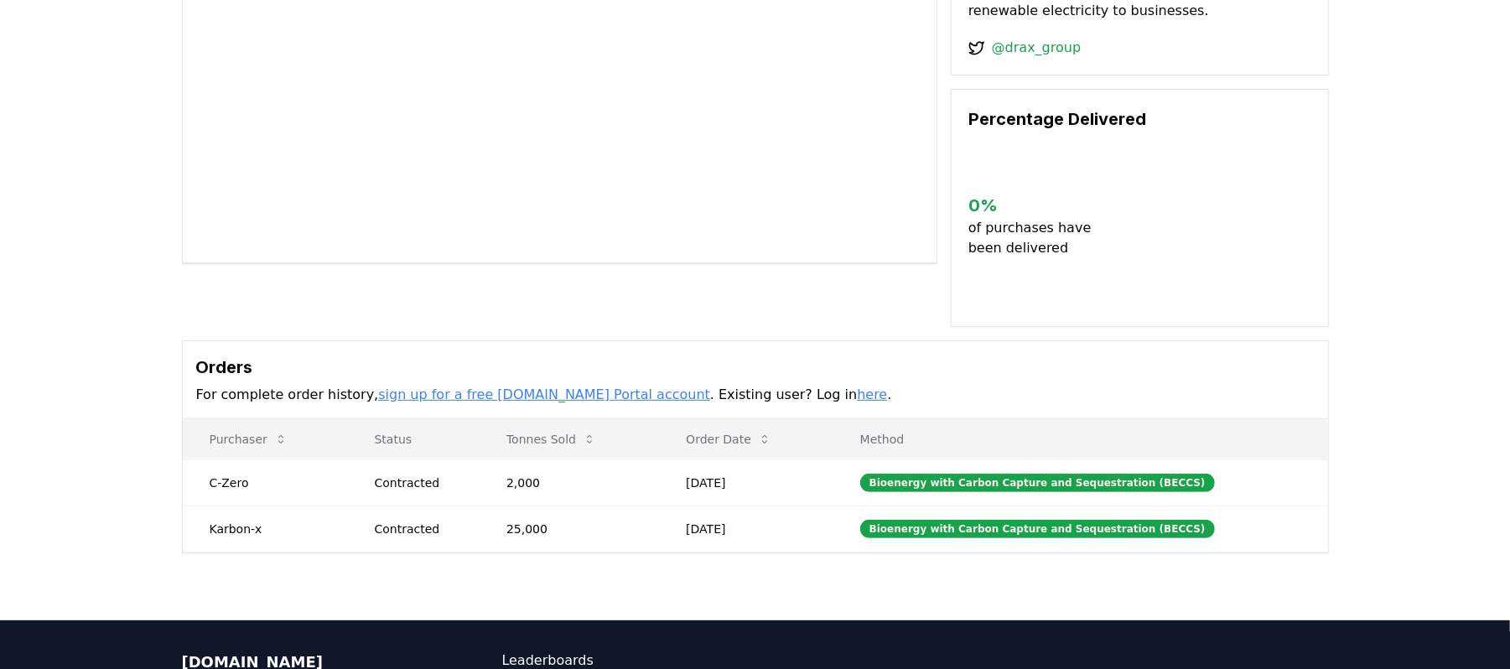
scroll to position [223, 0]
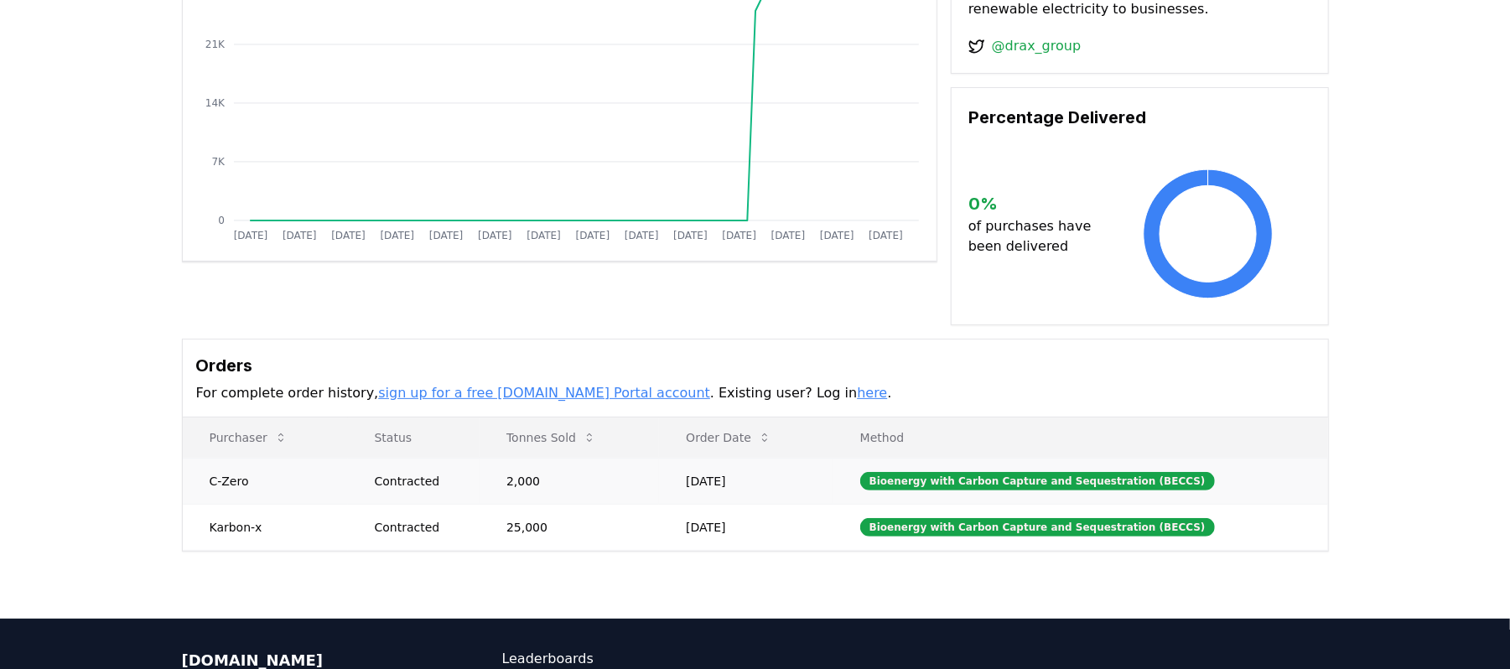
drag, startPoint x: 782, startPoint y: 527, endPoint x: 514, endPoint y: 495, distance: 270.3
drag, startPoint x: 786, startPoint y: 531, endPoint x: 189, endPoint y: 433, distance: 604.8
click at [189, 433] on table "Purchaser Status Tonnes Sold Order Date Method C-Zero Contracted 2,000 Apr 18, …" at bounding box center [755, 484] width 1145 height 133
copy table "Purchaser Status Tonnes Sold Order Date Method C-Zero Contracted 2,000 Apr 18, …"
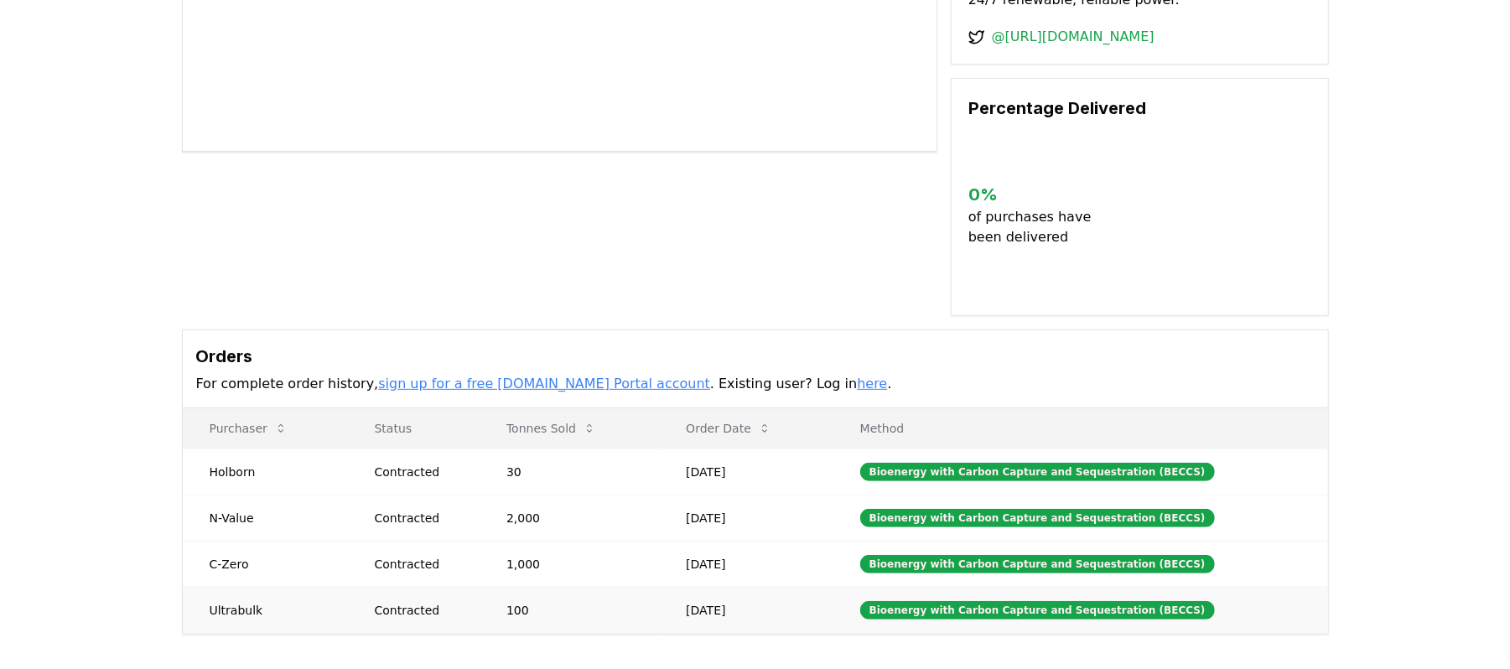
scroll to position [334, 0]
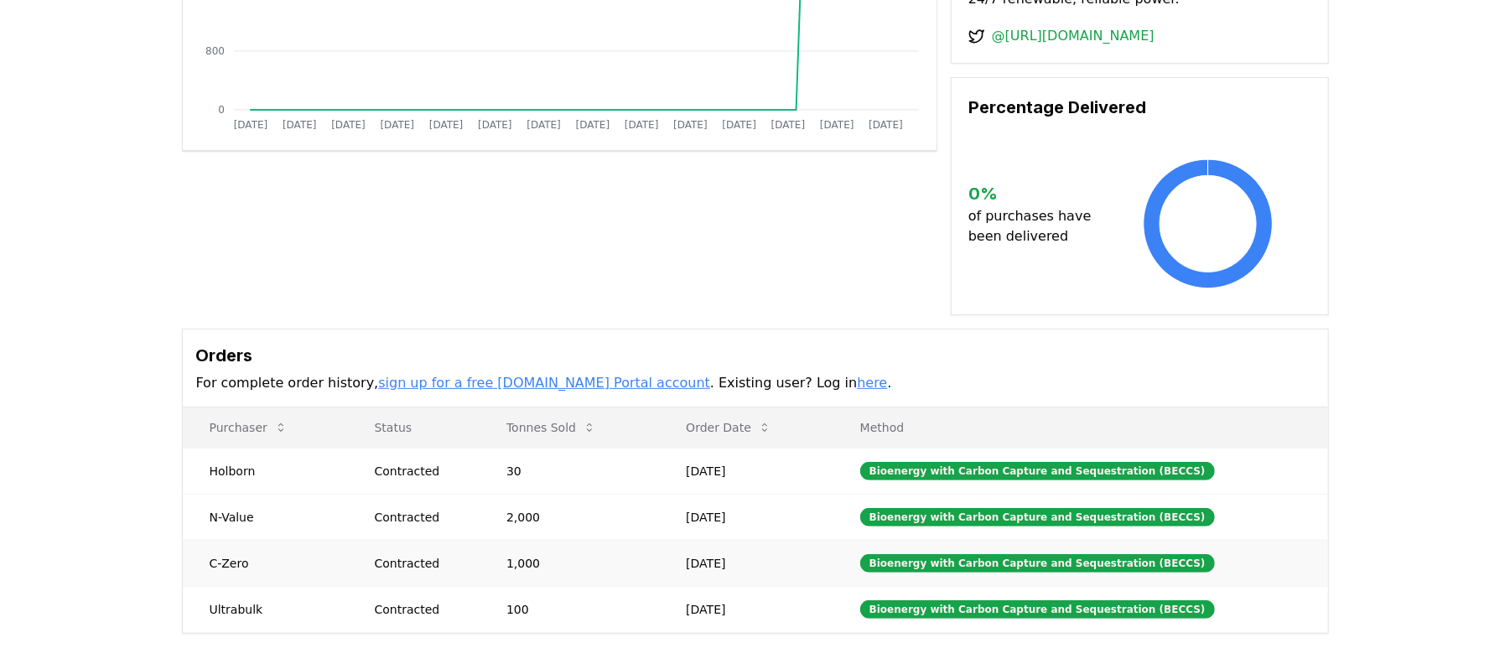
drag, startPoint x: 790, startPoint y: 595, endPoint x: 625, endPoint y: 545, distance: 171.9
drag, startPoint x: 802, startPoint y: 592, endPoint x: 205, endPoint y: 406, distance: 626.1
click at [205, 407] on table "Purchaser Status Tonnes Sold Order Date Method Holborn Contracted 30 [DATE] Bio…" at bounding box center [755, 520] width 1145 height 226
copy table "Purchaser Status Tonnes Sold Order Date Method Holborn Contracted 30 [DATE] Bio…"
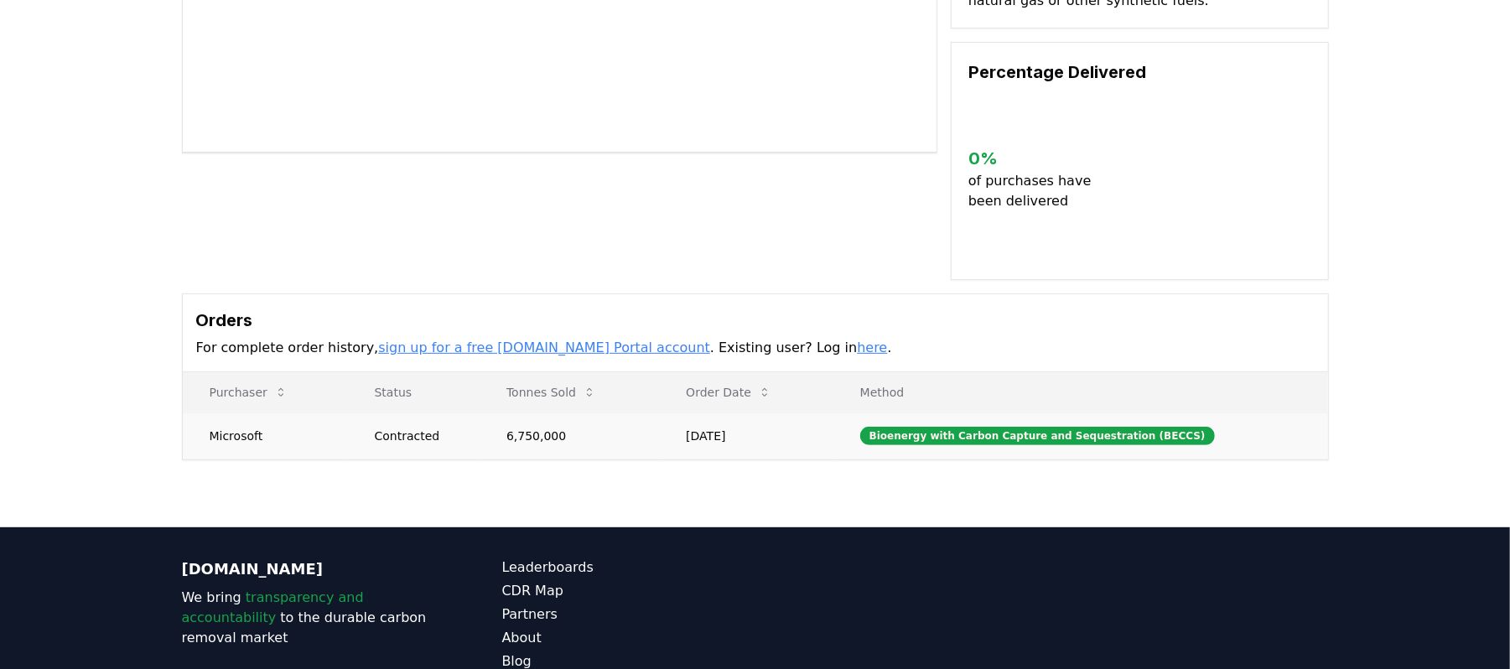
scroll to position [333, 0]
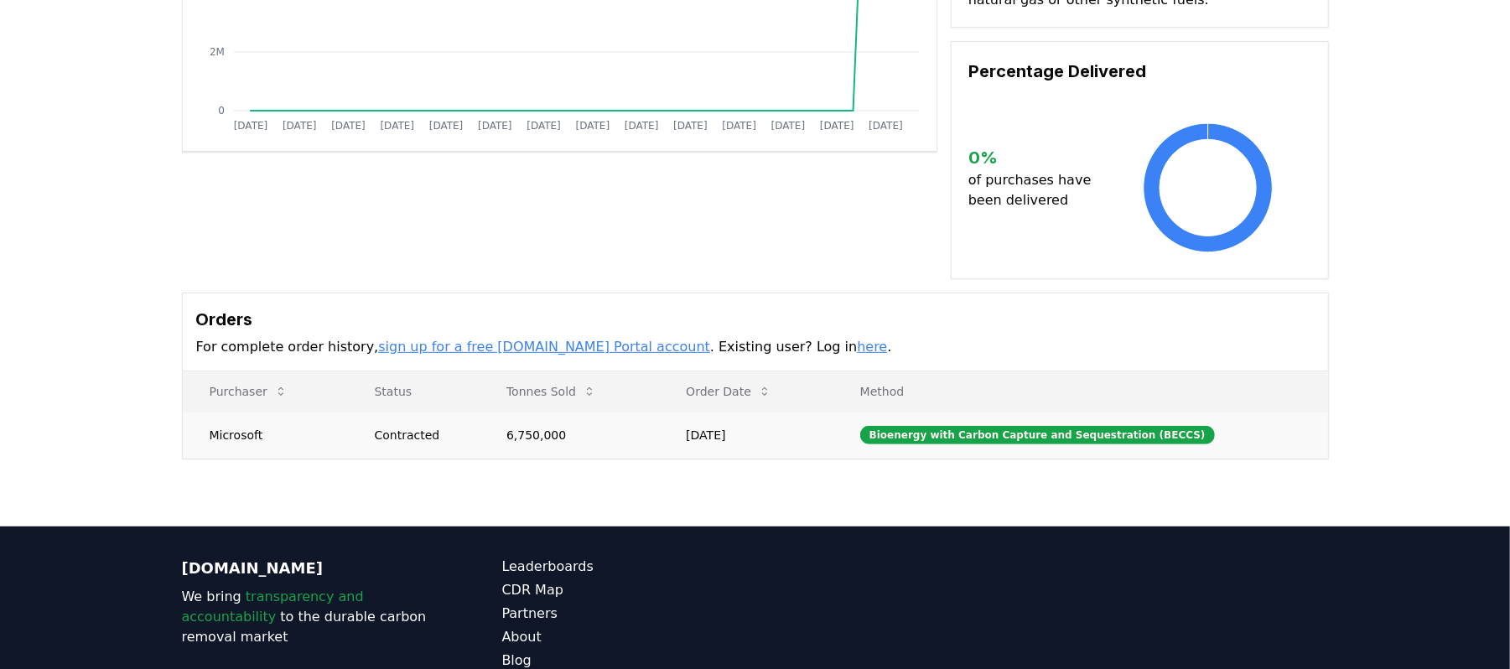
drag, startPoint x: 816, startPoint y: 419, endPoint x: 657, endPoint y: 423, distance: 158.5
drag, startPoint x: 798, startPoint y: 407, endPoint x: 175, endPoint y: 362, distance: 624.6
click at [175, 362] on div "Supplier Metrics Total Sales Tonnes Sold Tonnes Delivered [DATE] [DATE] [DATE] …" at bounding box center [756, 94] width 1174 height 732
copy table "Purchaser Status Tonnes Sold Order Date Method Microsoft Contracted 6,750,000 […"
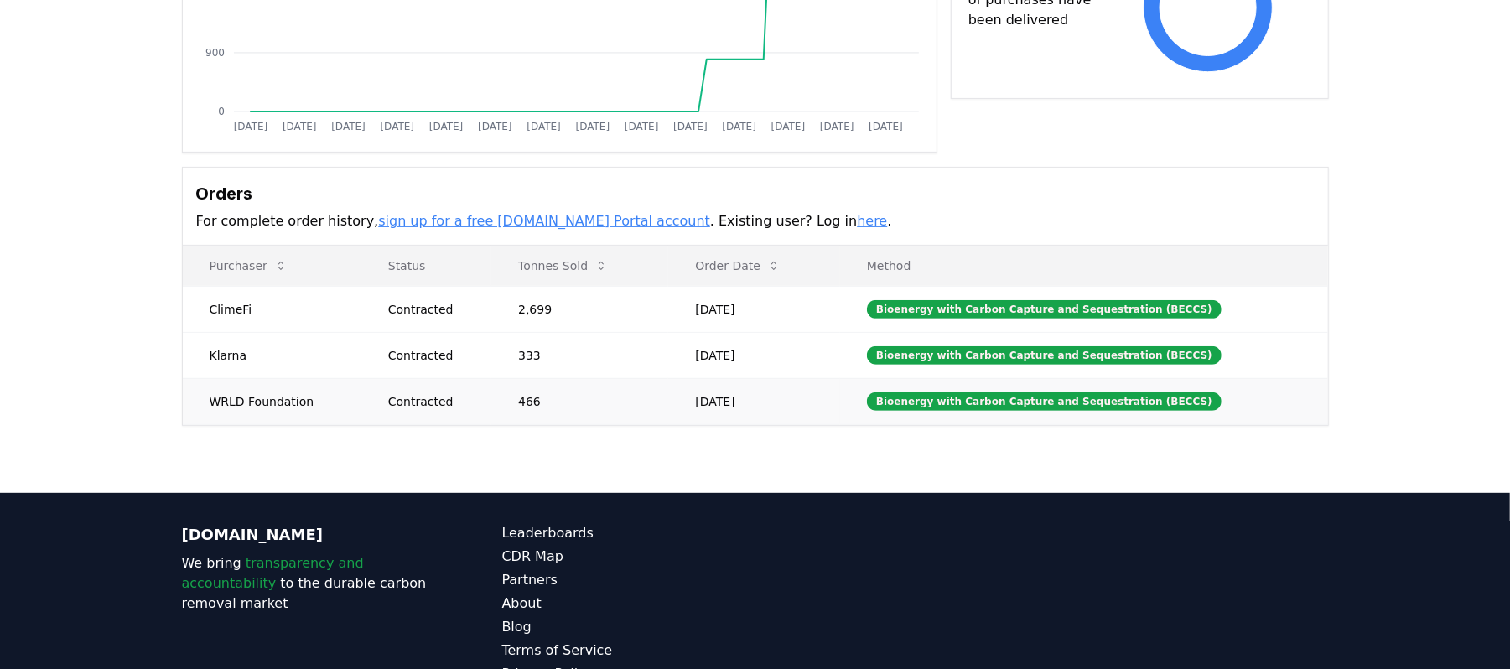
scroll to position [333, 0]
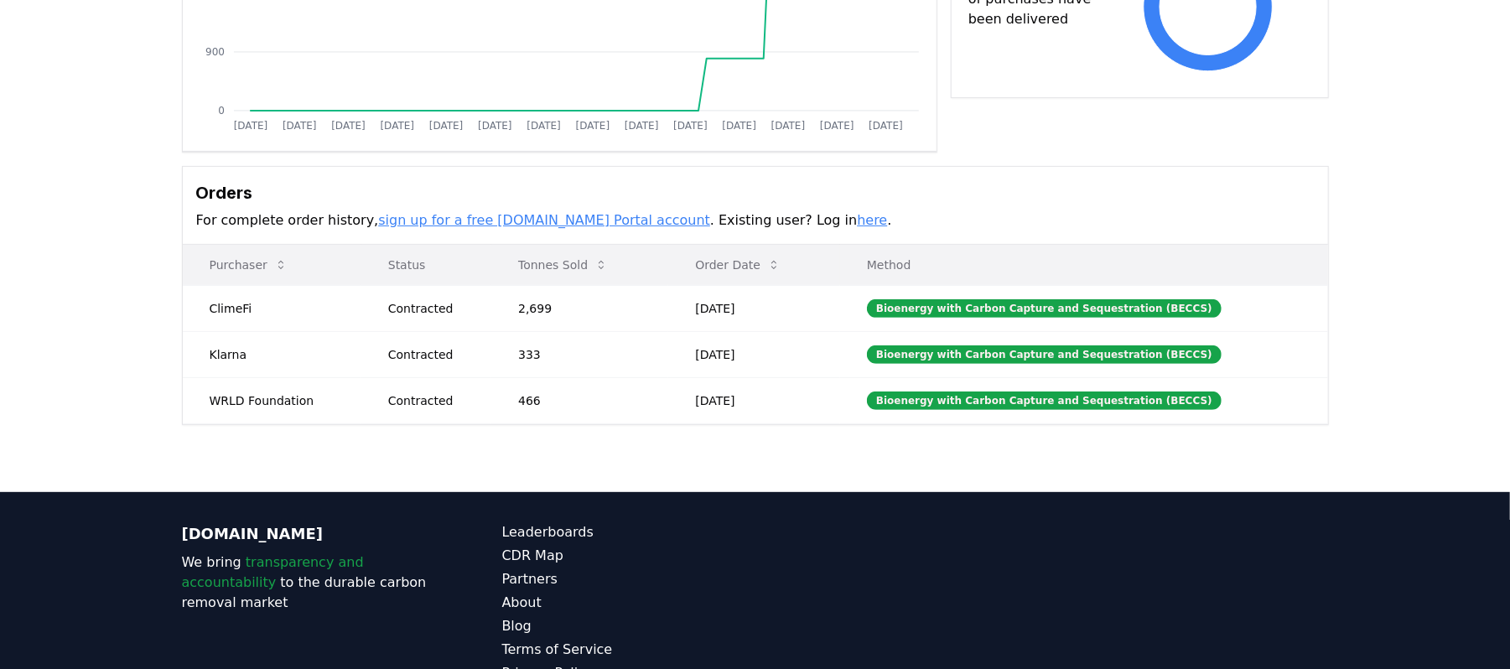
drag, startPoint x: 812, startPoint y: 397, endPoint x: 193, endPoint y: 266, distance: 633.4
click at [193, 266] on table "Purchaser Status Tonnes Sold Order Date Method ClimeFi Contracted 2,699 [DATE] …" at bounding box center [755, 334] width 1145 height 179
copy table "Purchaser Status Tonnes Sold Order Date Method ClimeFi Contracted 2,699 [DATE] …"
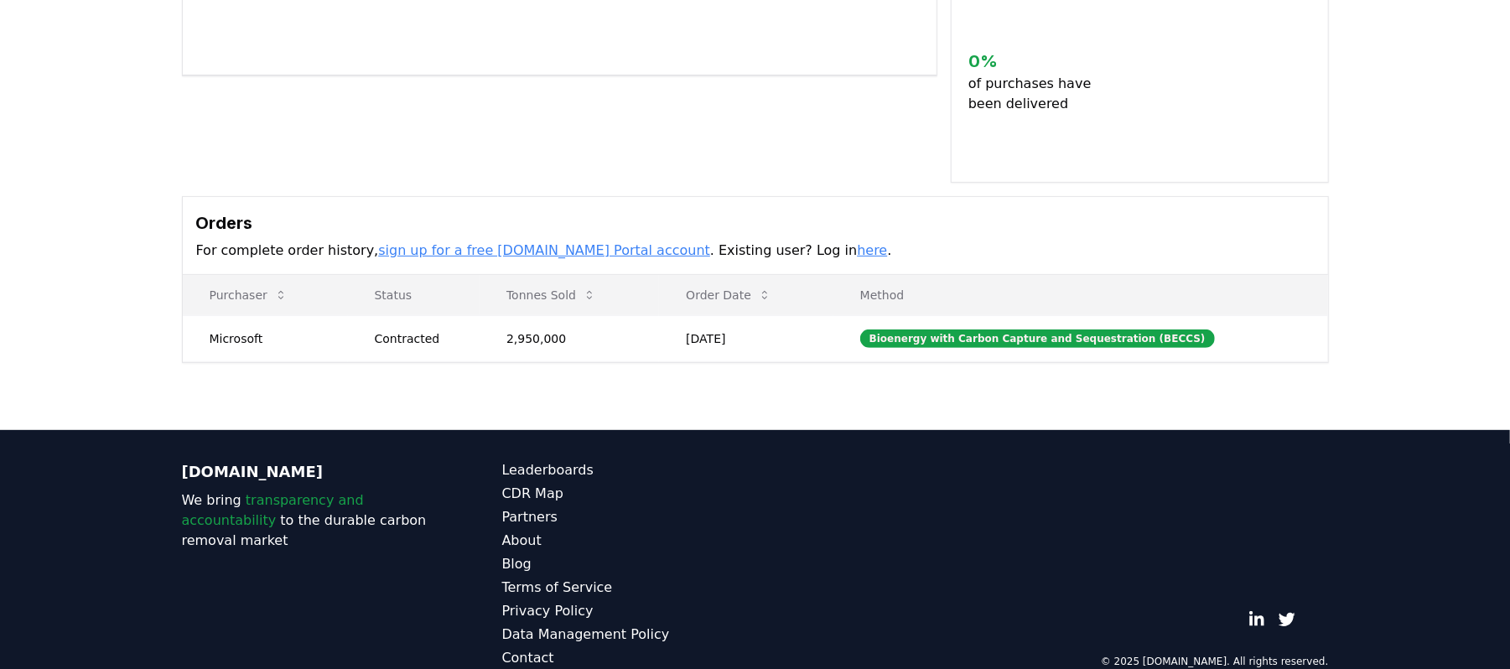
scroll to position [420, 0]
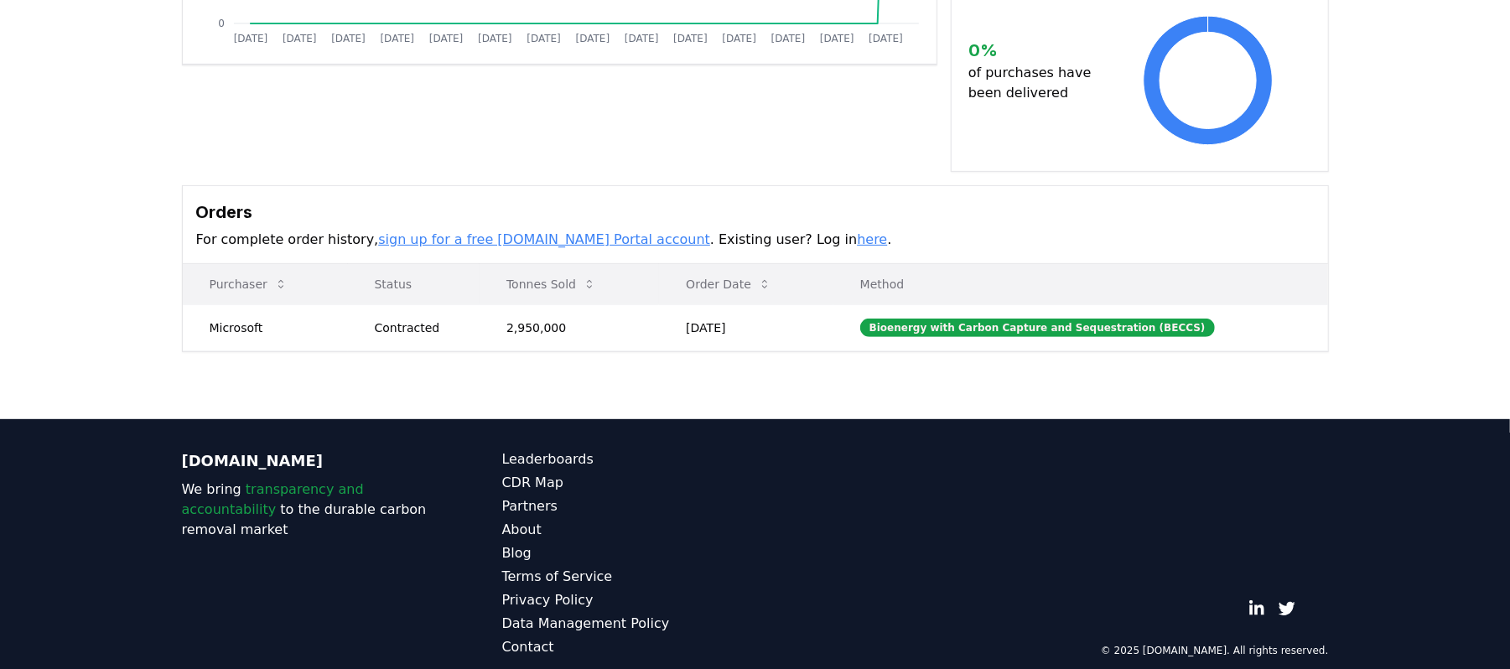
drag, startPoint x: 796, startPoint y: 307, endPoint x: 185, endPoint y: 280, distance: 611.0
drag, startPoint x: 783, startPoint y: 309, endPoint x: 191, endPoint y: 263, distance: 593.7
click at [191, 264] on table "Purchaser Status Tonnes Sold Order Date Method Microsoft Contracted 2,950,000 […" at bounding box center [755, 307] width 1145 height 87
copy table "Purchaser Status Tonnes Sold Order Date Method Microsoft Contracted 2,950,000 […"
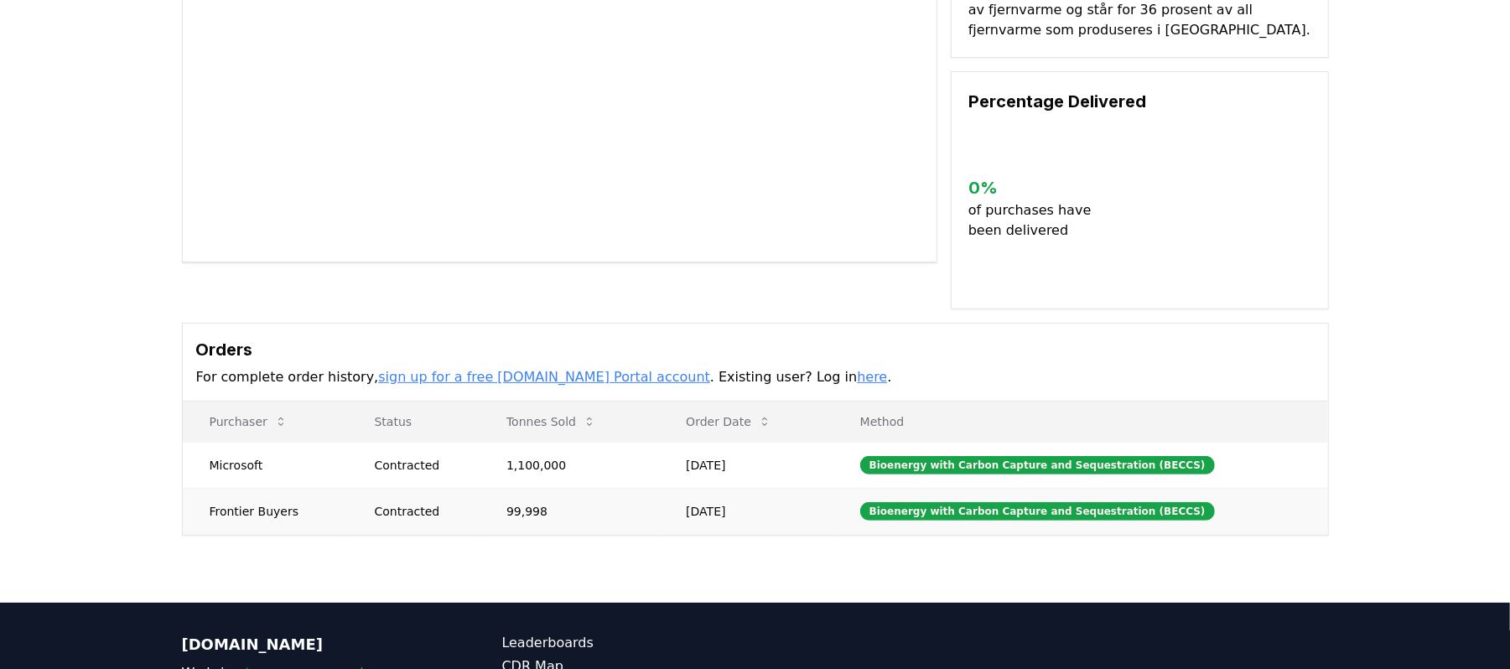
scroll to position [223, 0]
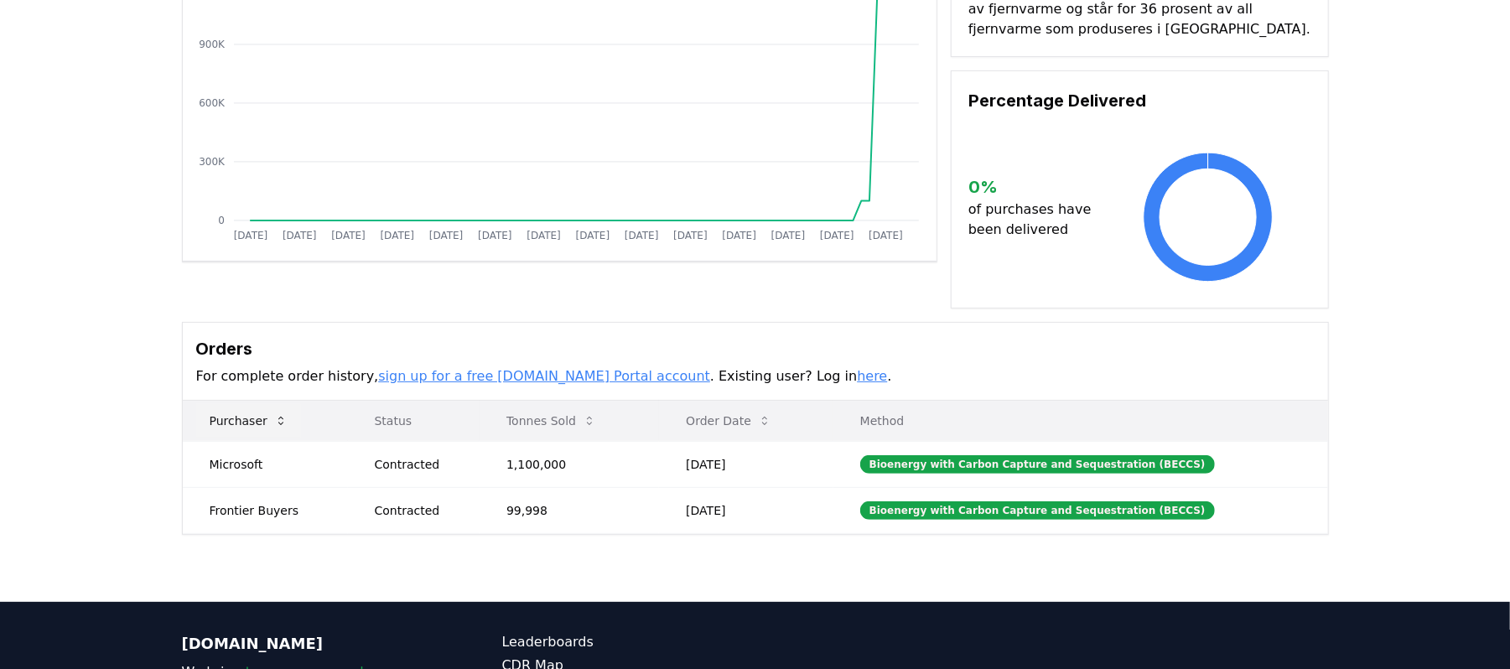
drag, startPoint x: 813, startPoint y: 490, endPoint x: 278, endPoint y: 413, distance: 540.5
drag, startPoint x: 792, startPoint y: 490, endPoint x: 202, endPoint y: 397, distance: 597.6
click at [202, 401] on table "Purchaser Status Tonnes Sold Order Date Method Microsoft Contracted 1,100,000 J…" at bounding box center [755, 467] width 1145 height 133
copy table "Purchaser Status Tonnes Sold Order Date Method Microsoft Contracted 1,100,000 J…"
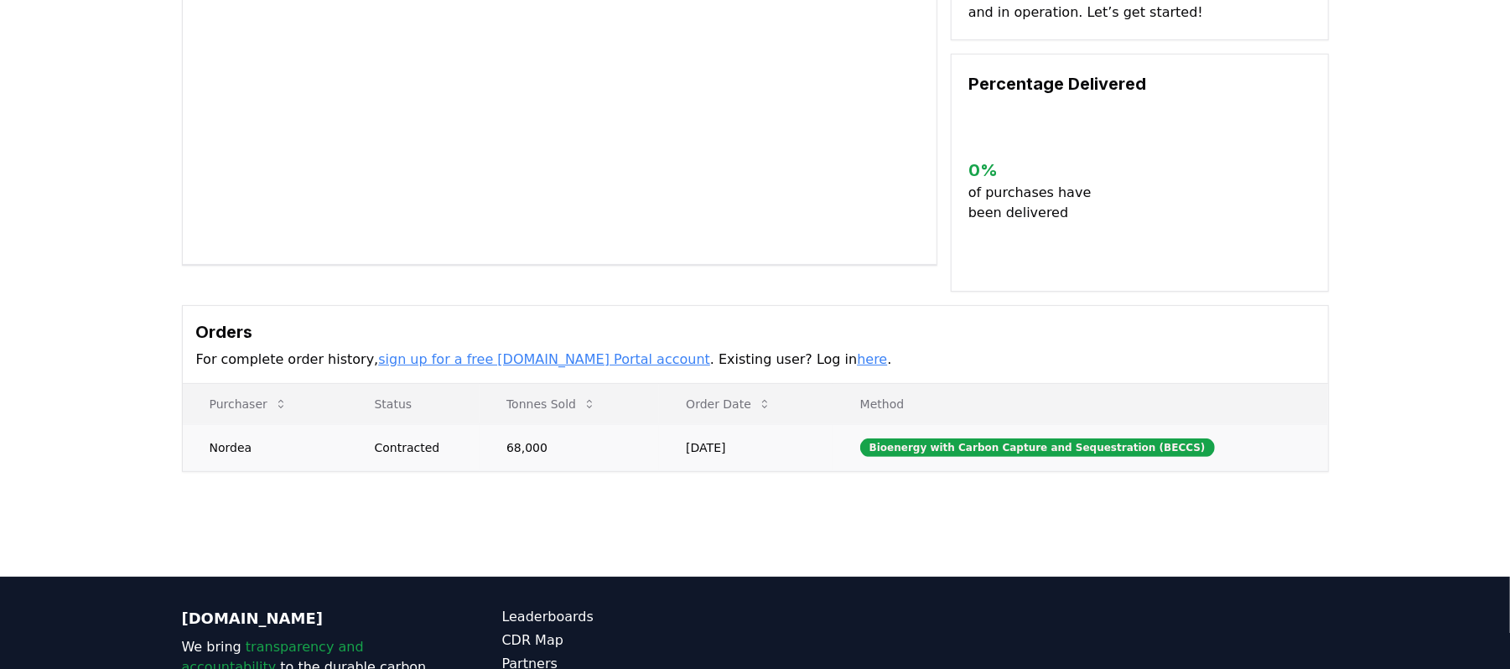
scroll to position [222, 0]
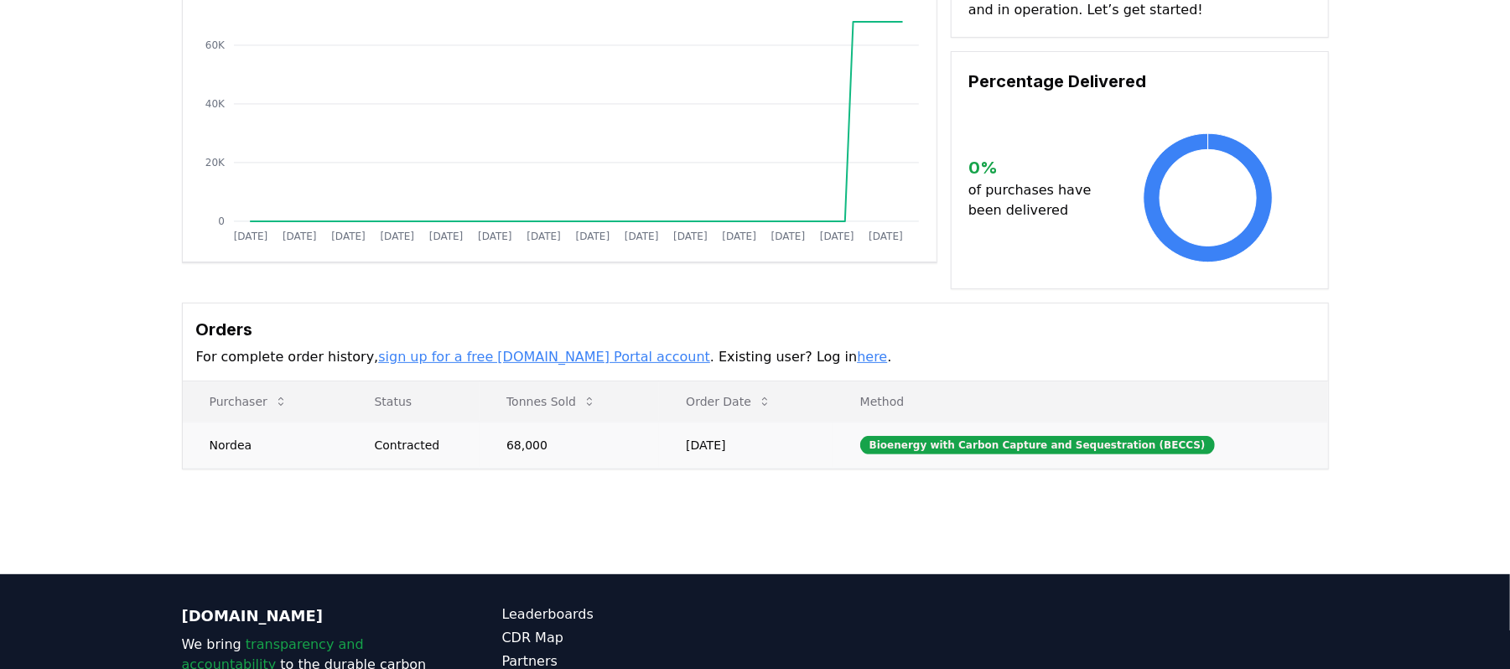
drag, startPoint x: 796, startPoint y: 446, endPoint x: 259, endPoint y: 433, distance: 536.8
drag, startPoint x: 818, startPoint y: 441, endPoint x: 202, endPoint y: 404, distance: 617.4
click at [202, 404] on table "Purchaser Status Tonnes Sold Order Date Method Nordea Contracted 68,000 Mar 13,…" at bounding box center [755, 424] width 1145 height 87
copy table "Purchaser Status Tonnes Sold Order Date Method Nordea Contracted 68,000 Mar 13,…"
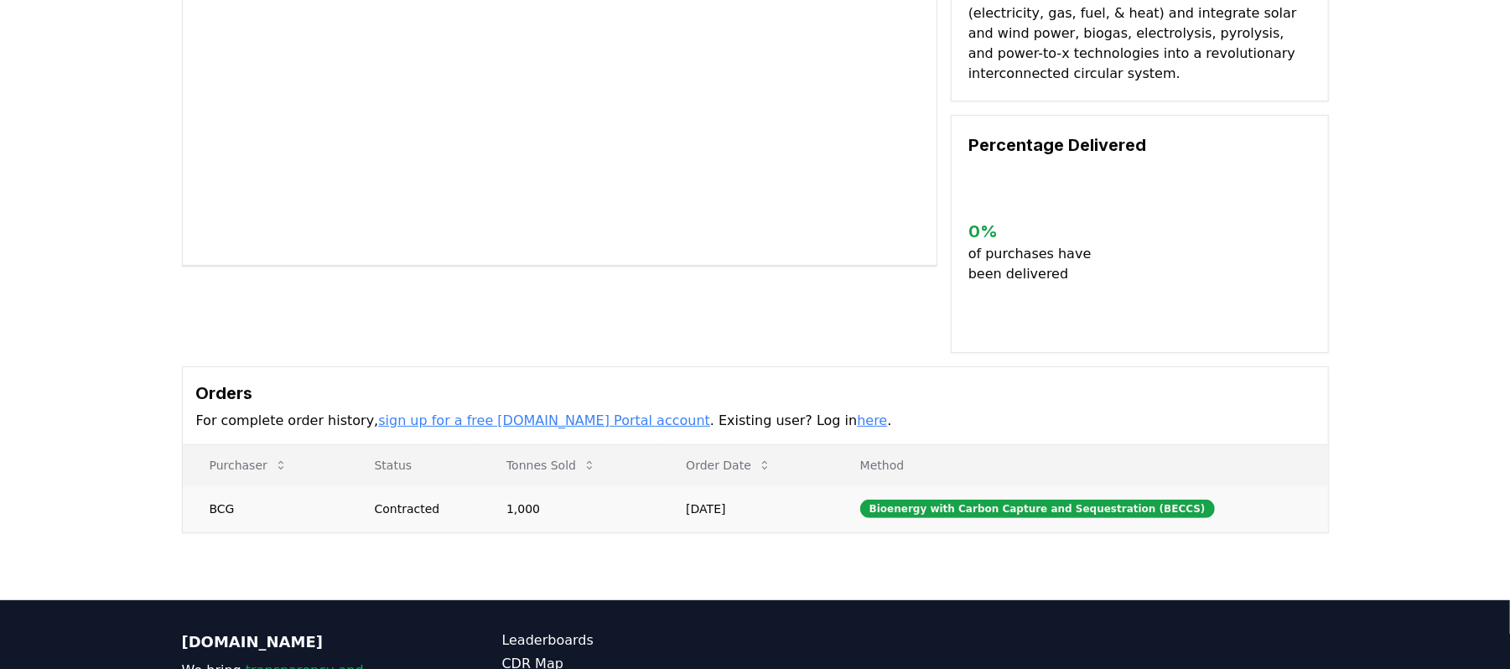
scroll to position [400, 0]
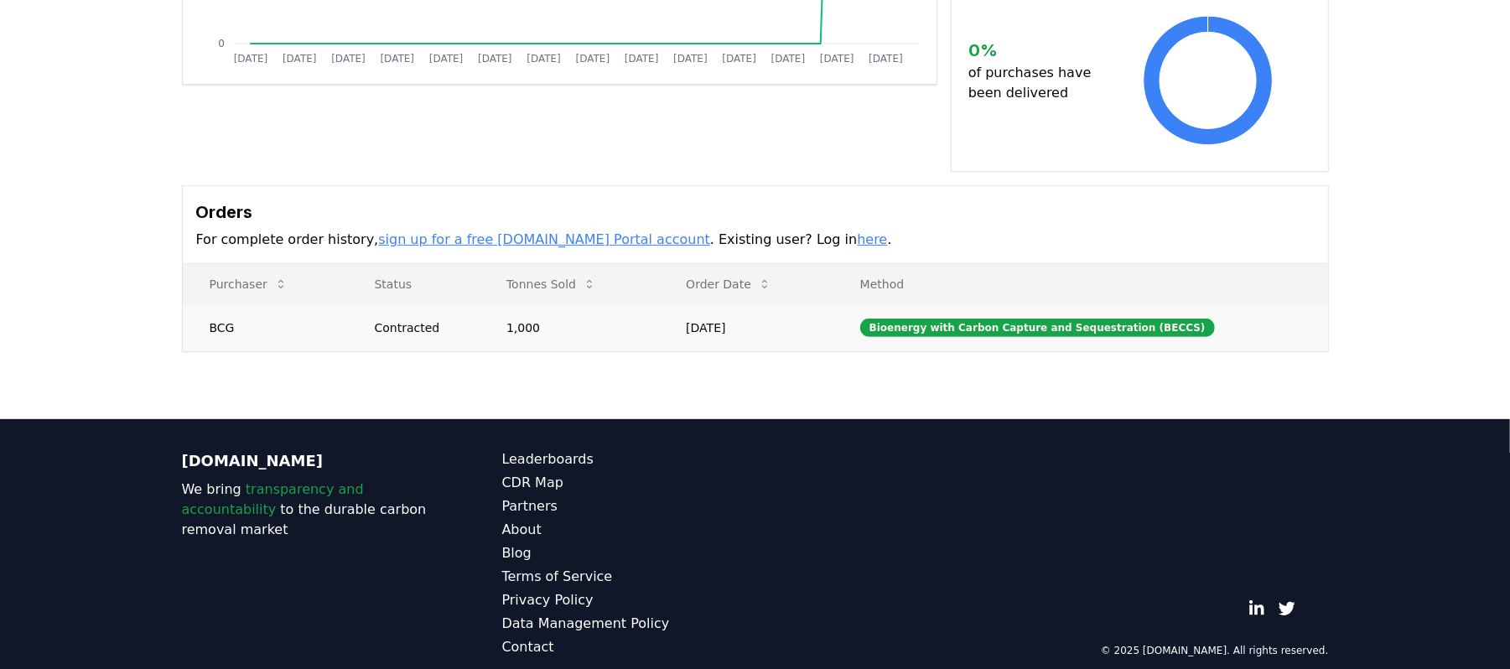
drag, startPoint x: 812, startPoint y: 307, endPoint x: 646, endPoint y: 296, distance: 167.2
drag, startPoint x: 781, startPoint y: 310, endPoint x: 175, endPoint y: 262, distance: 608.1
click at [175, 262] on div "Supplier Metrics Total Sales Tonnes Sold Tonnes Delivered [DATE] [DATE] [DATE] …" at bounding box center [756, 6] width 1174 height 692
copy table "Purchaser Status Tonnes Sold Order Date Method BCG Contracted 1,000 [DATE]"
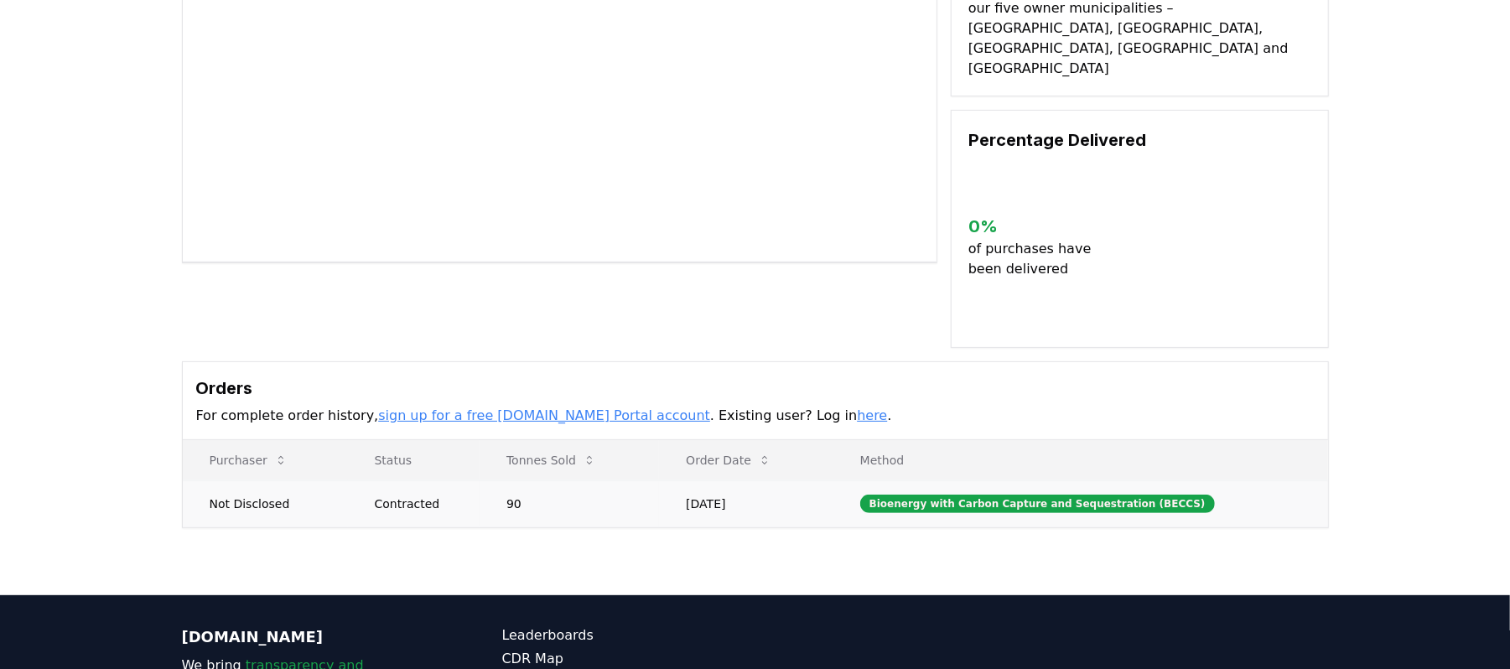
scroll to position [223, 0]
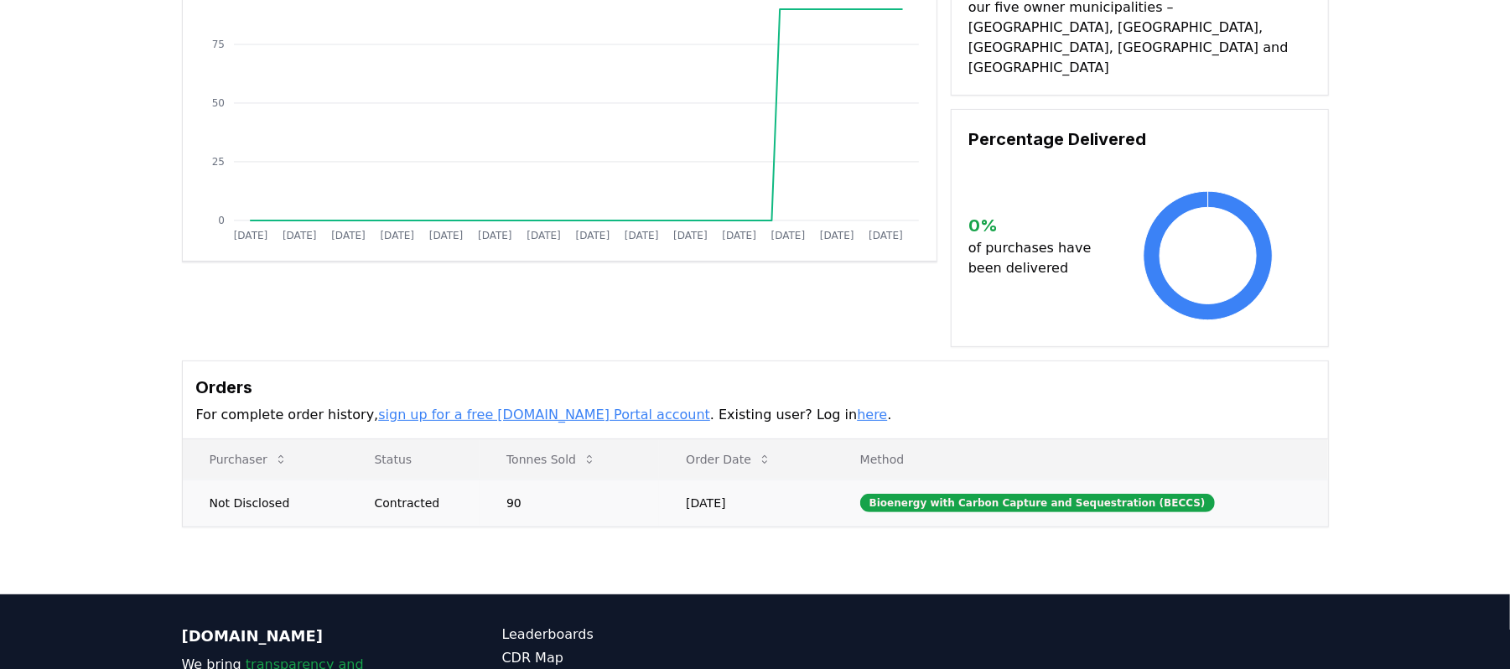
drag, startPoint x: 790, startPoint y: 454, endPoint x: 201, endPoint y: 446, distance: 588.7
click at [196, 480] on td "Not Disclosed" at bounding box center [265, 503] width 165 height 46
drag, startPoint x: 785, startPoint y: 461, endPoint x: 267, endPoint y: 433, distance: 518.9
click at [267, 439] on table "Purchaser Status Tonnes Sold Order Date Method Not Disclosed Contracted 90 [DAT…" at bounding box center [755, 482] width 1145 height 87
click at [664, 490] on div "Supplier Metrics Total Sales Tonnes Sold Tonnes Delivered [DATE] [DATE] [DATE] …" at bounding box center [755, 249] width 1510 height 690
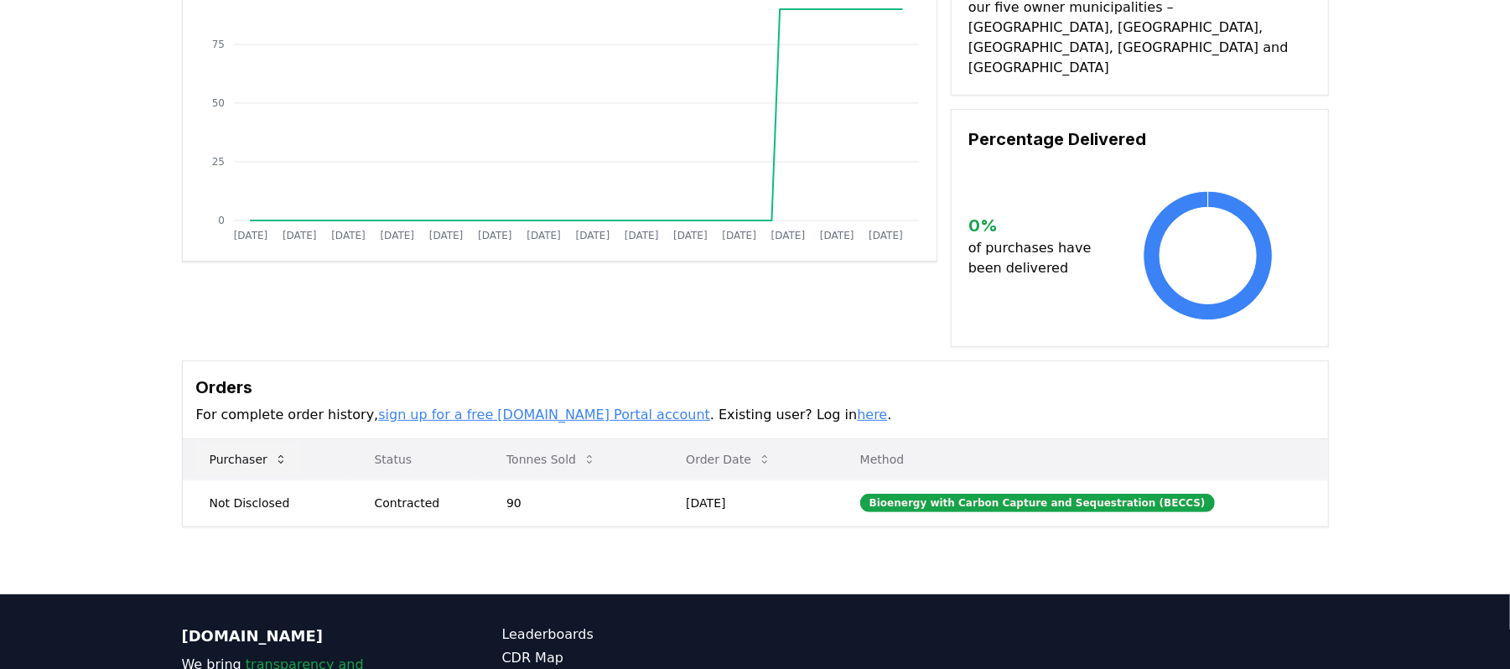
drag, startPoint x: 773, startPoint y: 459, endPoint x: 199, endPoint y: 419, distance: 575.7
click at [199, 439] on table "Purchaser Status Tonnes Sold Order Date Method Not Disclosed Contracted 90 [DAT…" at bounding box center [755, 482] width 1145 height 87
copy table "Purchaser Status Tonnes Sold Order Date Method Not Disclosed Contracted 90 [DAT…"
